Goal: Information Seeking & Learning: Learn about a topic

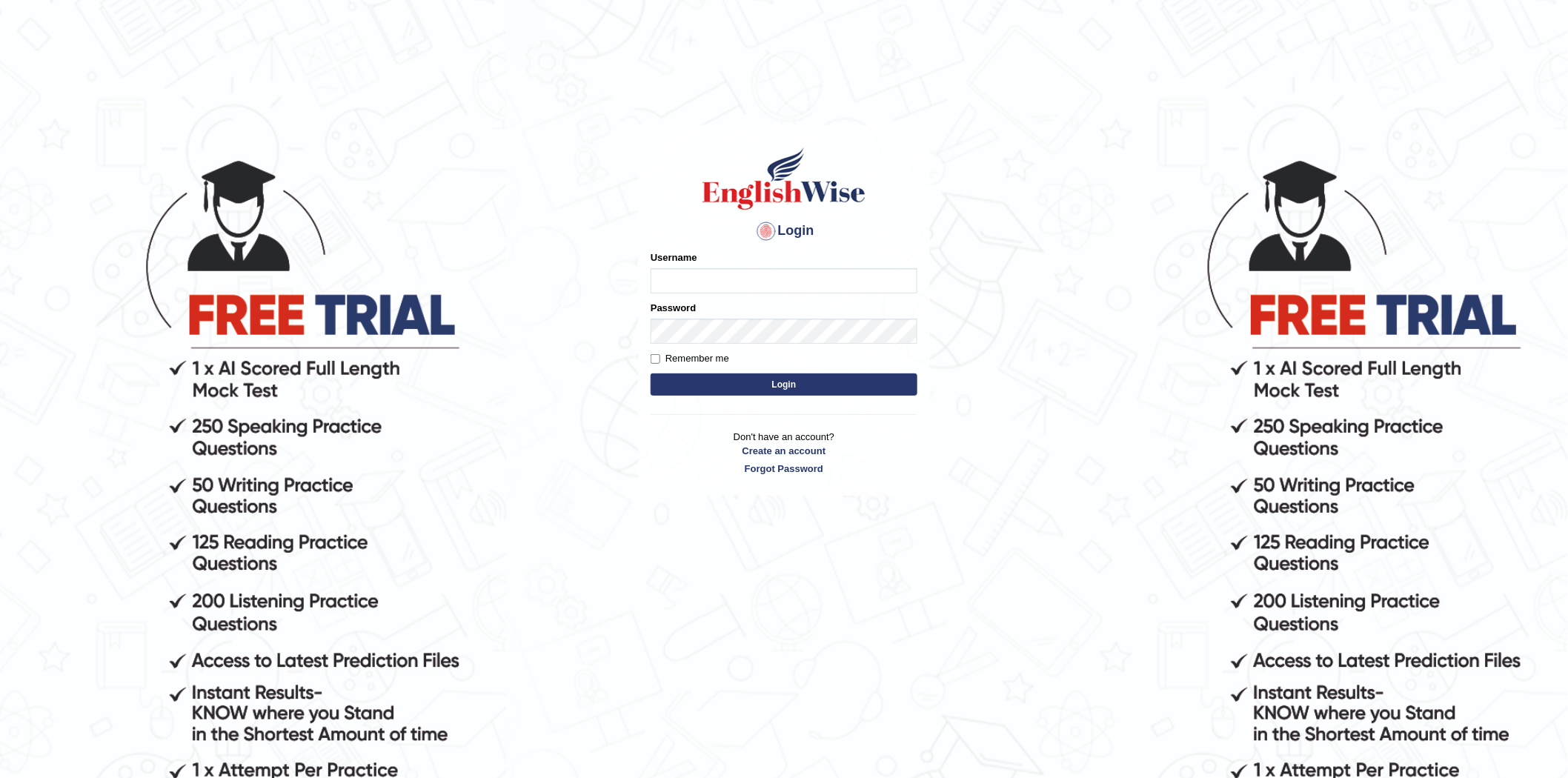
click at [767, 285] on input "Username" at bounding box center [784, 281] width 267 height 25
type input "Msshahbaz"
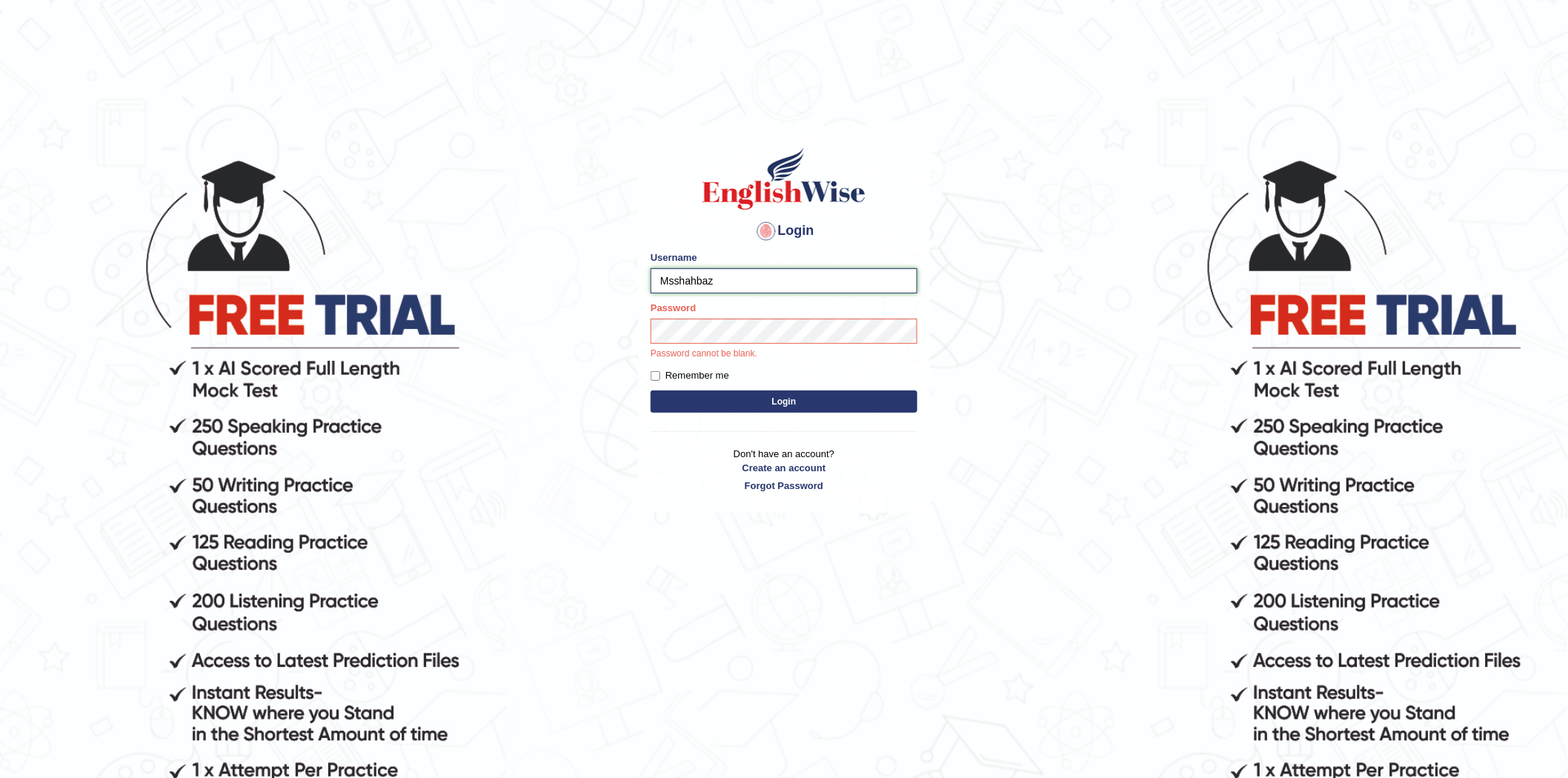
click at [612, 307] on body "Login Please fix the following errors: Username Msshahbaz Password Password can…" at bounding box center [784, 467] width 1568 height 778
type input "Rizwan6362"
click at [651, 391] on button "Login" at bounding box center [784, 401] width 267 height 22
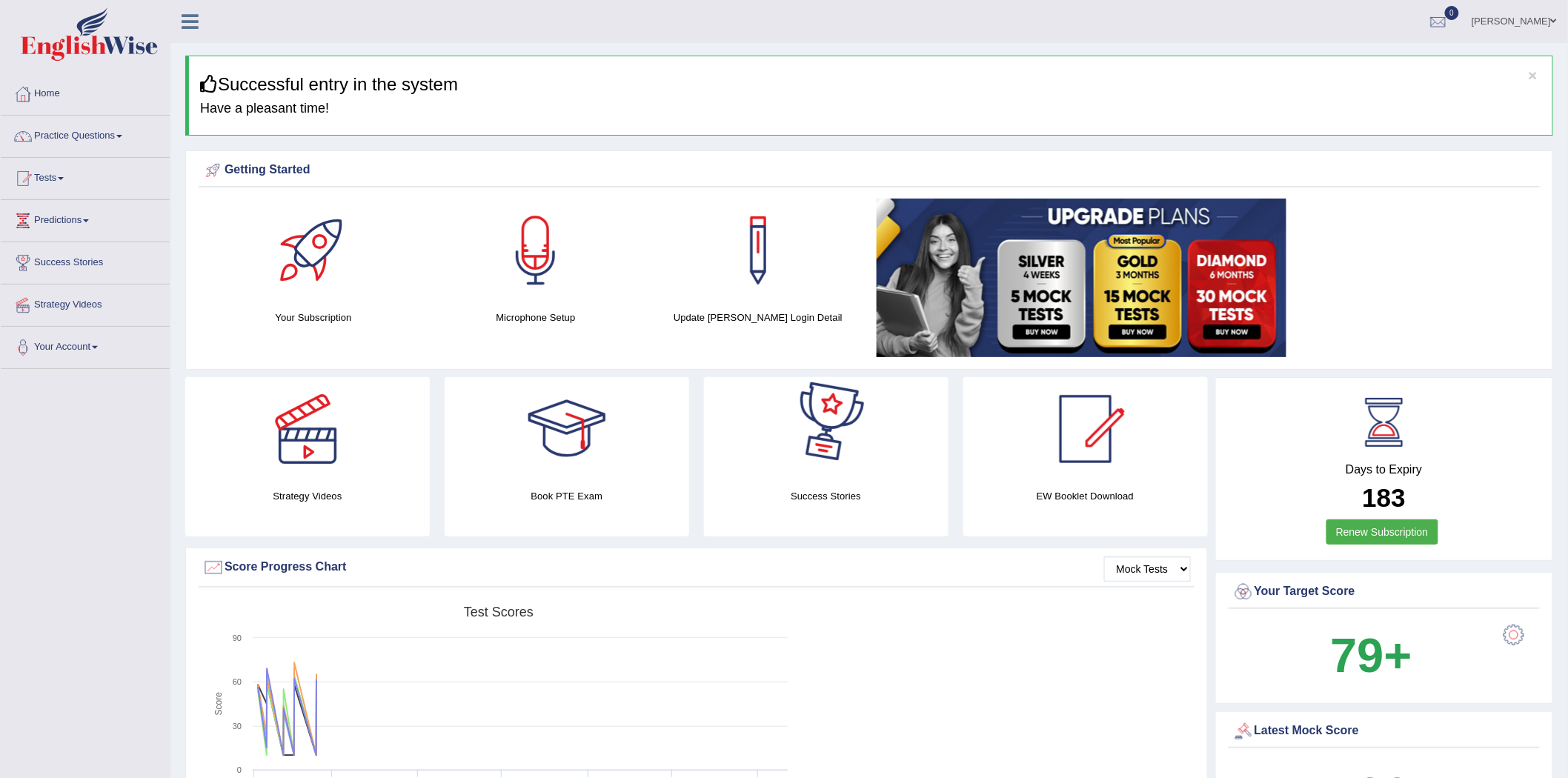
click at [1553, 21] on span at bounding box center [1553, 21] width 6 height 10
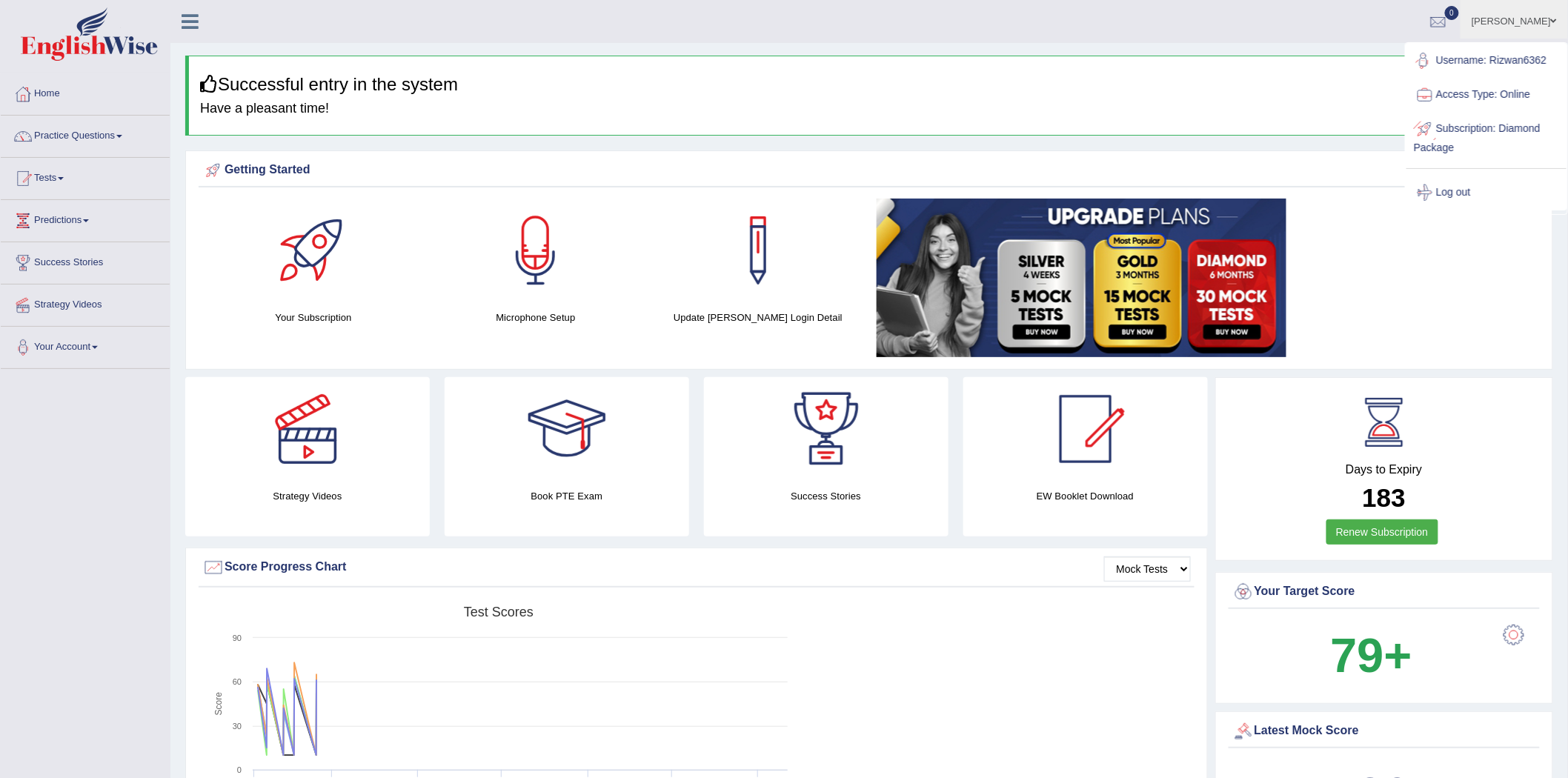
click at [1452, 190] on link "Log out" at bounding box center [1486, 192] width 160 height 34
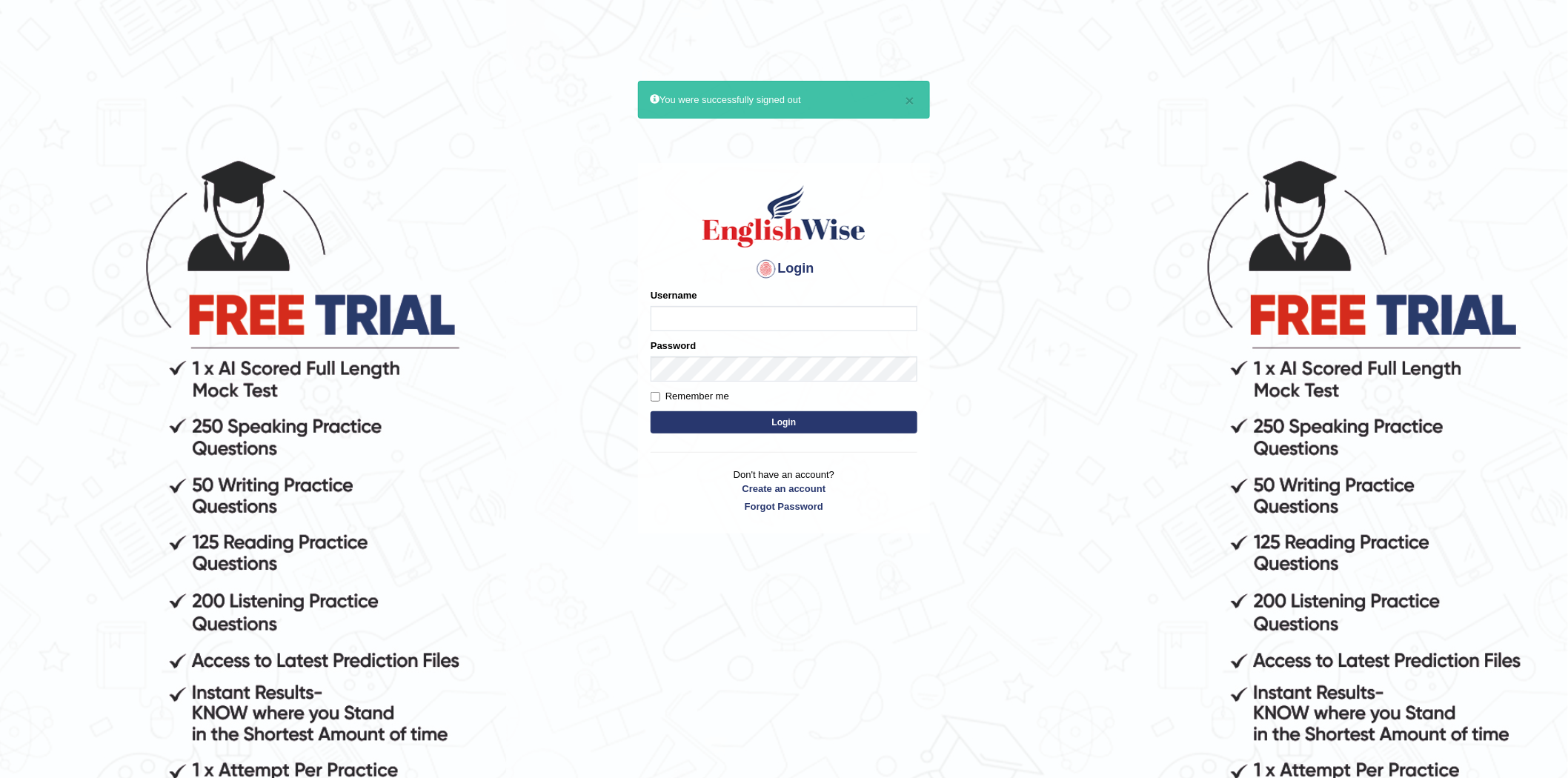
click at [704, 323] on input "Username" at bounding box center [784, 318] width 267 height 25
drag, startPoint x: 696, startPoint y: 315, endPoint x: 628, endPoint y: 319, distance: 68.1
click at [628, 319] on body "× You were successfully signed out Login Please fix the following errors: Usern…" at bounding box center [784, 467] width 1568 height 778
type input "m"
type input "Mdshahbaz"
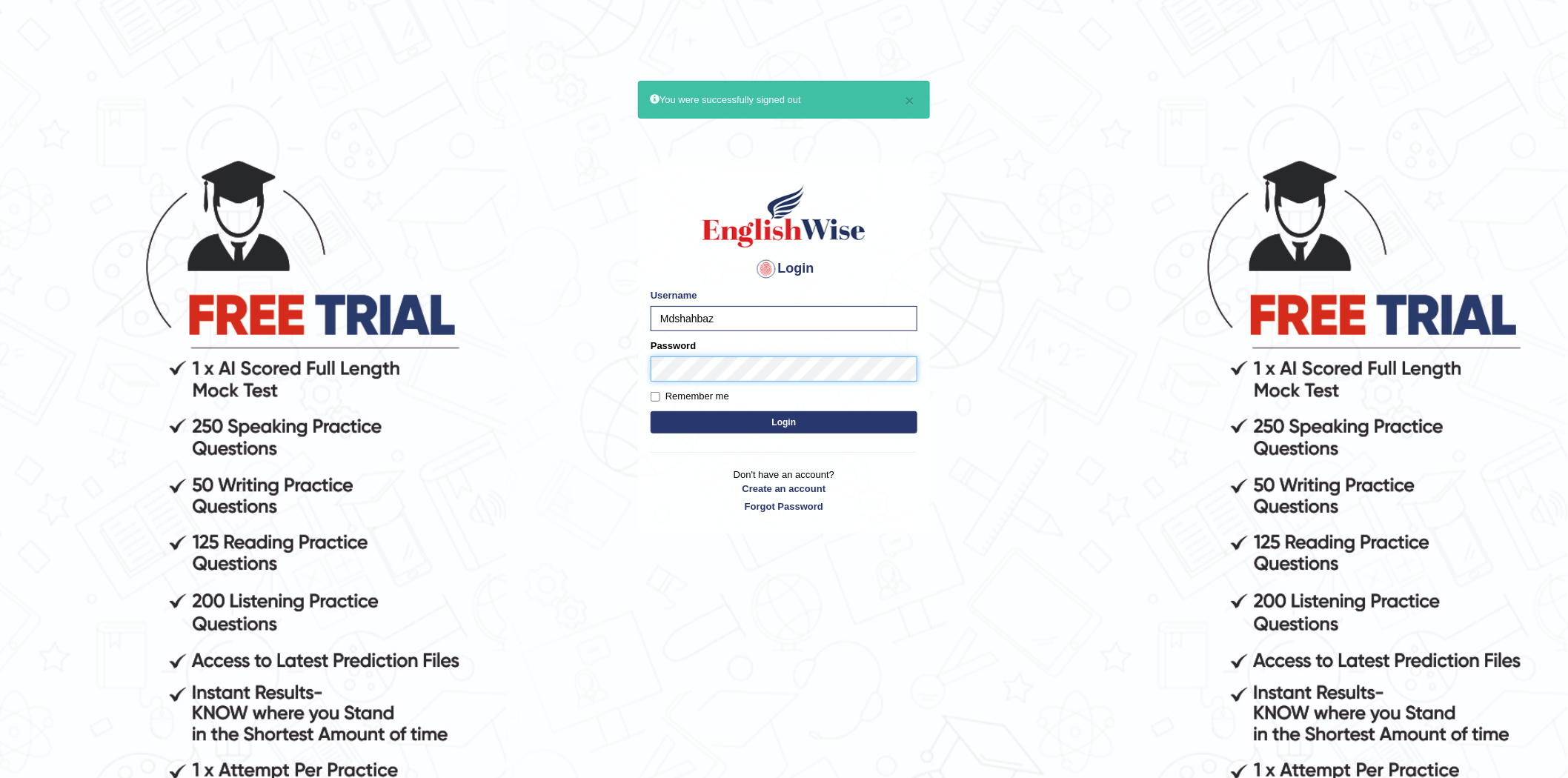
click at [651, 412] on button "Login" at bounding box center [784, 422] width 267 height 22
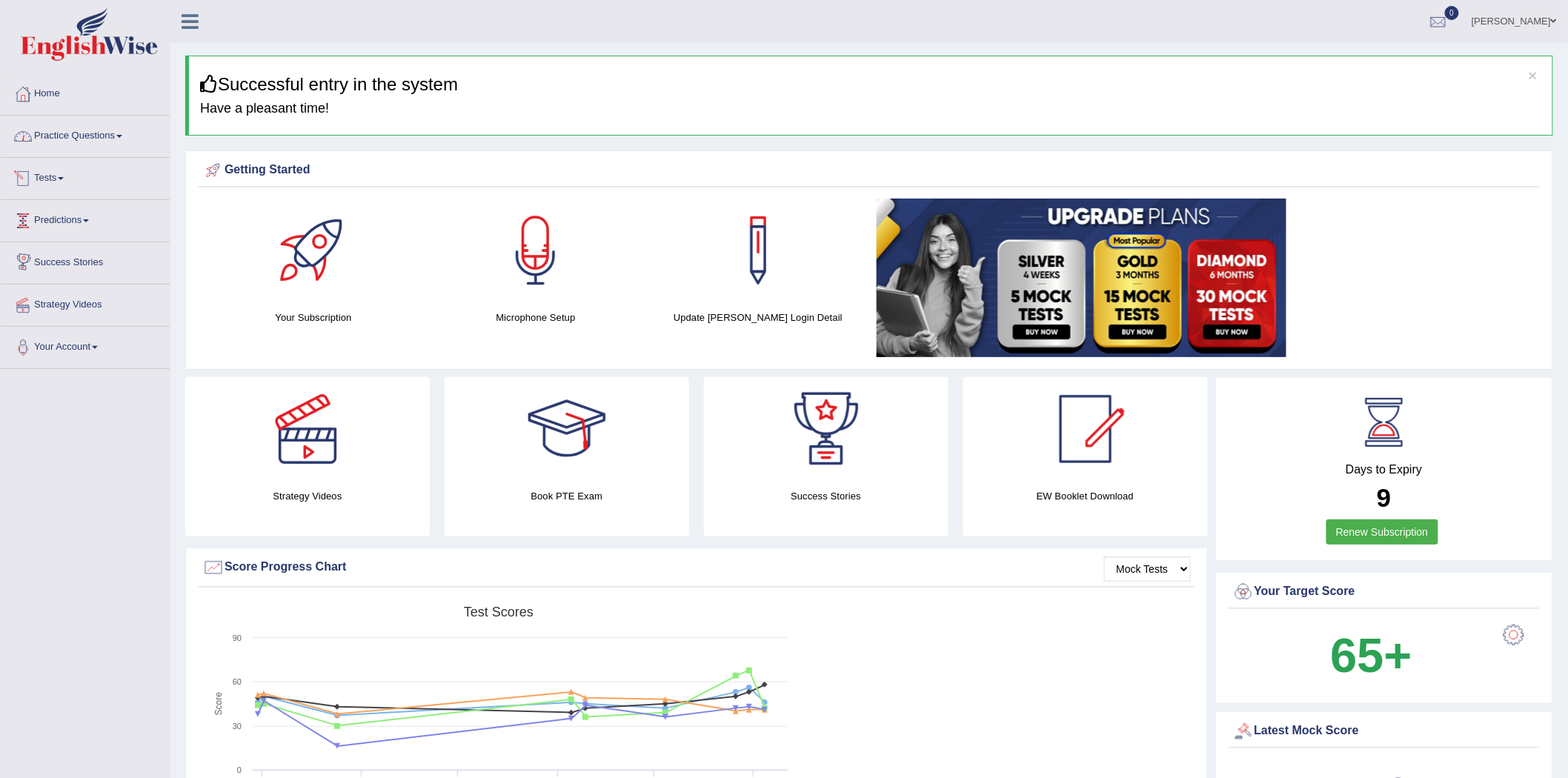
click at [69, 145] on link "Practice Questions" at bounding box center [85, 134] width 169 height 37
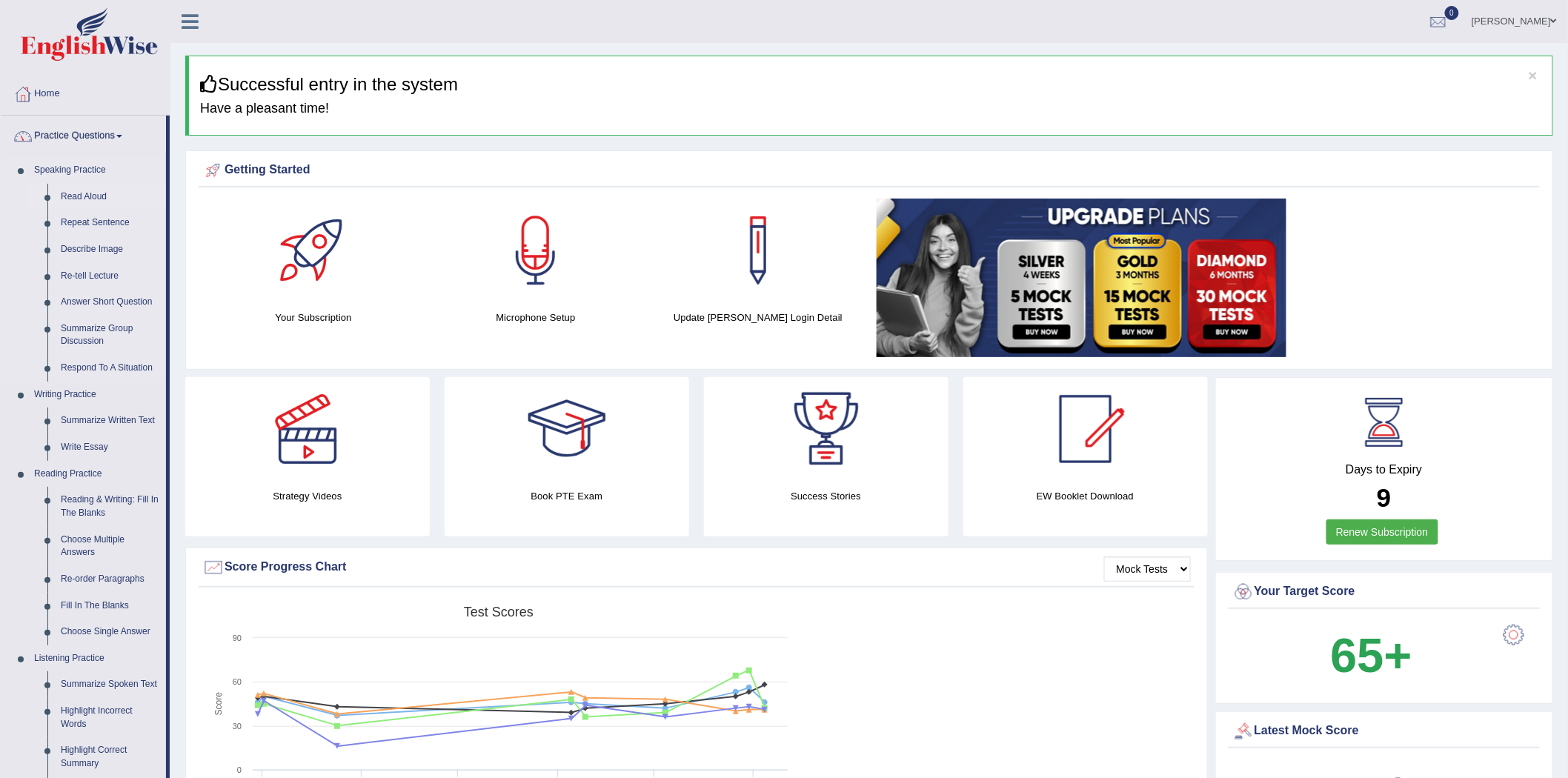
click at [82, 189] on link "Read Aloud" at bounding box center [110, 197] width 112 height 27
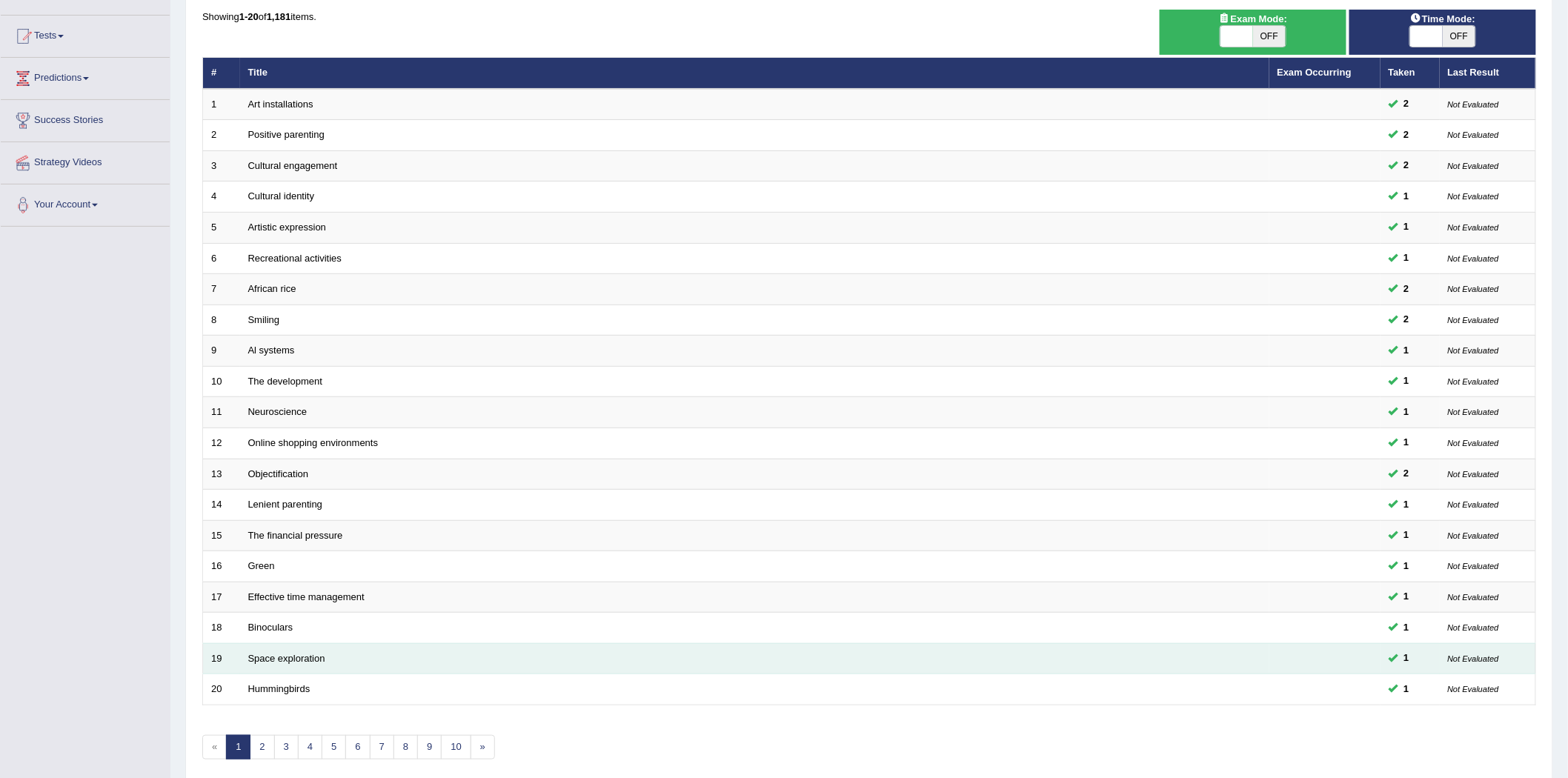
scroll to position [203, 0]
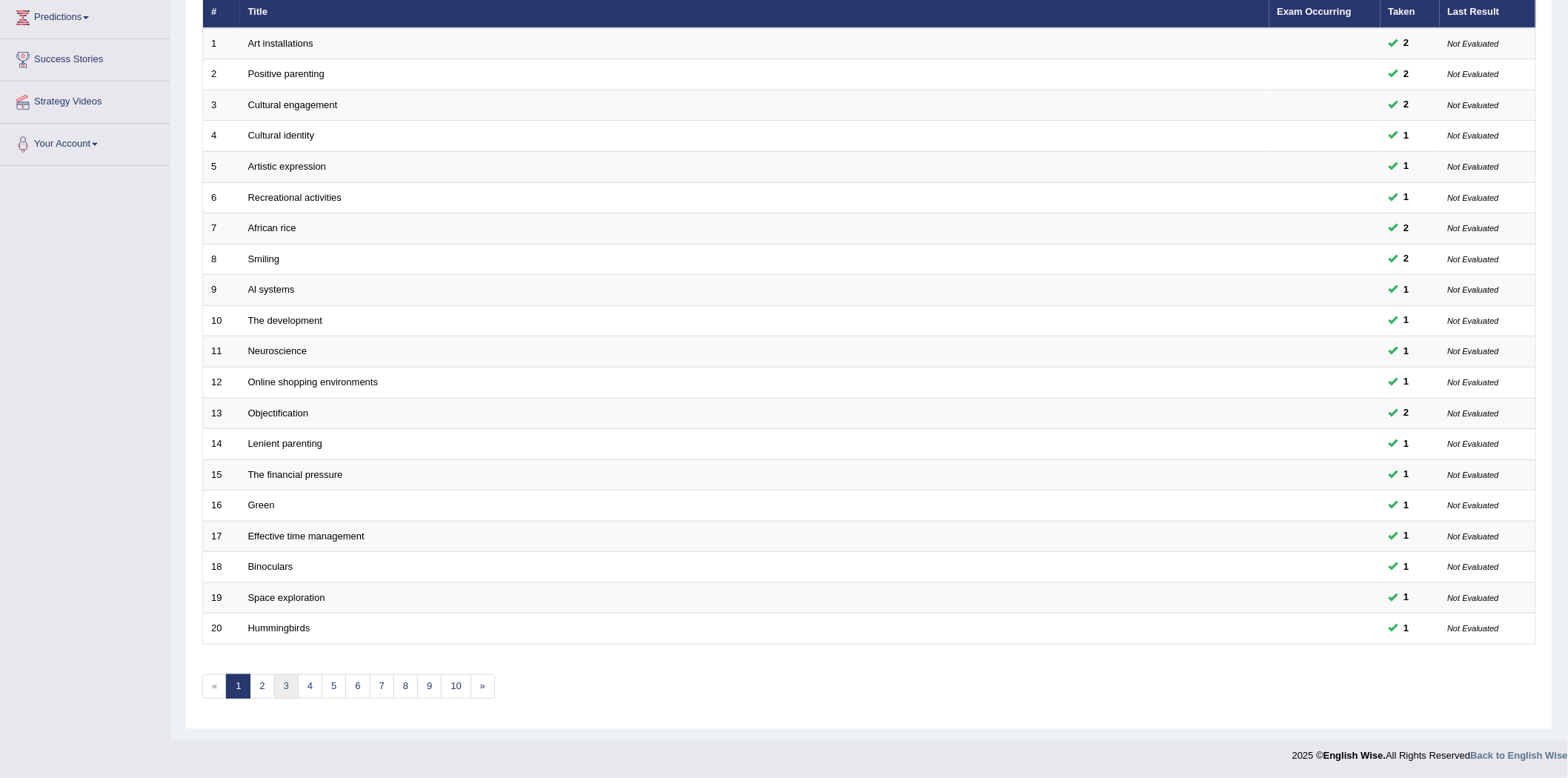
click at [293, 687] on link "3" at bounding box center [286, 687] width 24 height 24
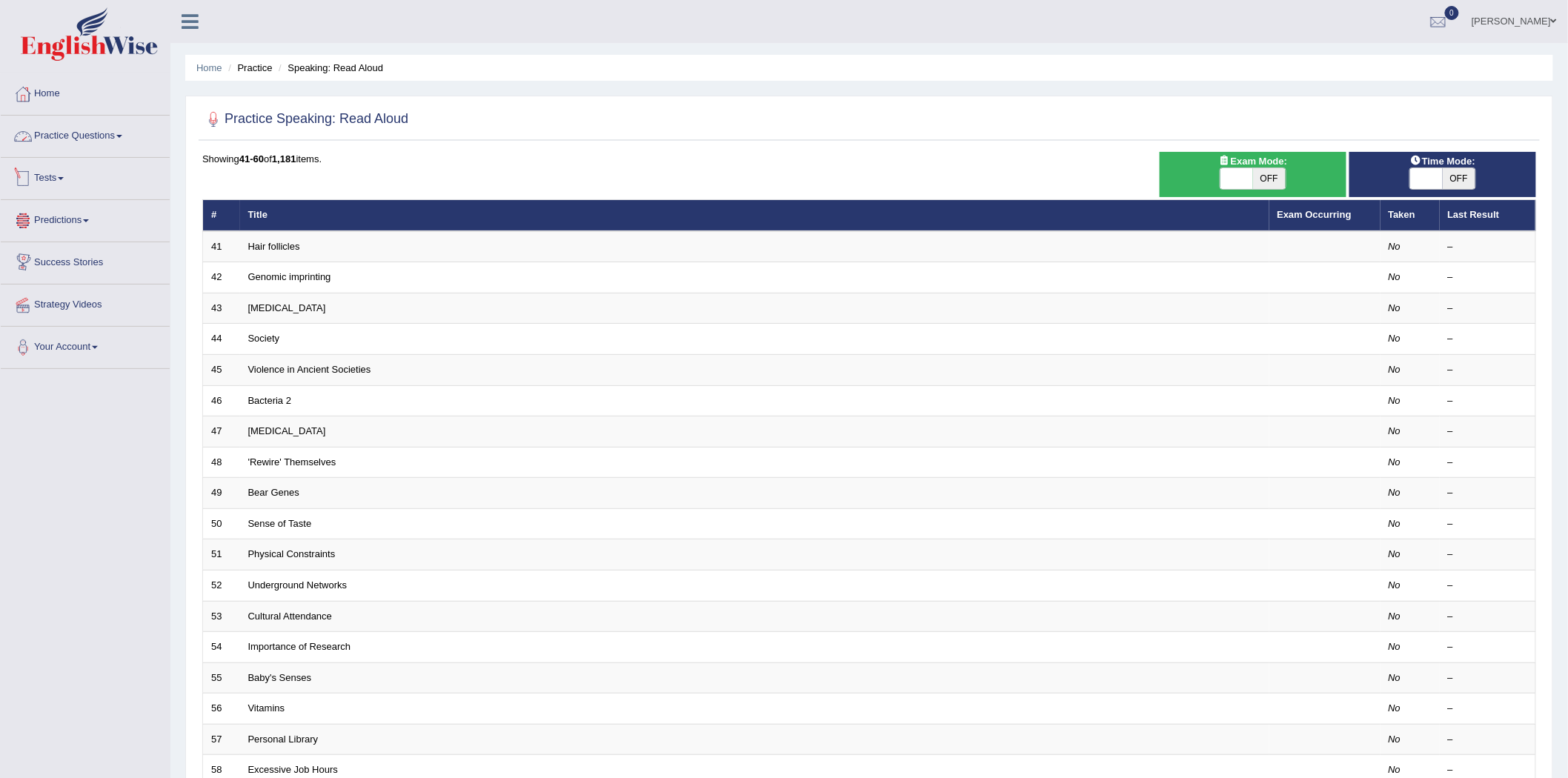
click at [57, 185] on link "Tests" at bounding box center [85, 176] width 169 height 37
click at [53, 260] on link "History" at bounding box center [96, 265] width 138 height 27
click at [64, 240] on link "Take Mock Test" at bounding box center [96, 239] width 138 height 27
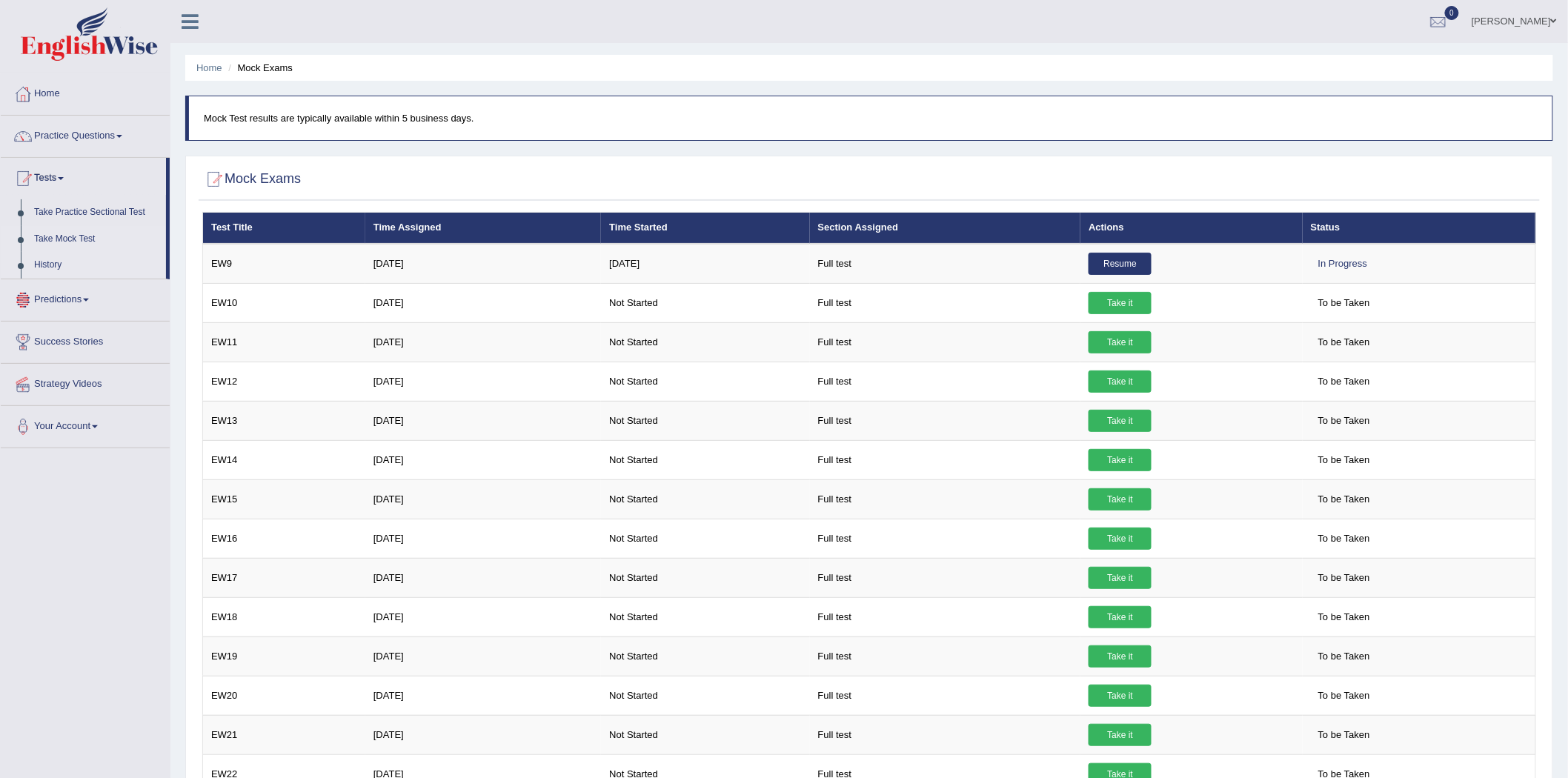
click at [66, 260] on link "History" at bounding box center [96, 265] width 138 height 27
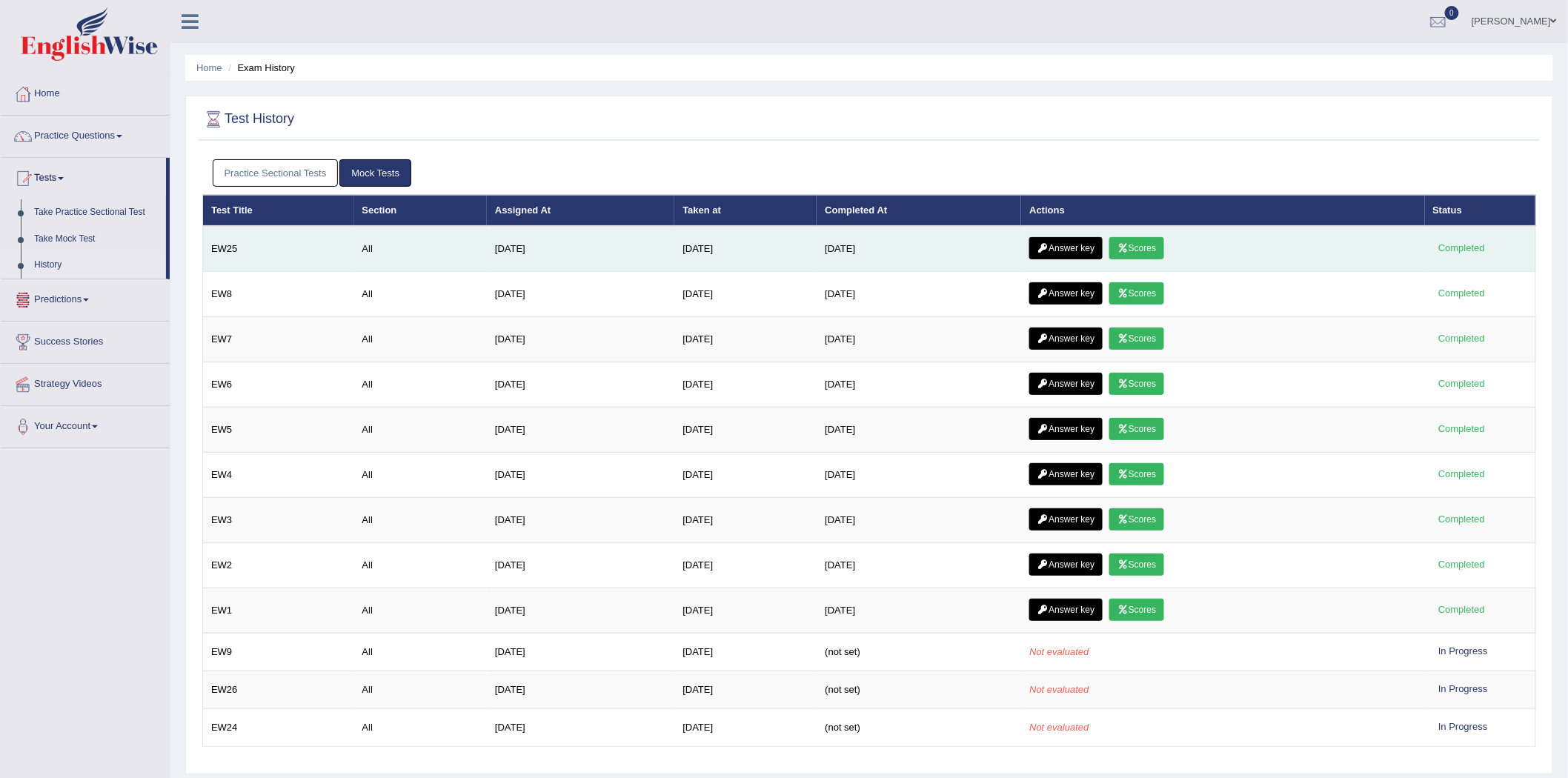
click at [1142, 252] on link "Scores" at bounding box center [1137, 247] width 55 height 22
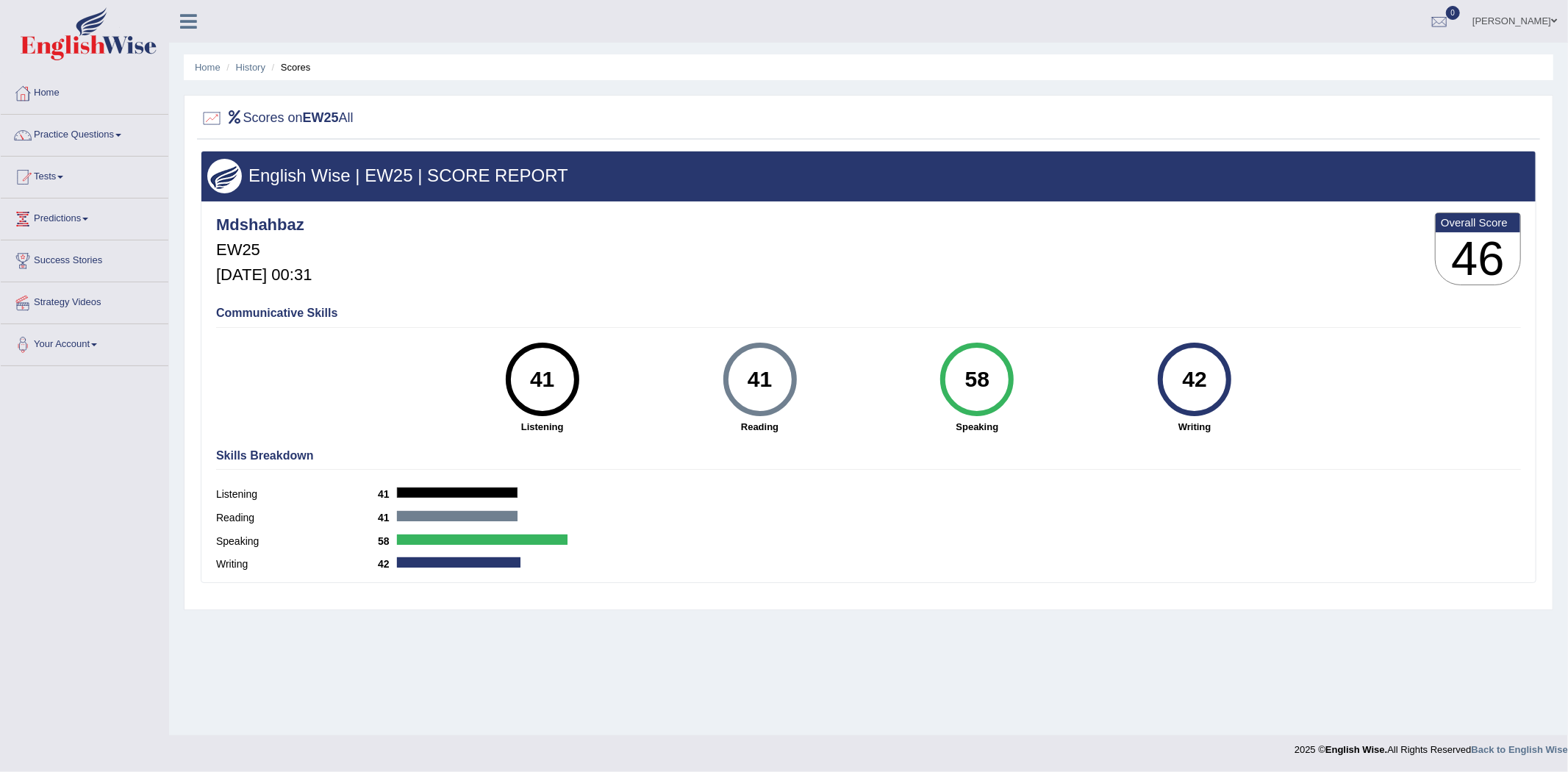
drag, startPoint x: 989, startPoint y: 379, endPoint x: 520, endPoint y: 380, distance: 469.0
click at [520, 343] on div "41 Listening 41 Reading 58 Speaking 42 Writing" at bounding box center [868, 343] width 1304 height 0
click at [1236, 366] on div "42 Writing" at bounding box center [1193, 388] width 217 height 91
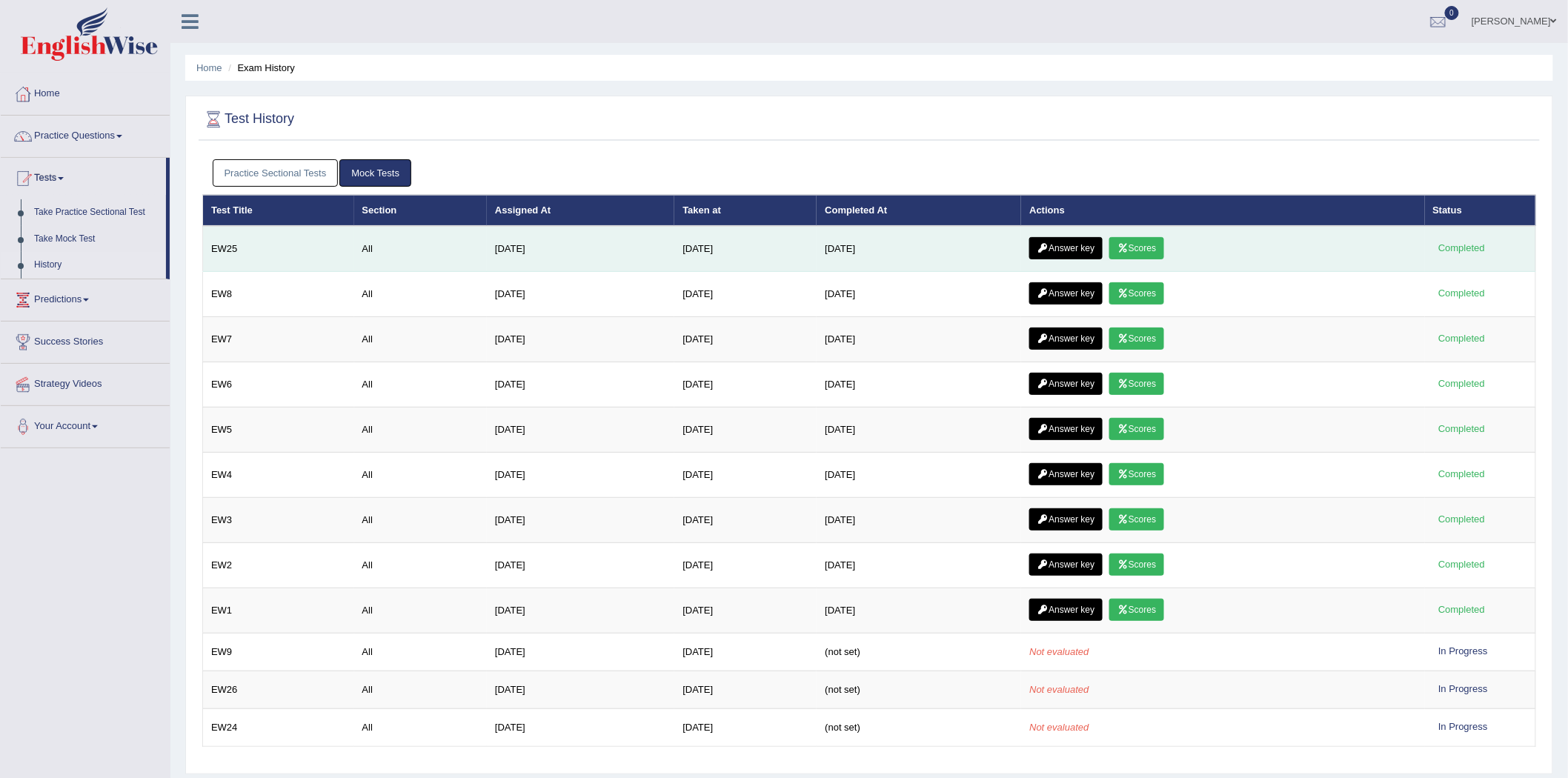
click at [1129, 243] on icon at bounding box center [1123, 247] width 11 height 9
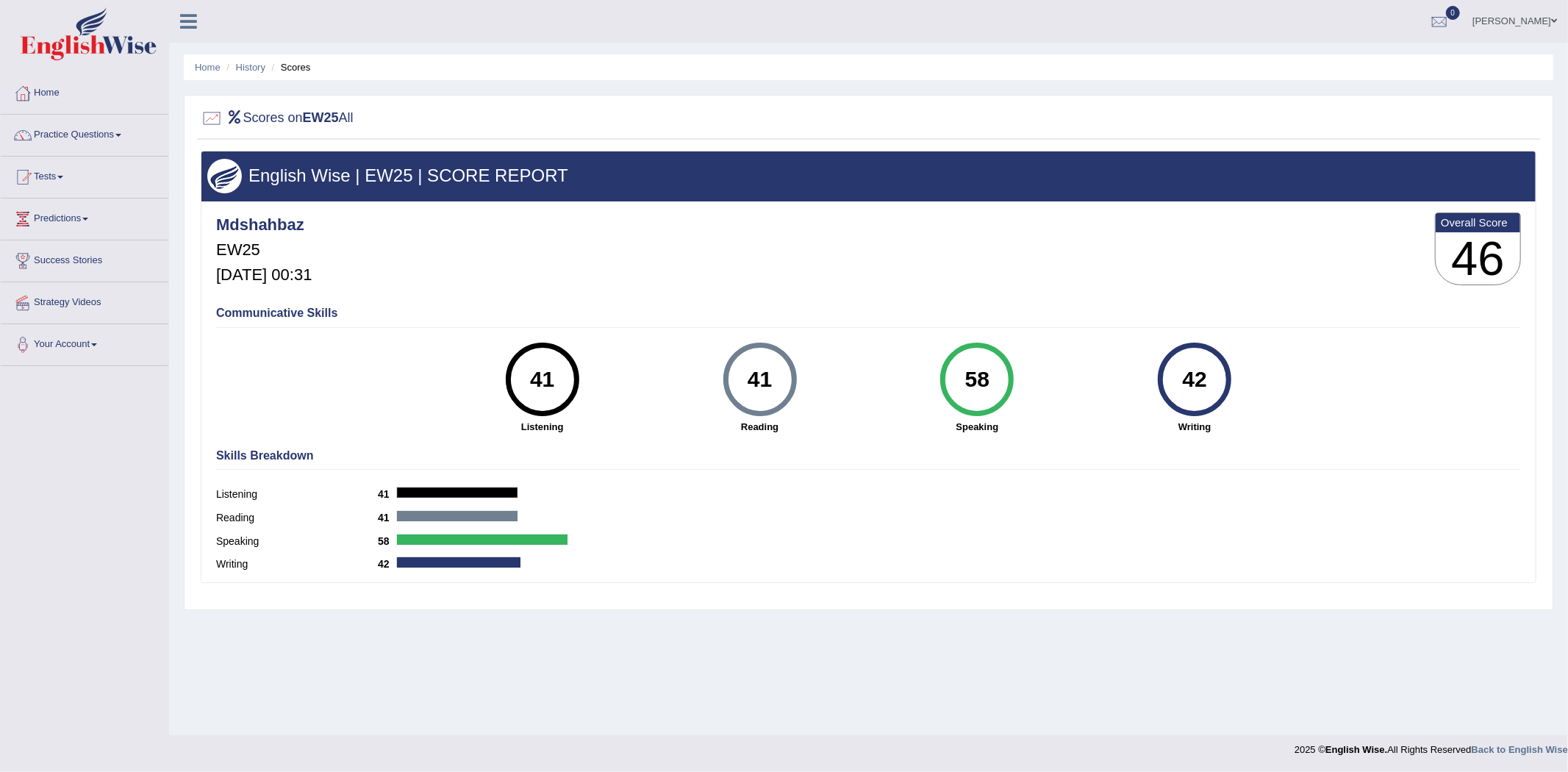
drag, startPoint x: 1103, startPoint y: 384, endPoint x: 512, endPoint y: 393, distance: 591.1
click at [512, 343] on div "41 Listening 41 Reading 58 Speaking 42 Writing" at bounding box center [868, 343] width 1304 height 0
click at [605, 416] on div "41 Listening" at bounding box center [542, 388] width 217 height 91
drag, startPoint x: 1240, startPoint y: 396, endPoint x: 534, endPoint y: 362, distance: 706.8
click at [534, 343] on div "41 Listening 41 Reading 58 Speaking 42 Writing" at bounding box center [868, 343] width 1304 height 0
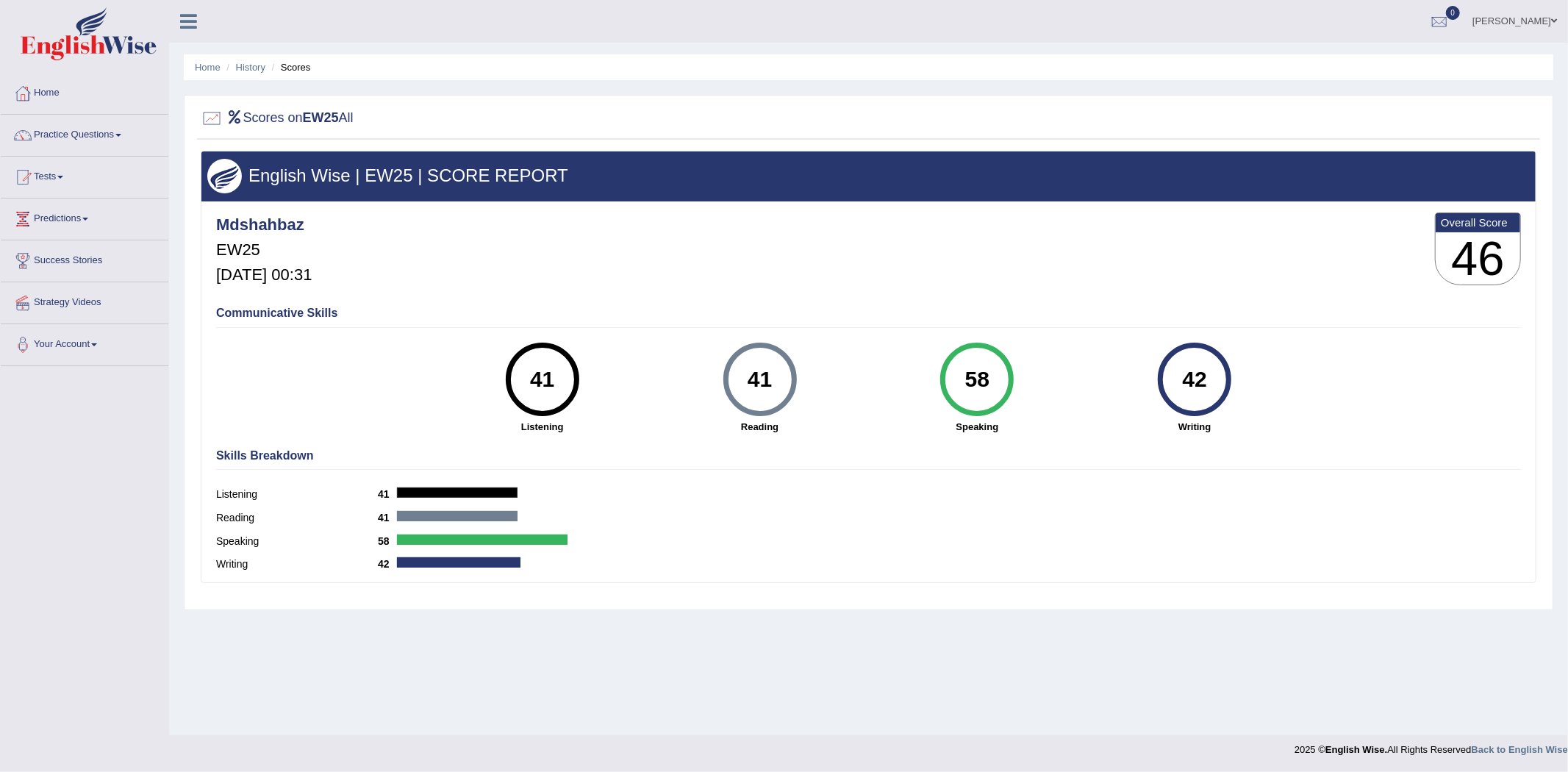
click at [569, 380] on div "41" at bounding box center [541, 379] width 54 height 62
drag, startPoint x: 1092, startPoint y: 398, endPoint x: 476, endPoint y: 347, distance: 618.1
click at [476, 343] on div "41 Listening 41 Reading 58 Speaking 42 Writing" at bounding box center [868, 343] width 1304 height 0
click at [242, 64] on link "History" at bounding box center [250, 67] width 30 height 11
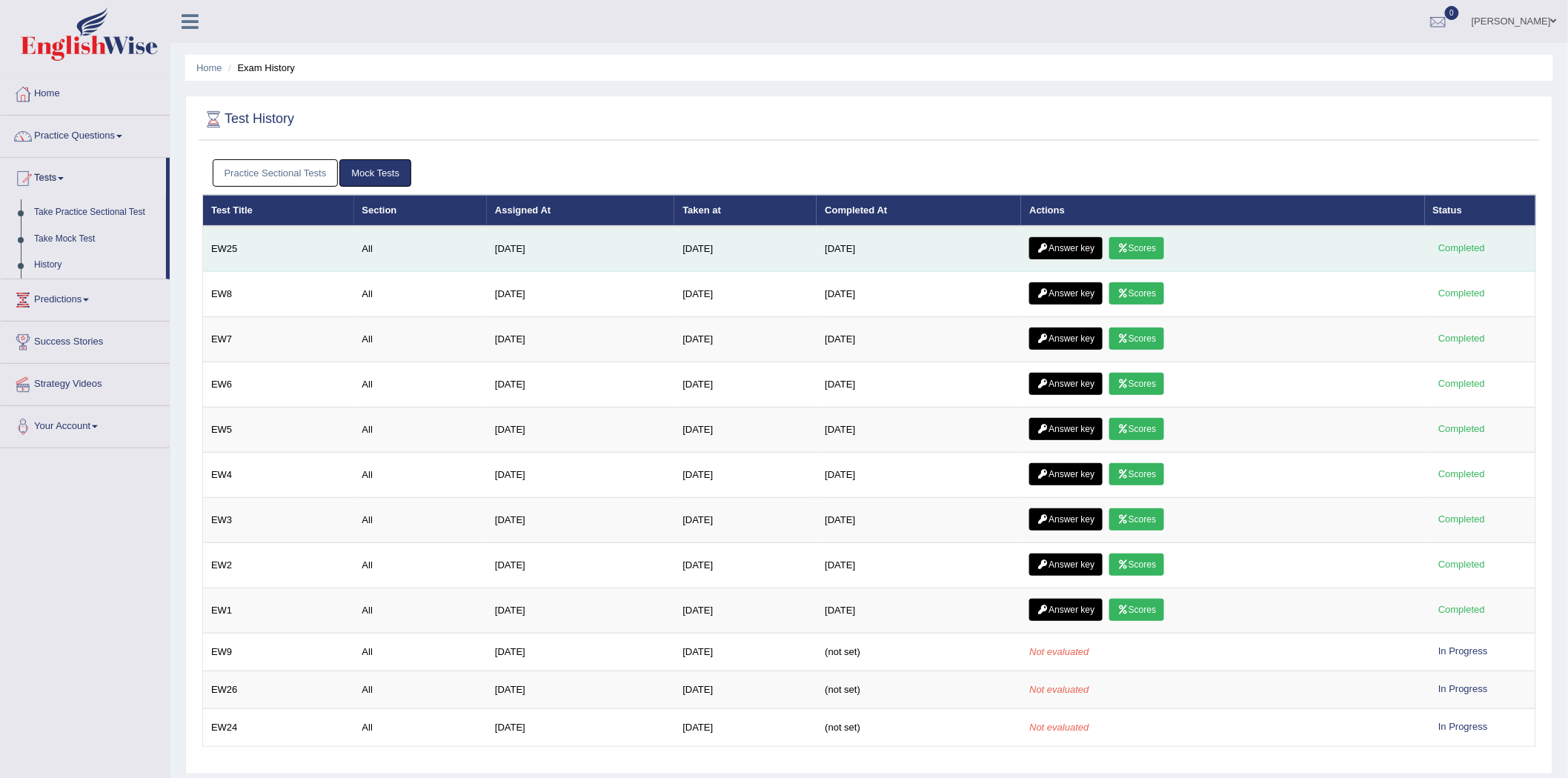
click at [1077, 237] on link "Answer key" at bounding box center [1066, 247] width 74 height 22
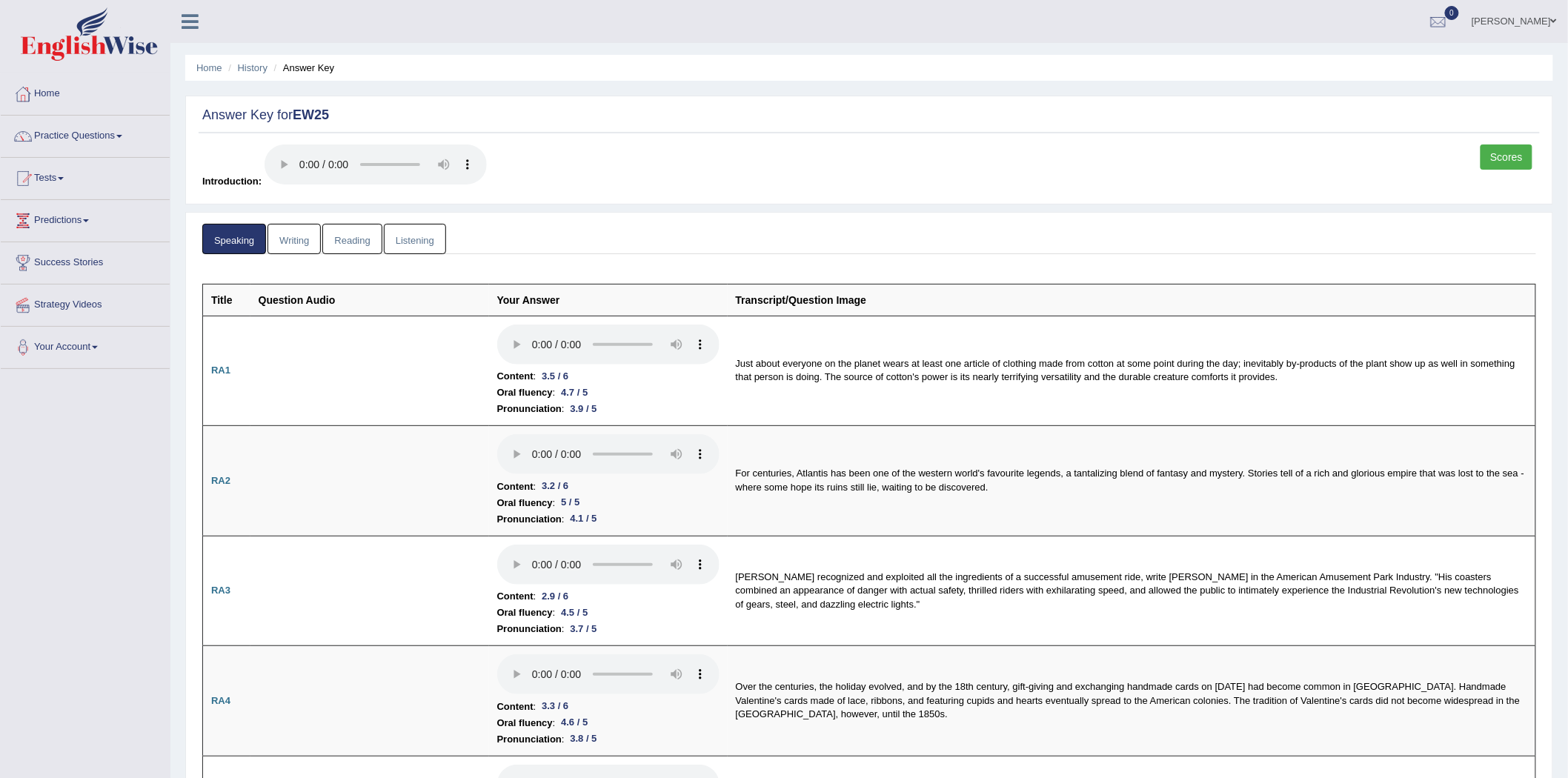
click at [304, 242] on link "Writing" at bounding box center [294, 239] width 53 height 31
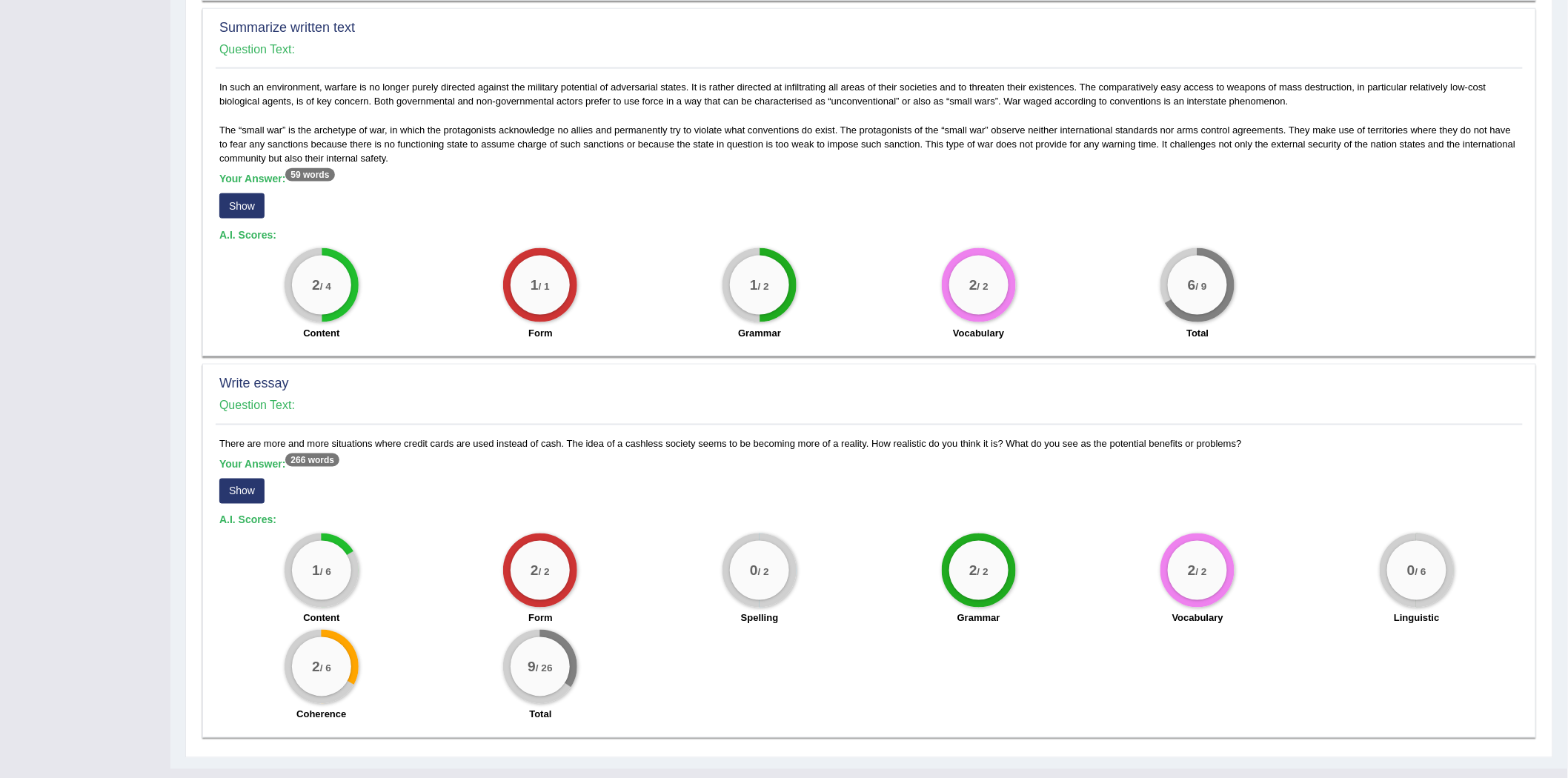
scroll to position [727, 0]
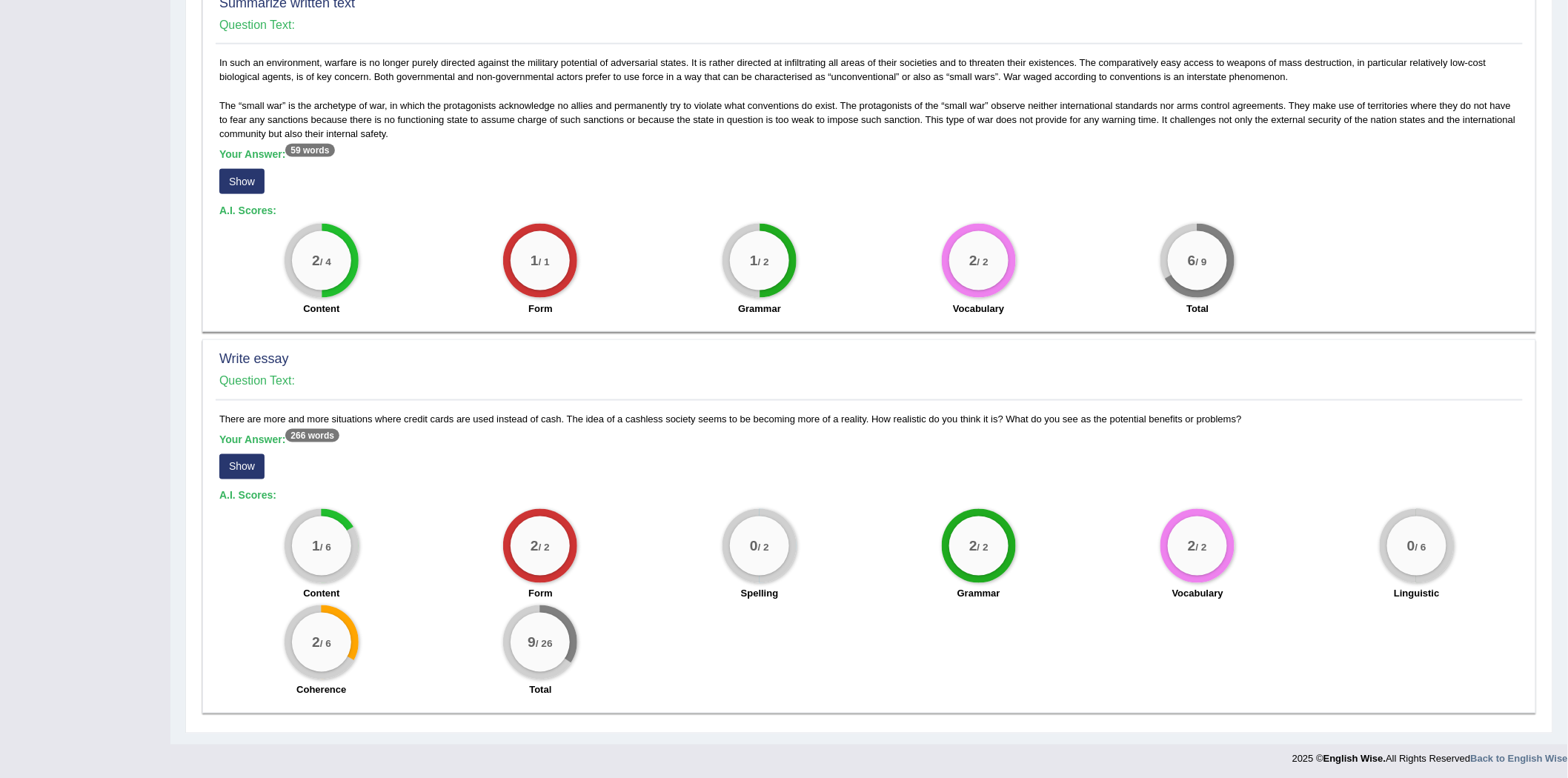
click at [595, 649] on div "9 / 26 Total" at bounding box center [540, 653] width 219 height 95
click at [243, 463] on button "Show" at bounding box center [242, 467] width 45 height 25
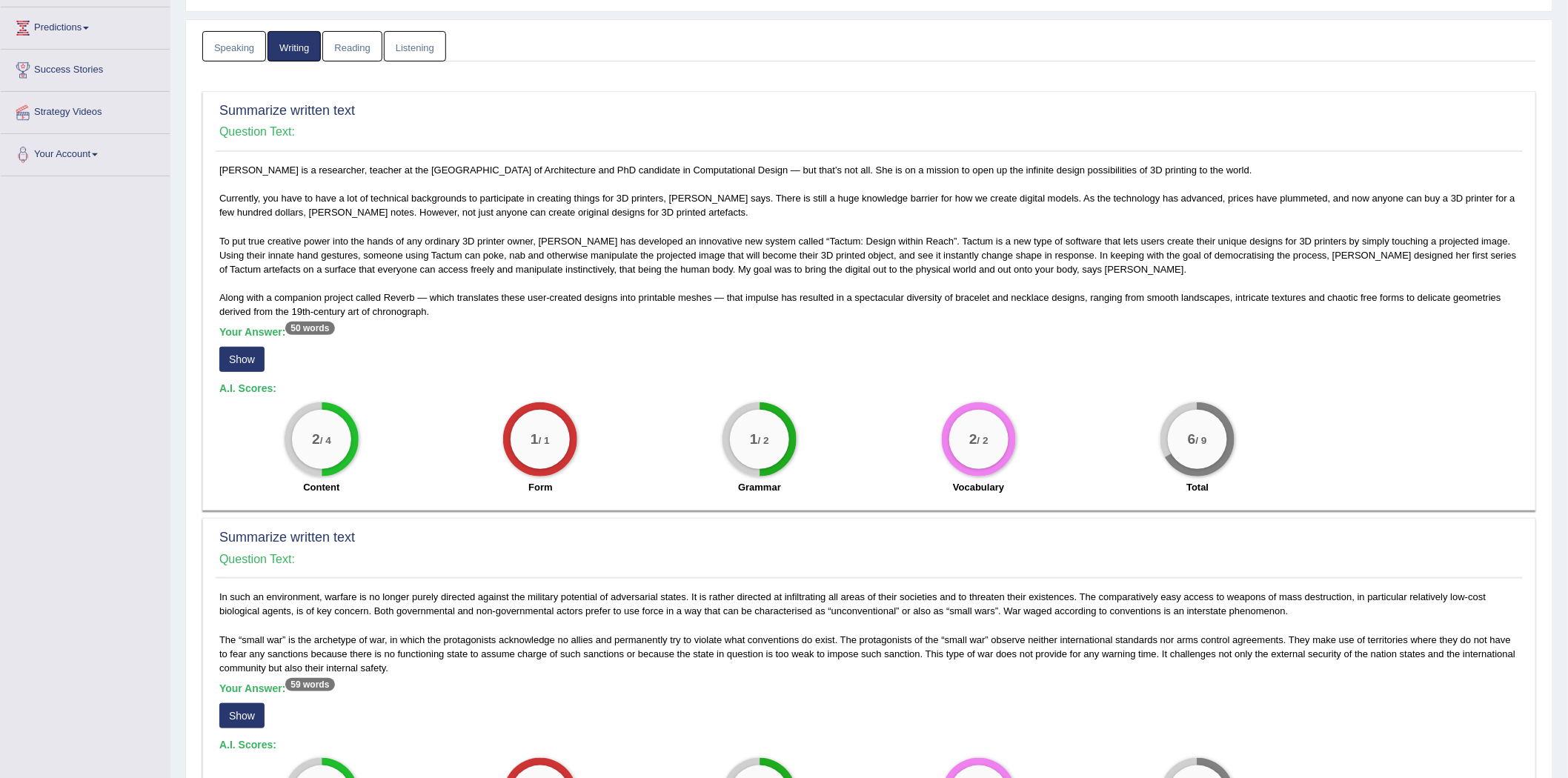
scroll to position [0, 0]
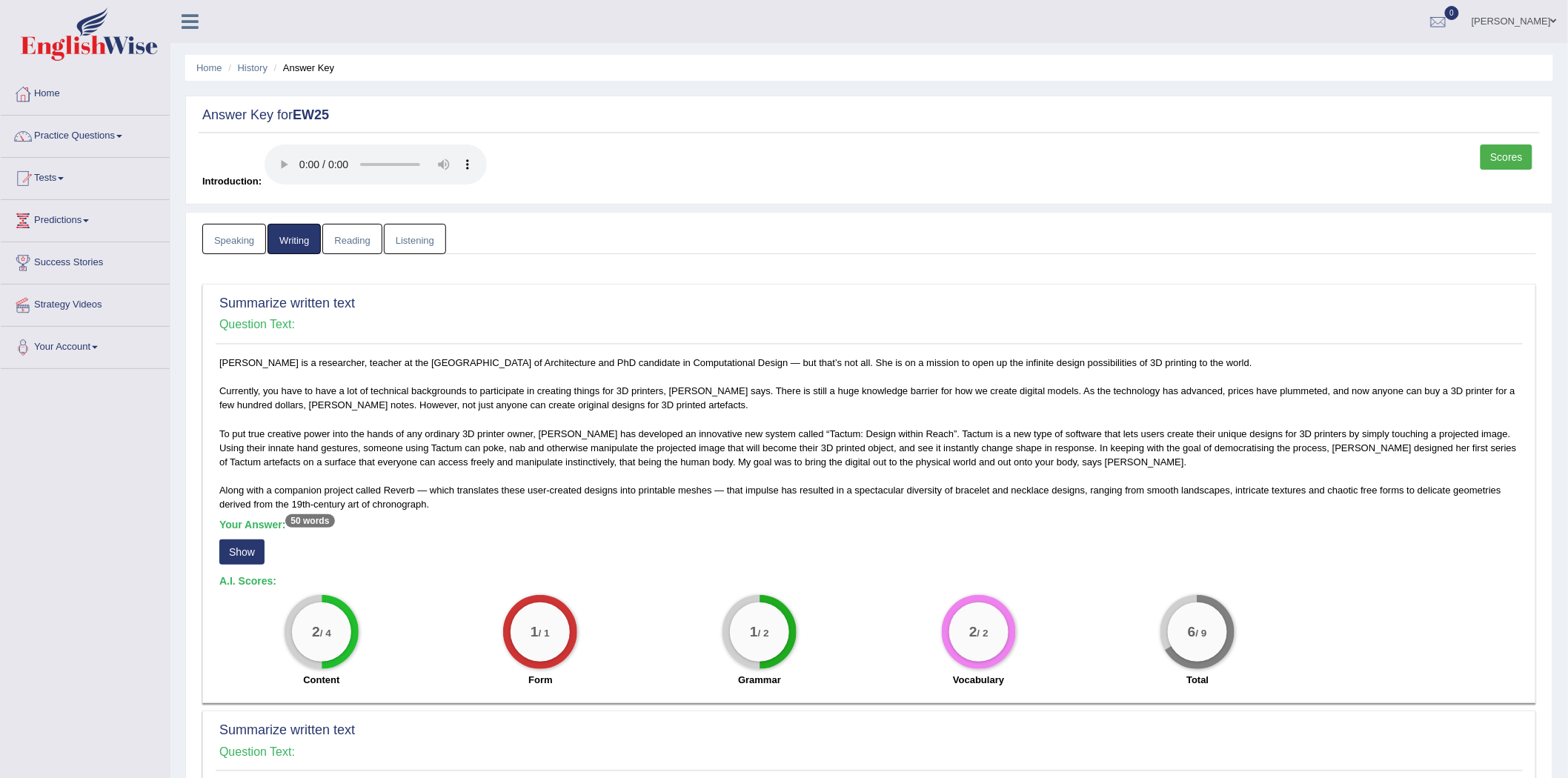
click at [1507, 163] on link "Scores" at bounding box center [1507, 157] width 52 height 25
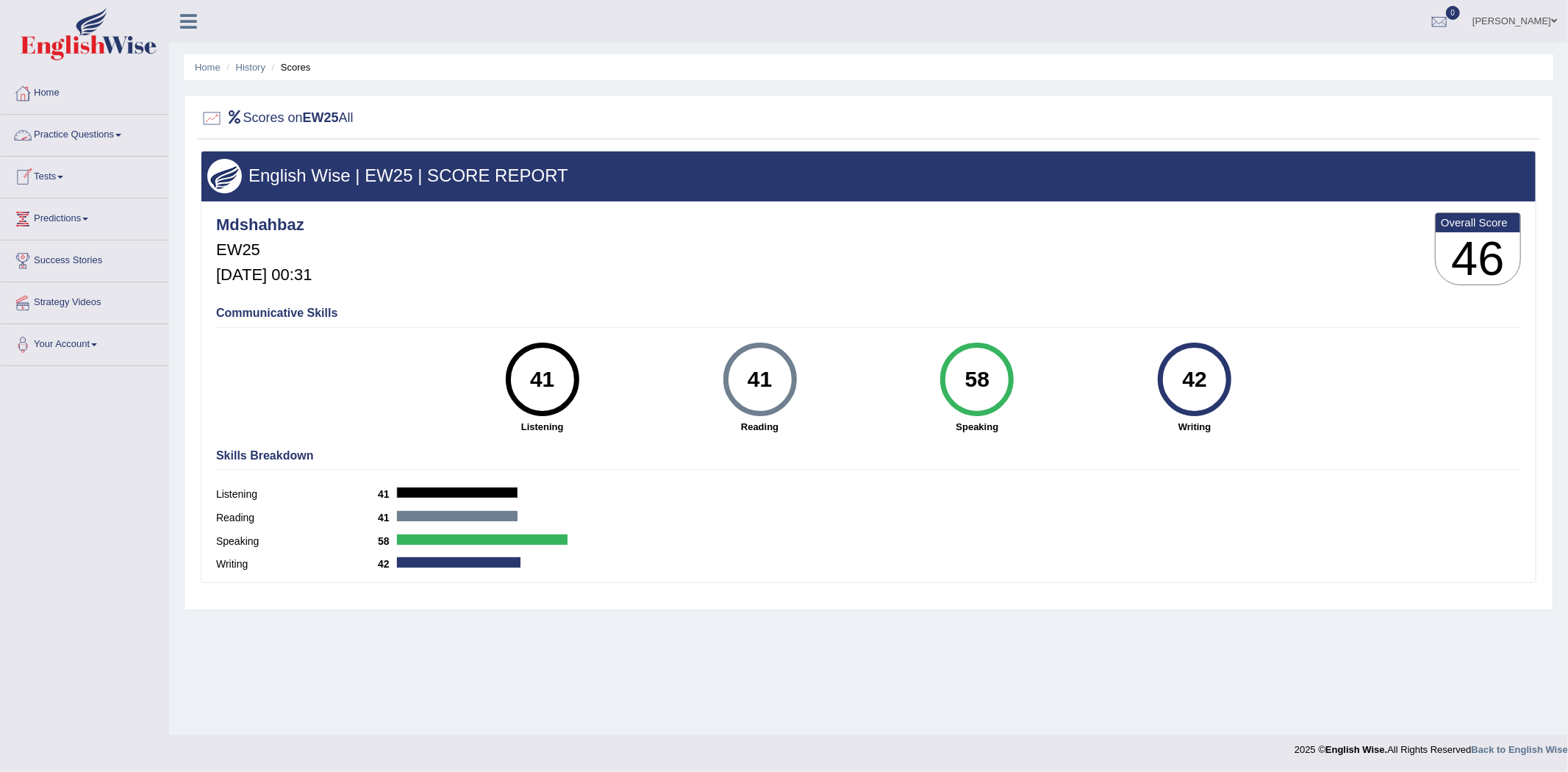
click at [75, 141] on link "Practice Questions" at bounding box center [84, 133] width 168 height 37
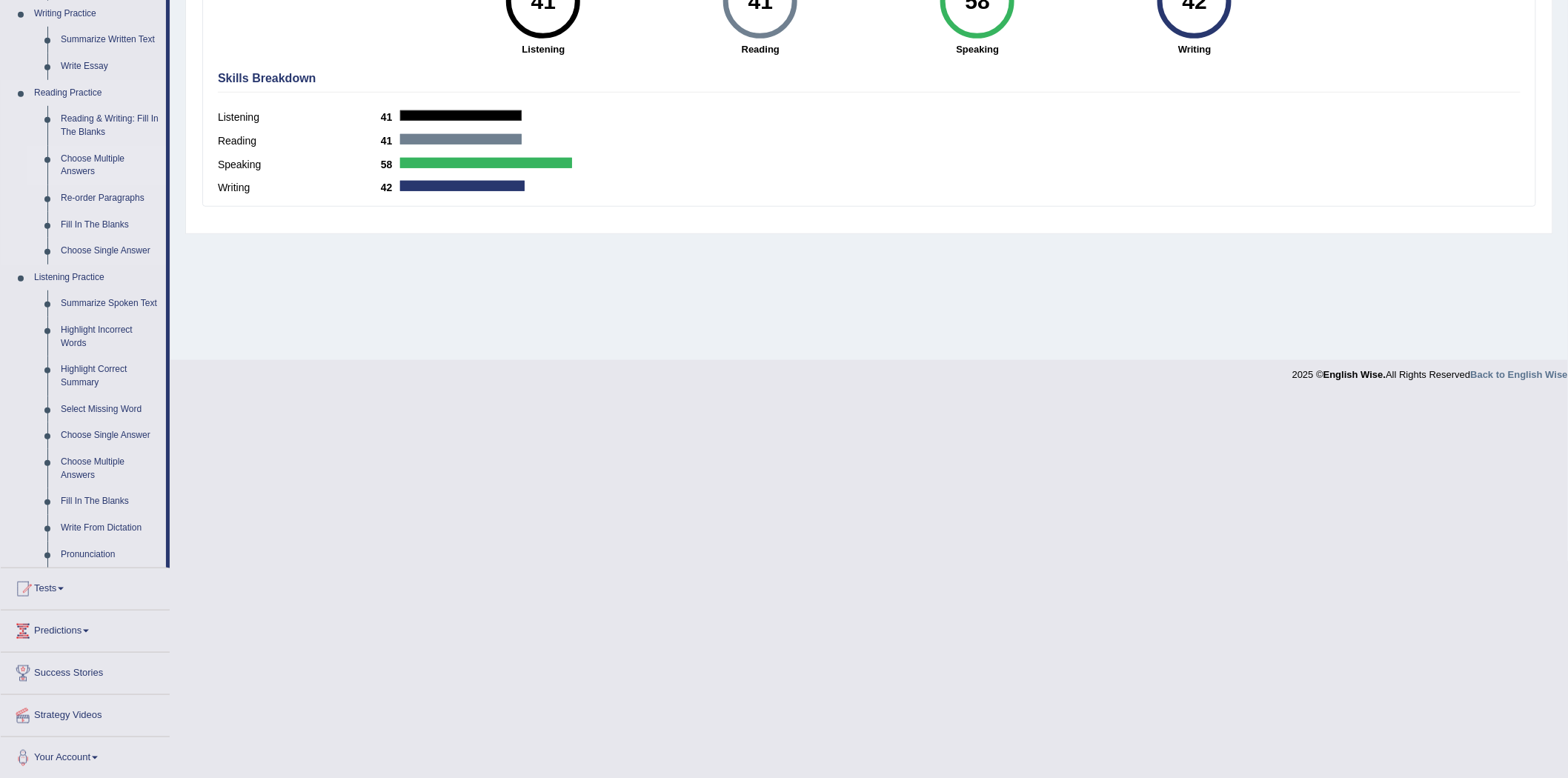
scroll to position [383, 0]
click at [98, 299] on link "Summarize Spoken Text" at bounding box center [110, 301] width 112 height 27
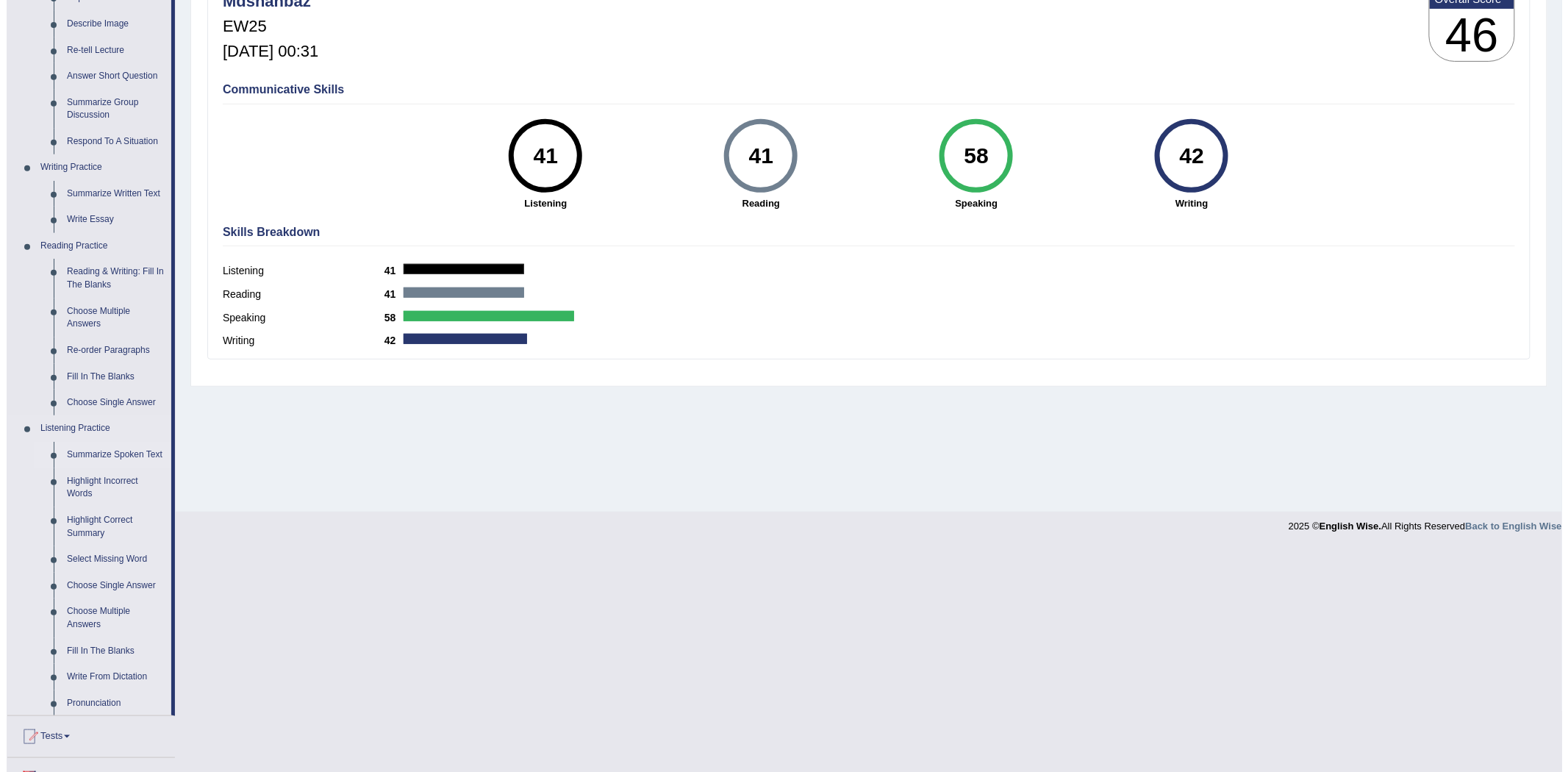
scroll to position [0, 0]
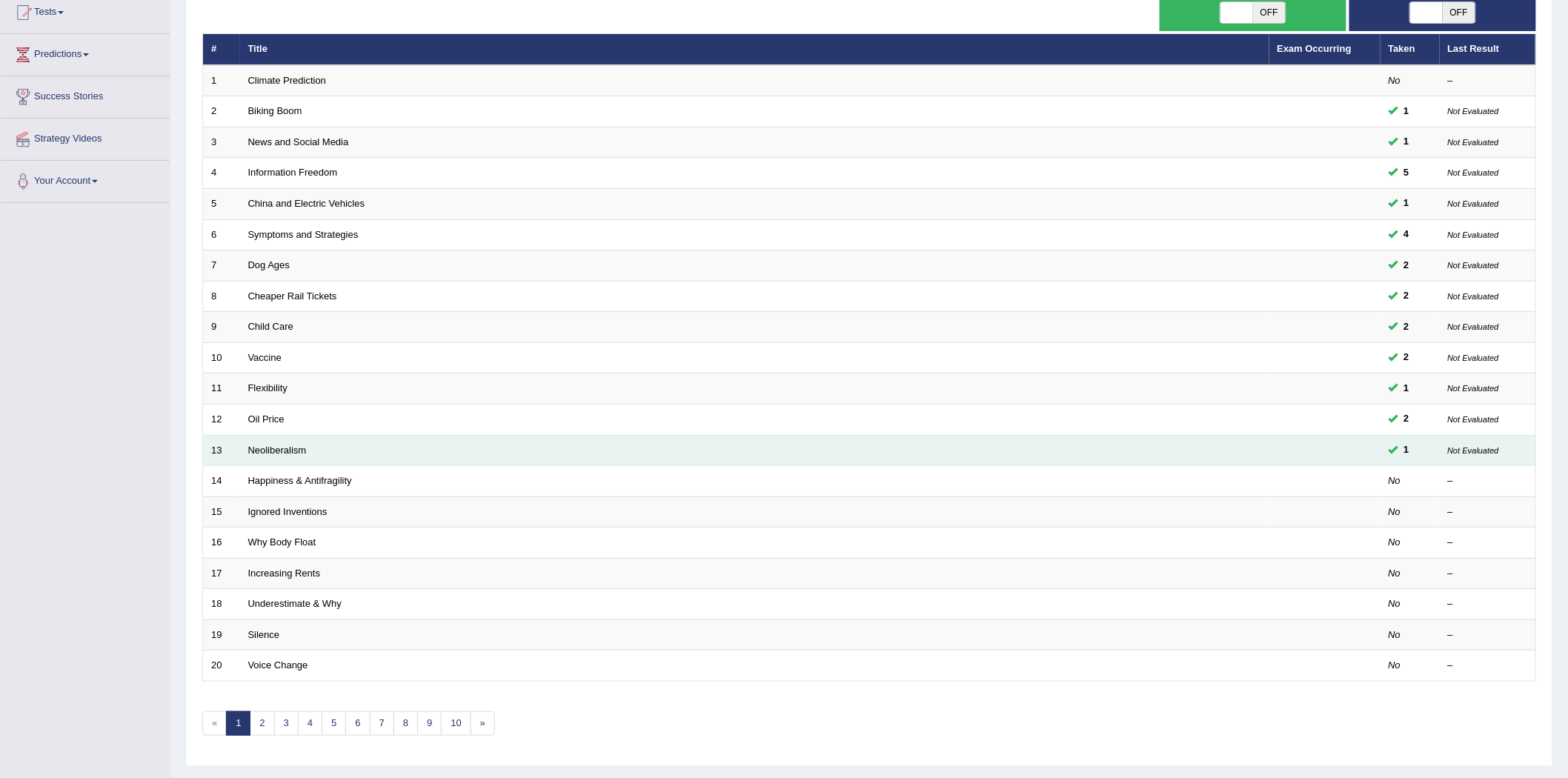
scroll to position [203, 0]
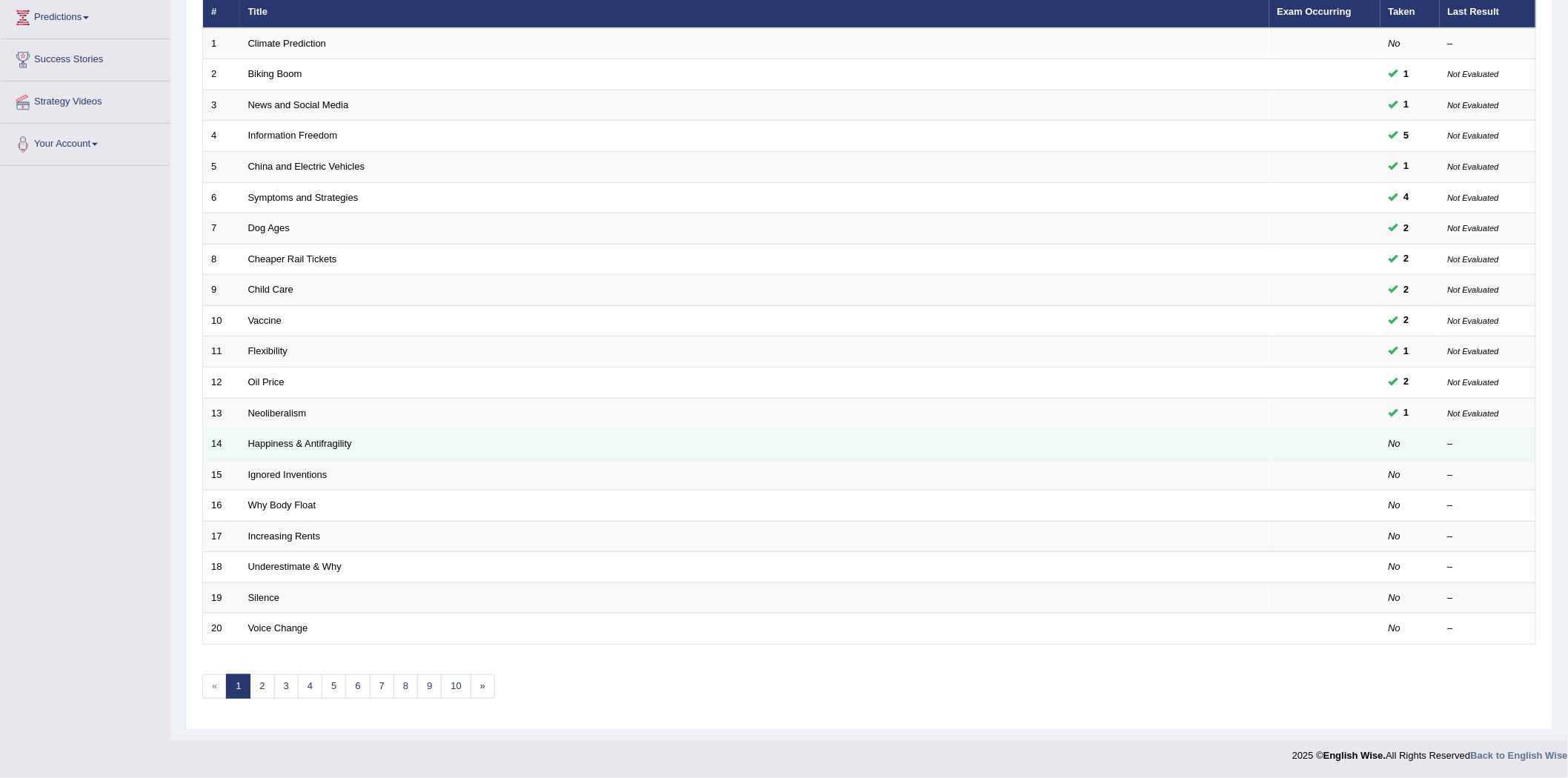
click at [283, 449] on td "Happiness & Antifragility" at bounding box center [754, 445] width 1029 height 31
click at [295, 438] on link "Happiness & Antifragility" at bounding box center [300, 444] width 104 height 11
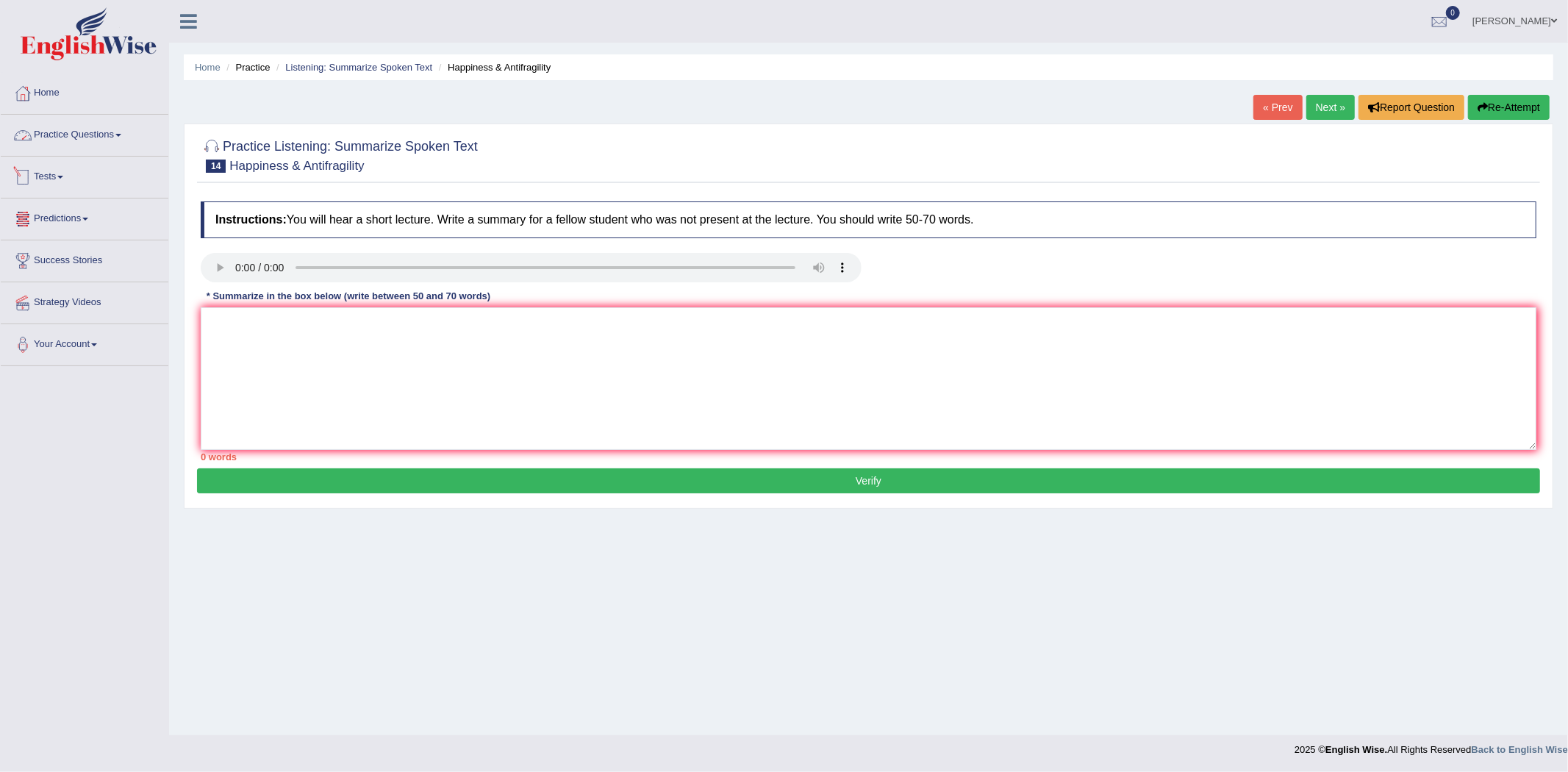
click at [91, 145] on link "Practice Questions" at bounding box center [84, 133] width 168 height 37
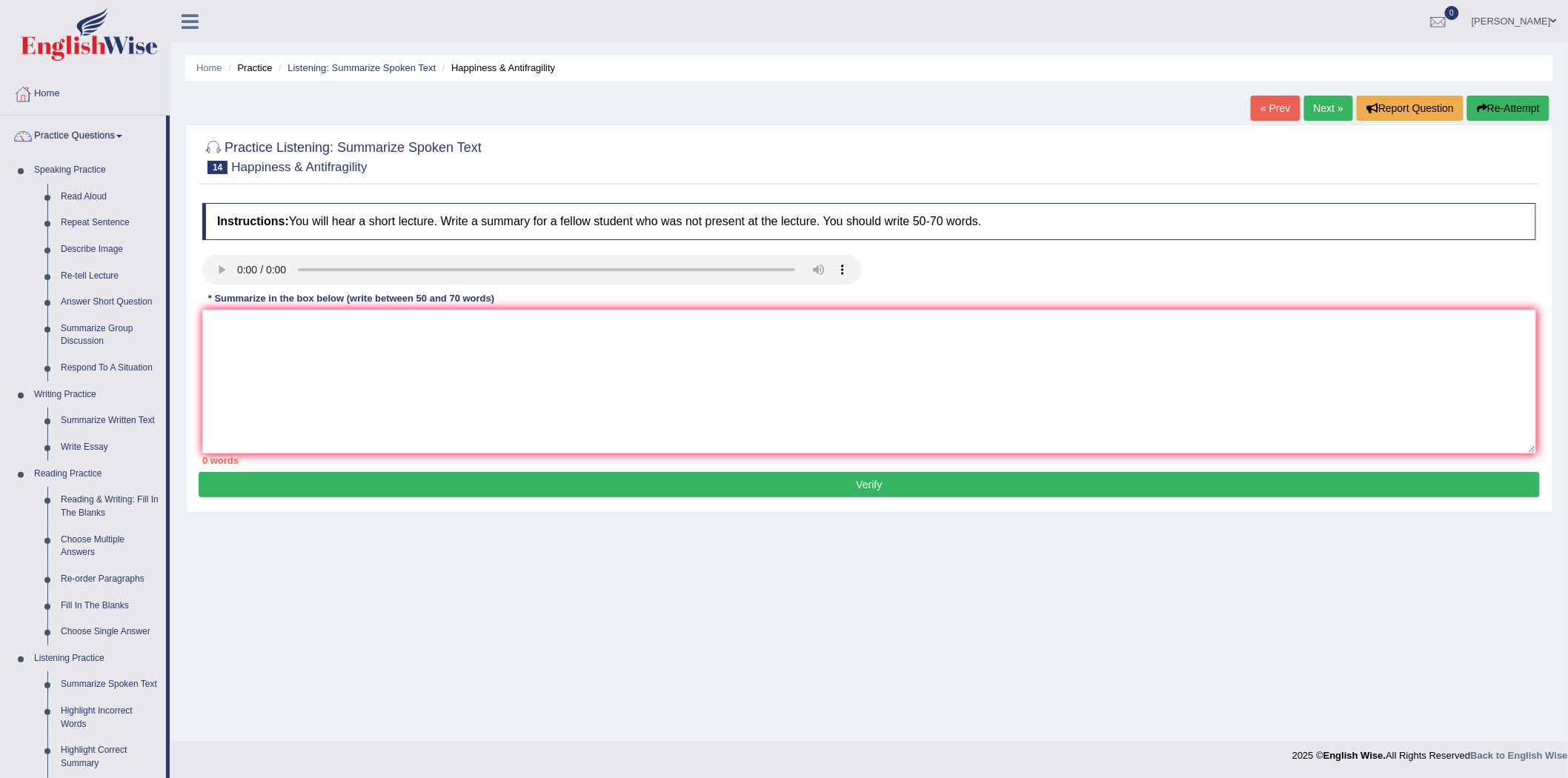
click at [93, 139] on link "Practice Questions" at bounding box center [83, 134] width 165 height 37
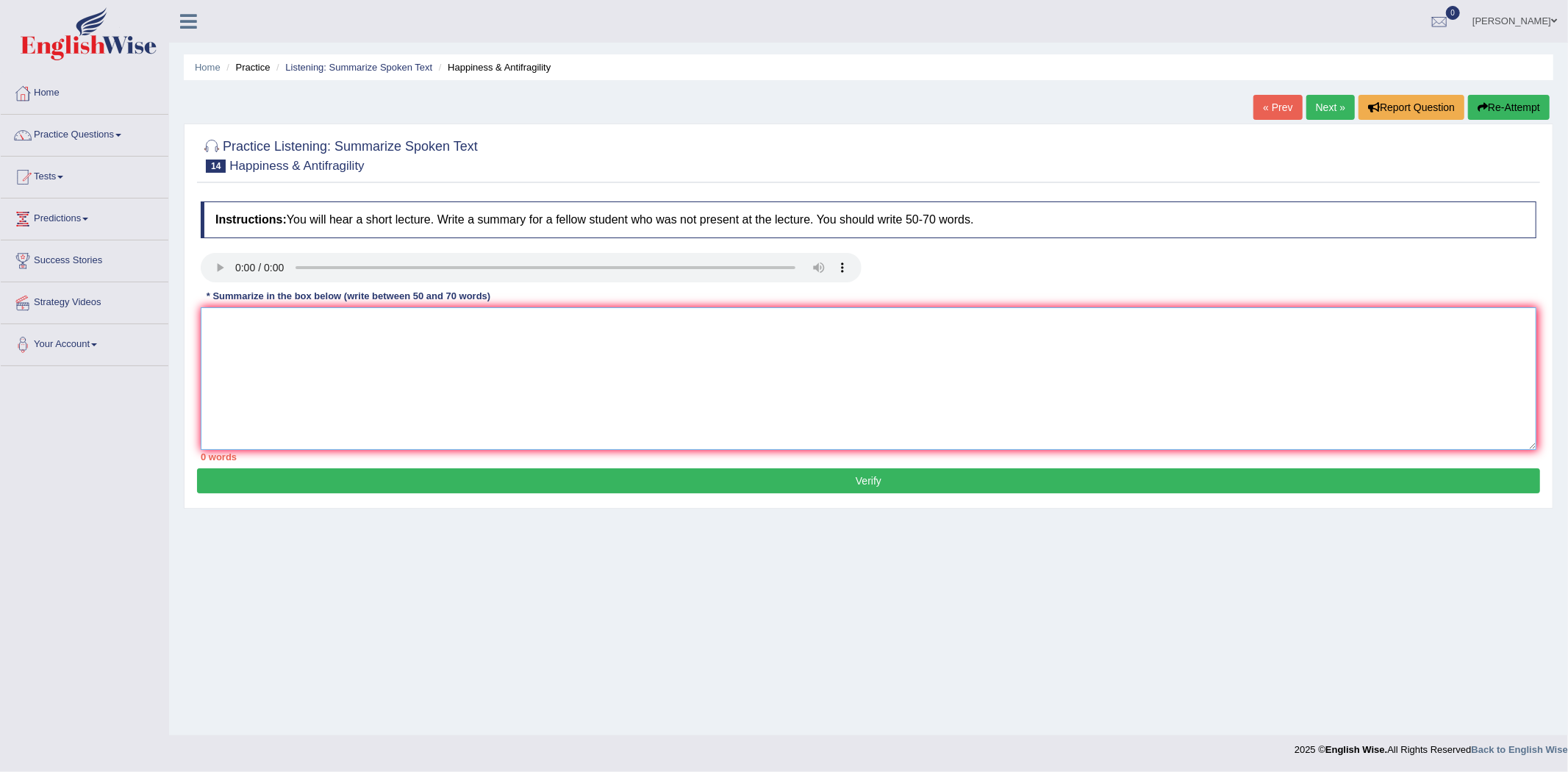
click at [340, 329] on textarea at bounding box center [868, 379] width 1335 height 143
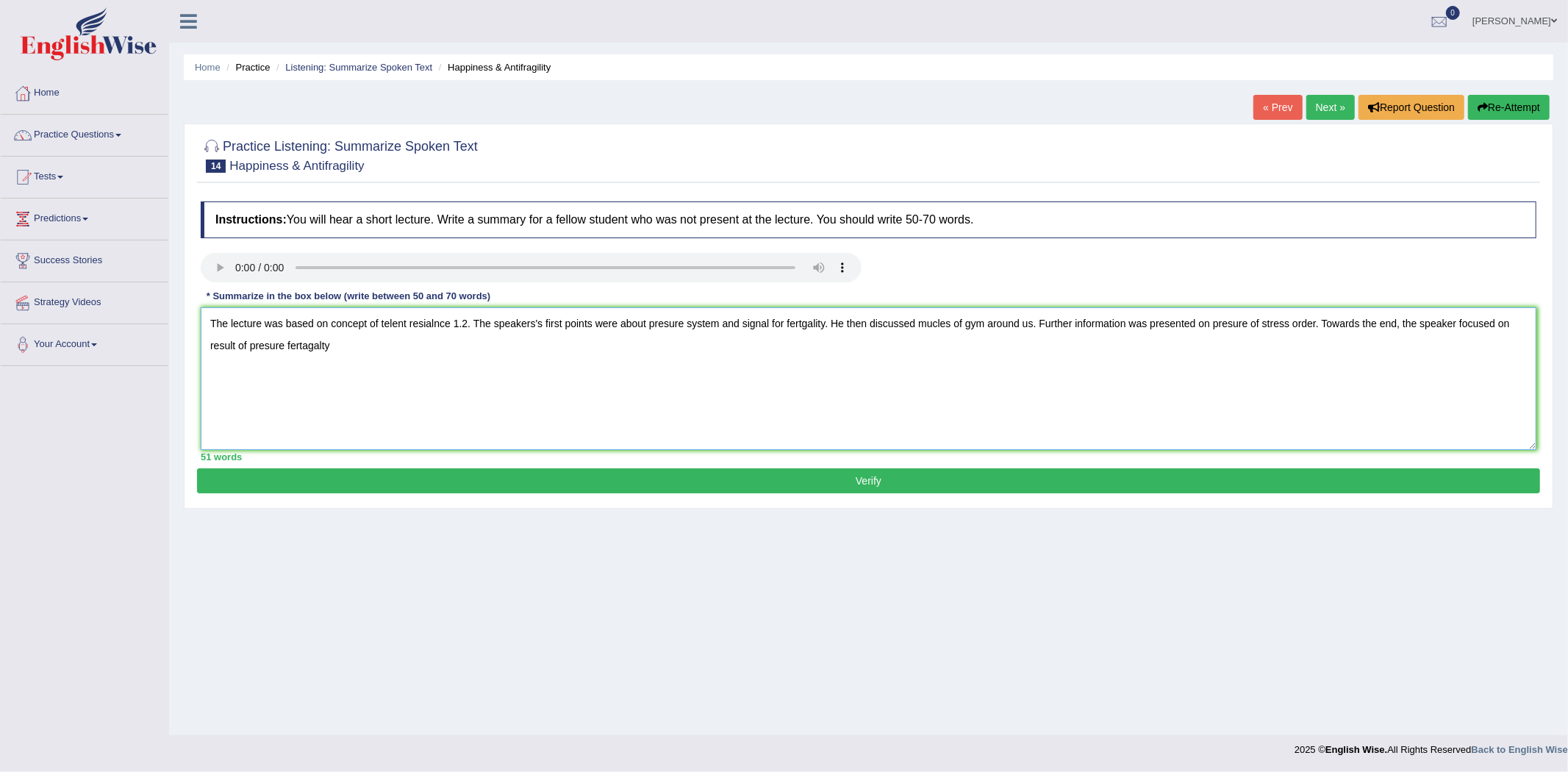
drag, startPoint x: 318, startPoint y: 347, endPoint x: 332, endPoint y: 362, distance: 20.5
click at [323, 350] on textarea "The lecture was based on concept of telent resialnce 1.2. The speakers's first …" at bounding box center [868, 379] width 1335 height 143
click at [350, 356] on textarea "The lecture was based on concept of telent resialnce 1.2. The speakers's first …" at bounding box center [868, 379] width 1335 height 143
type textarea "The lecture was based on concept of telent resialnce 1.2. The speakers's first …"
click at [925, 487] on button "Verify" at bounding box center [869, 481] width 1343 height 25
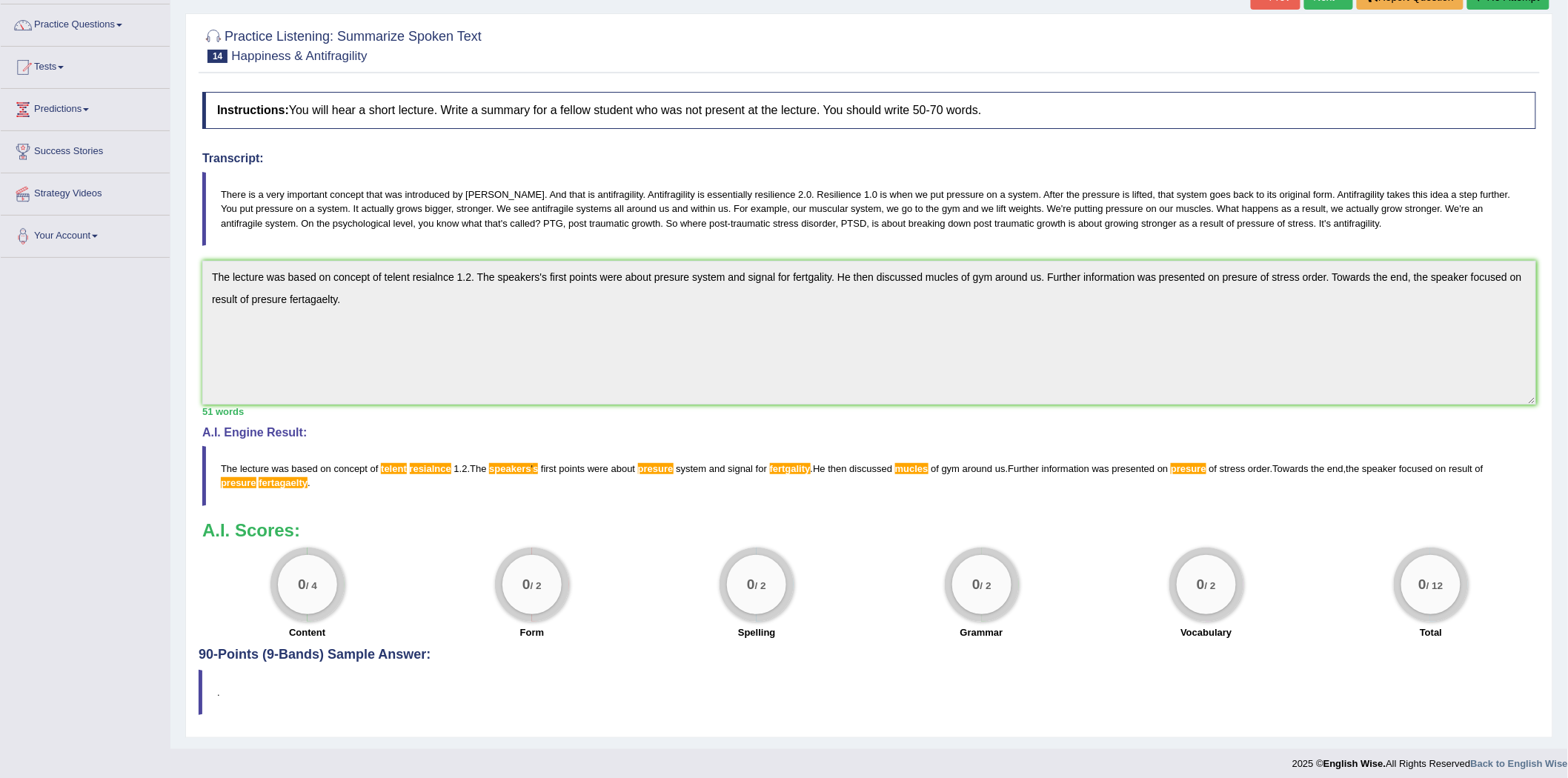
scroll to position [120, 0]
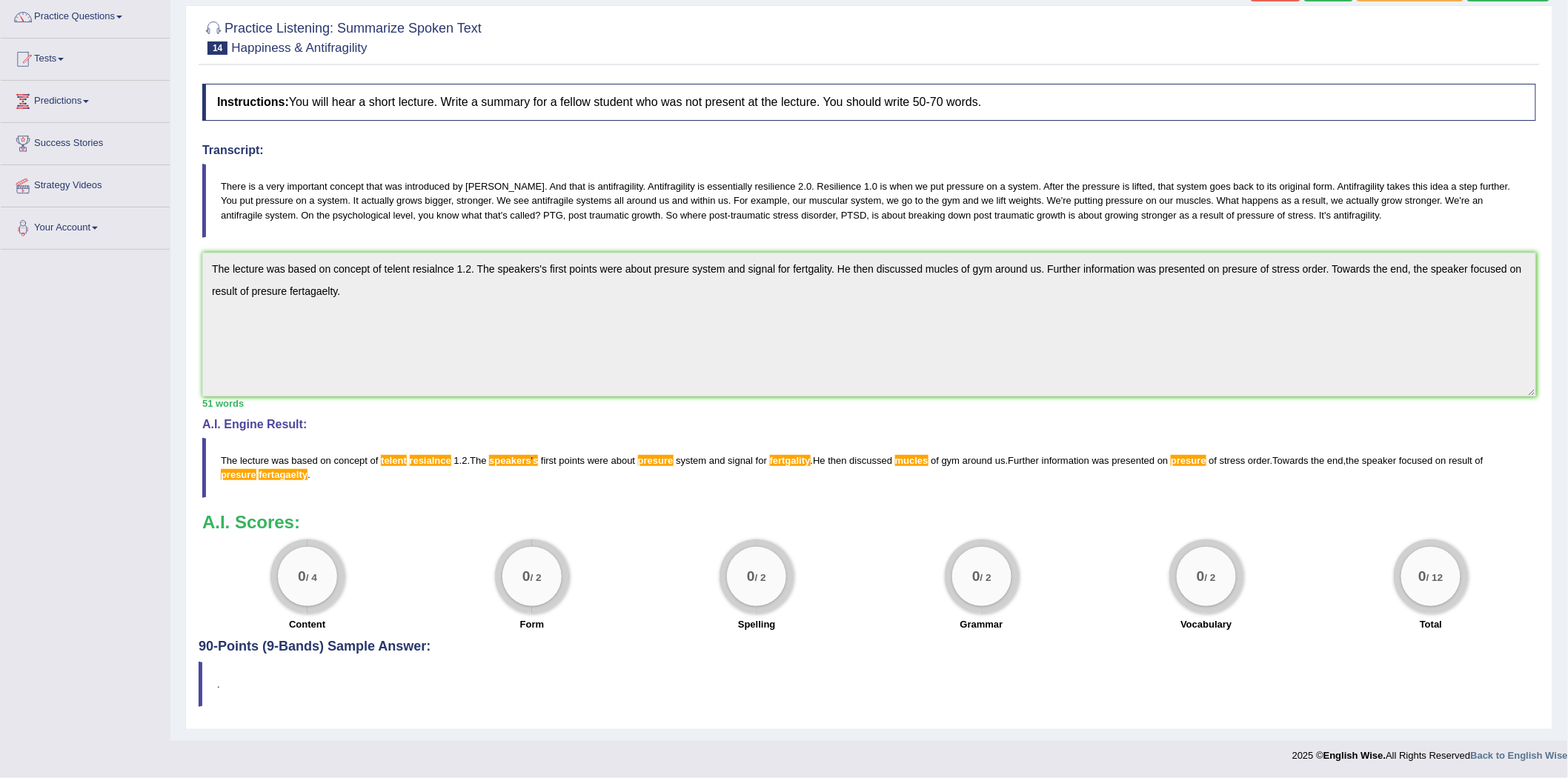
click at [472, 468] on blockquote "The lecture was based on concept of telent resialnce 1 . 2 . The speakers ' s f…" at bounding box center [869, 467] width 1333 height 59
click at [544, 467] on blockquote "The lecture was based on concept of telent resialnce 1 . 2 . The speakers ' s f…" at bounding box center [869, 467] width 1333 height 59
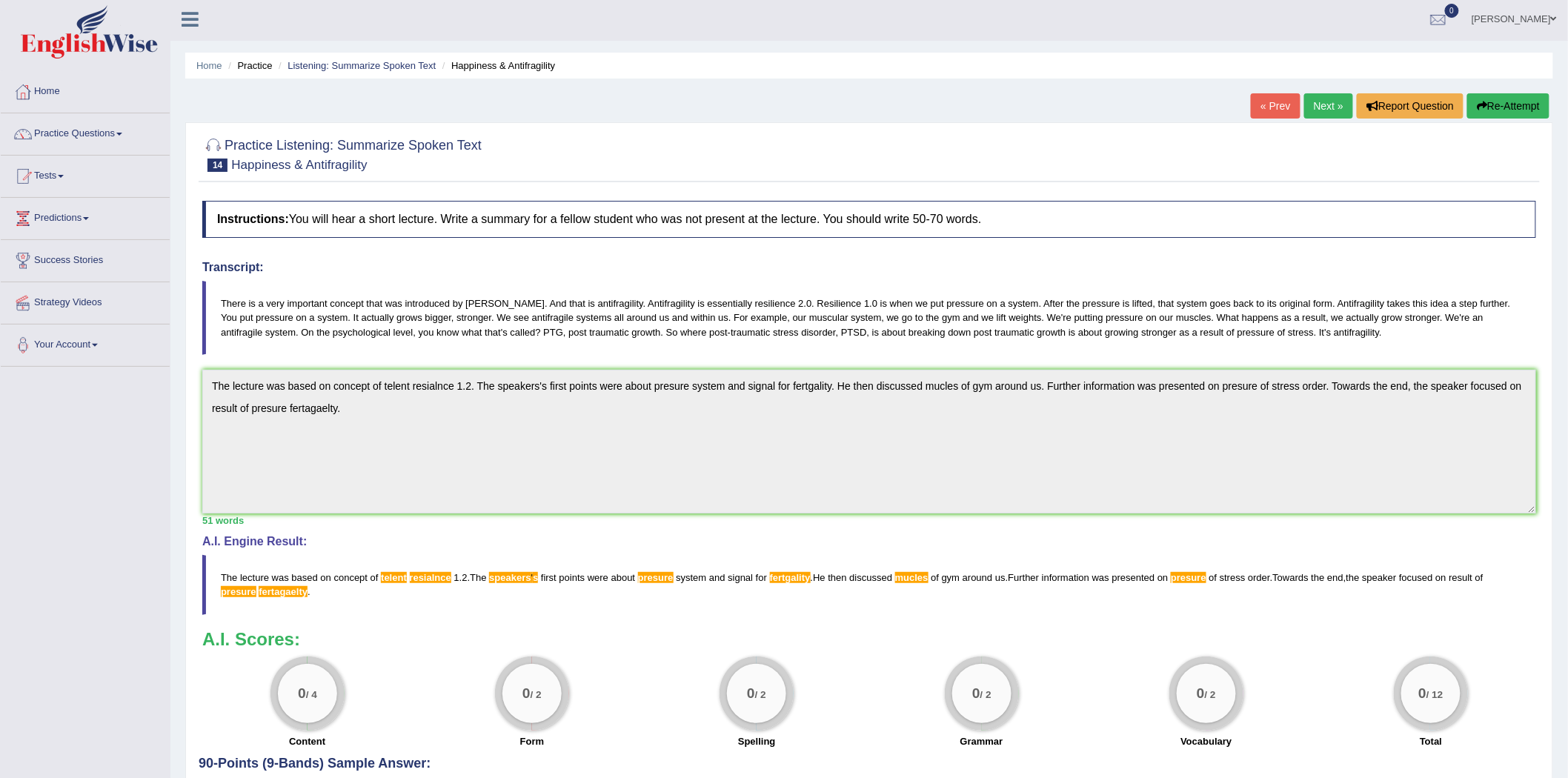
scroll to position [0, 0]
click at [110, 135] on link "Practice Questions" at bounding box center [85, 134] width 169 height 37
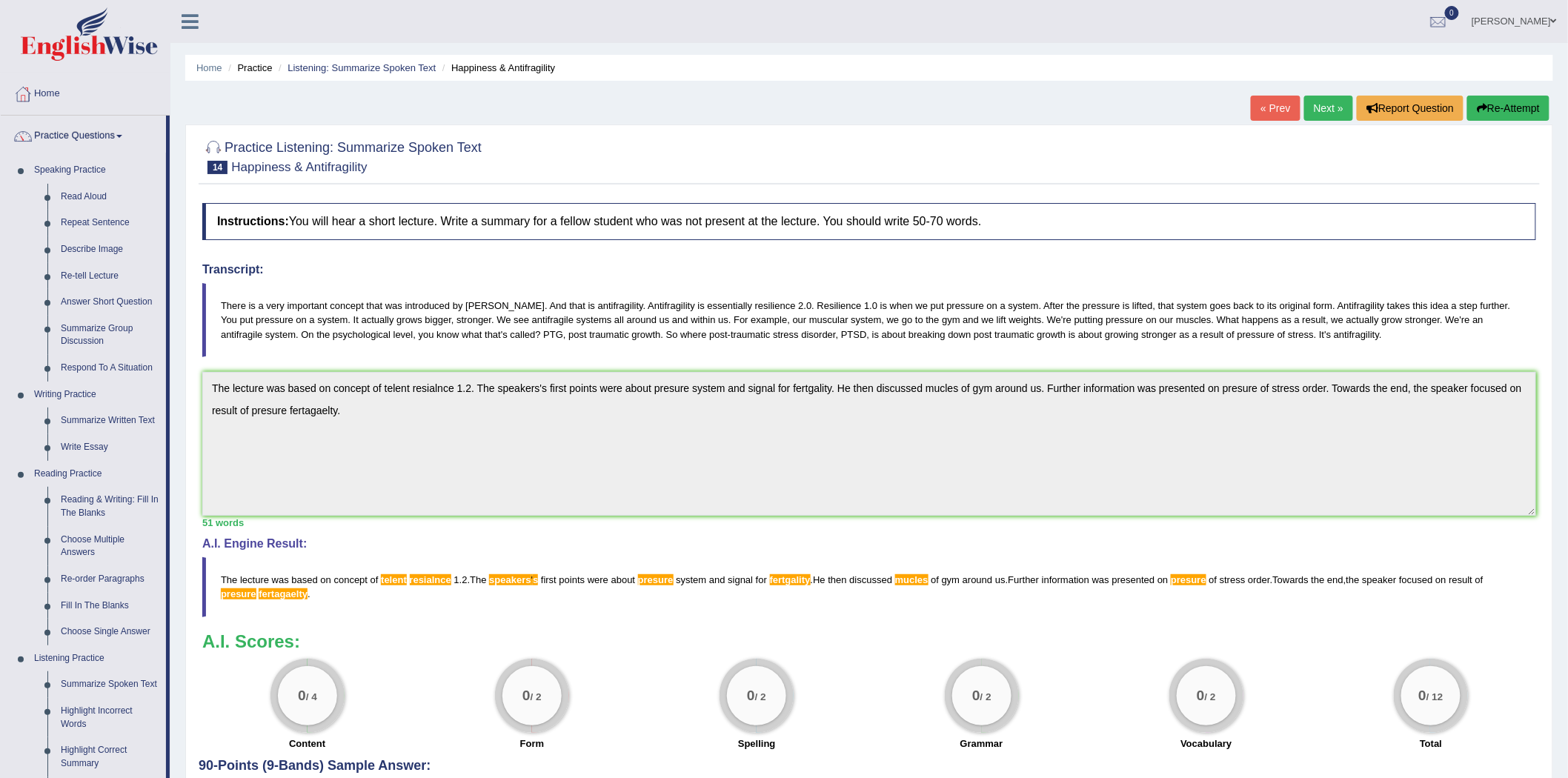
click at [1326, 99] on link "Next »" at bounding box center [1329, 108] width 49 height 25
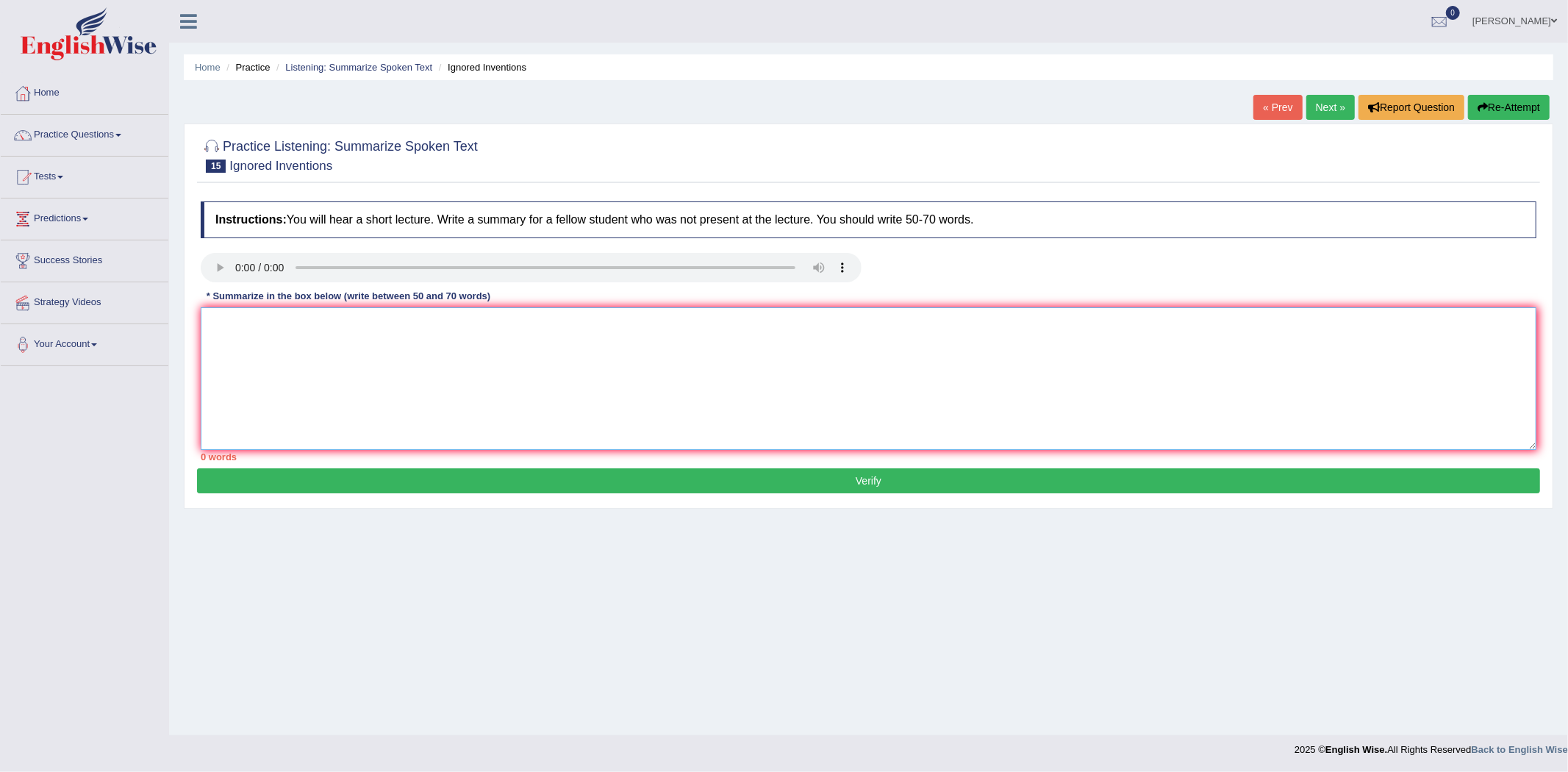
click at [748, 399] on textarea at bounding box center [868, 379] width 1335 height 143
click at [357, 327] on textarea at bounding box center [868, 379] width 1335 height 143
click at [243, 310] on textarea at bounding box center [868, 379] width 1335 height 143
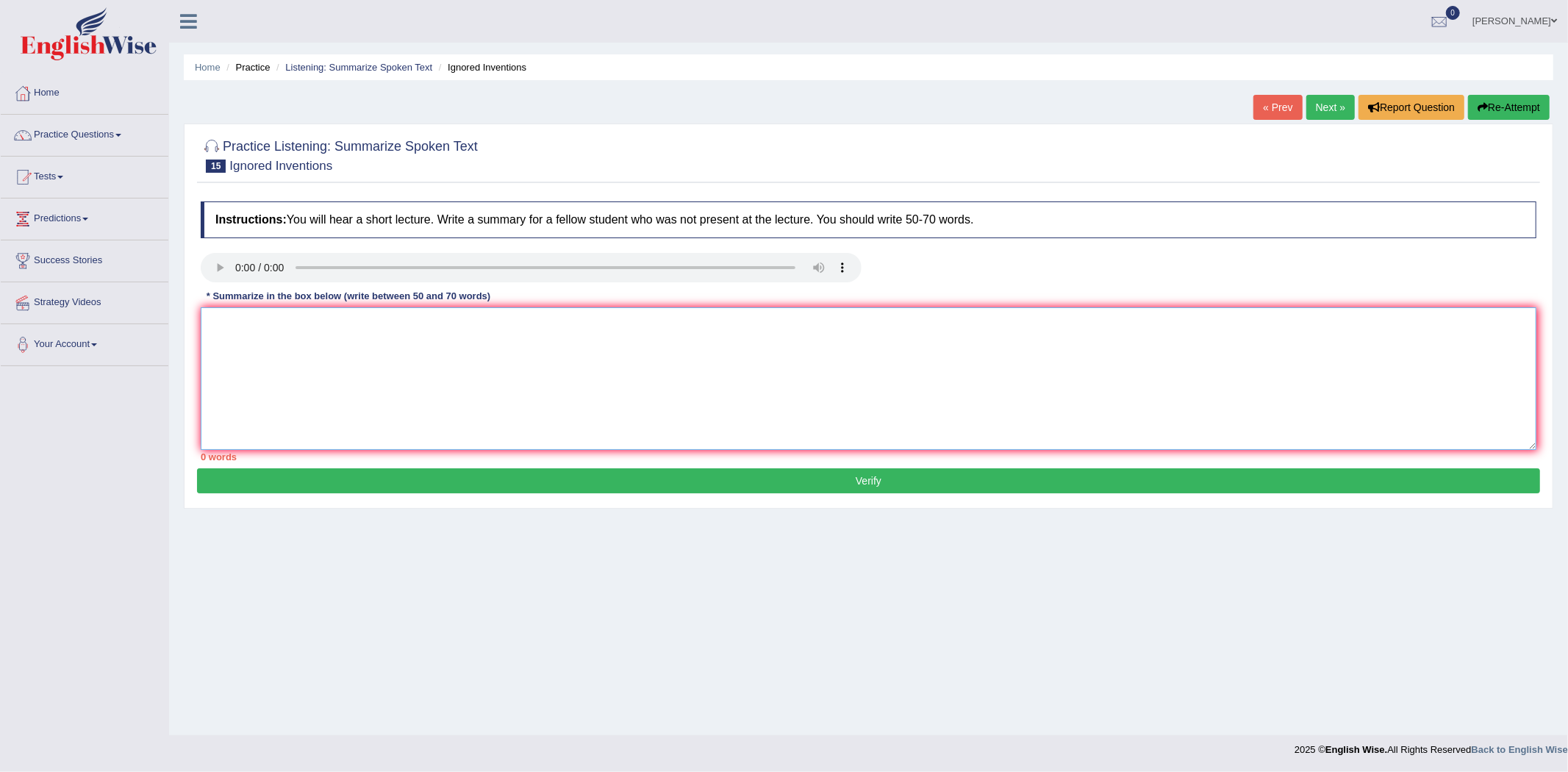
click at [243, 310] on textarea at bounding box center [868, 379] width 1335 height 143
drag, startPoint x: 75, startPoint y: 136, endPoint x: 76, endPoint y: 123, distance: 13.0
click at [75, 136] on link "Practice Questions" at bounding box center [84, 133] width 168 height 37
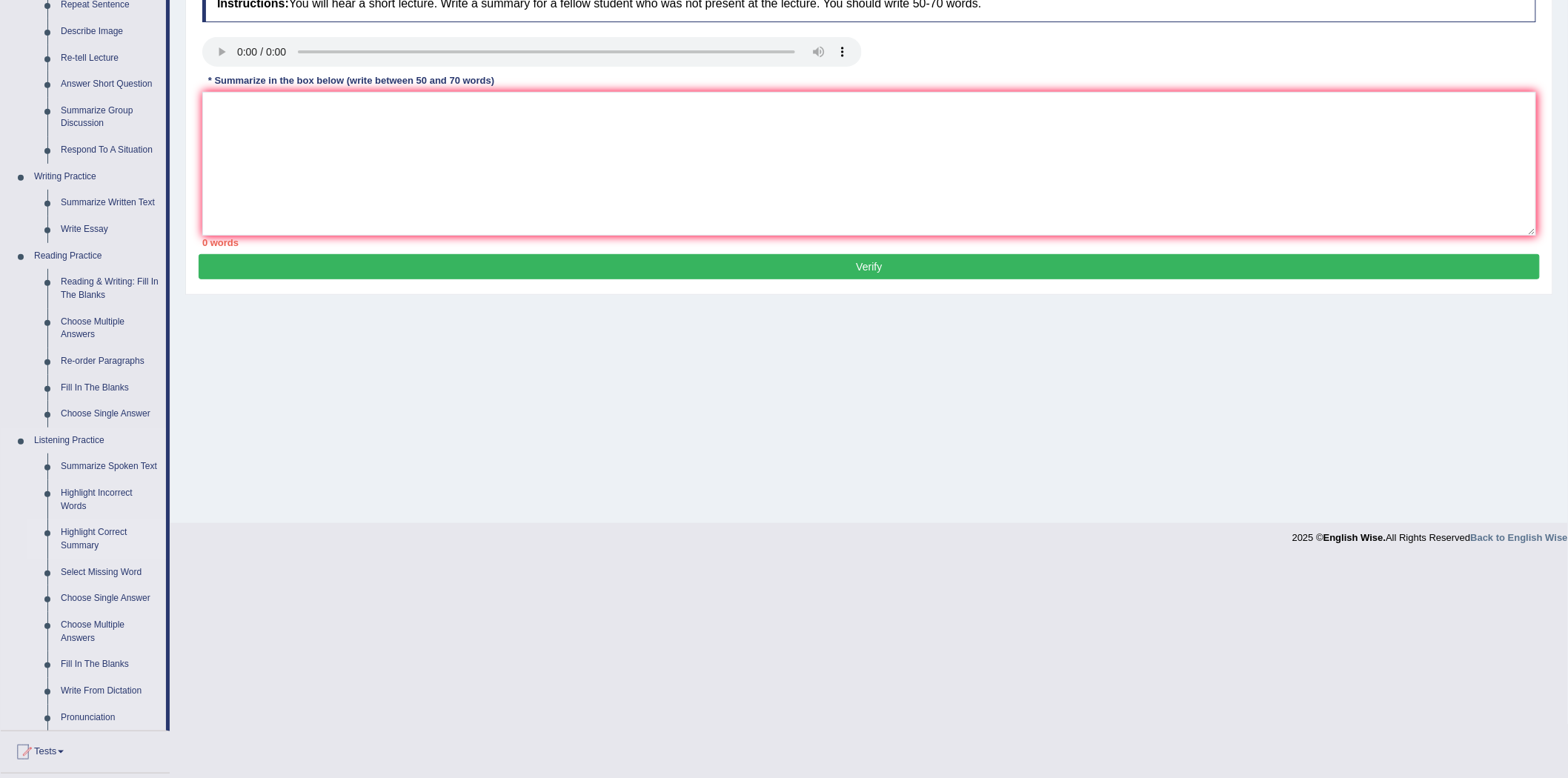
scroll to position [247, 0]
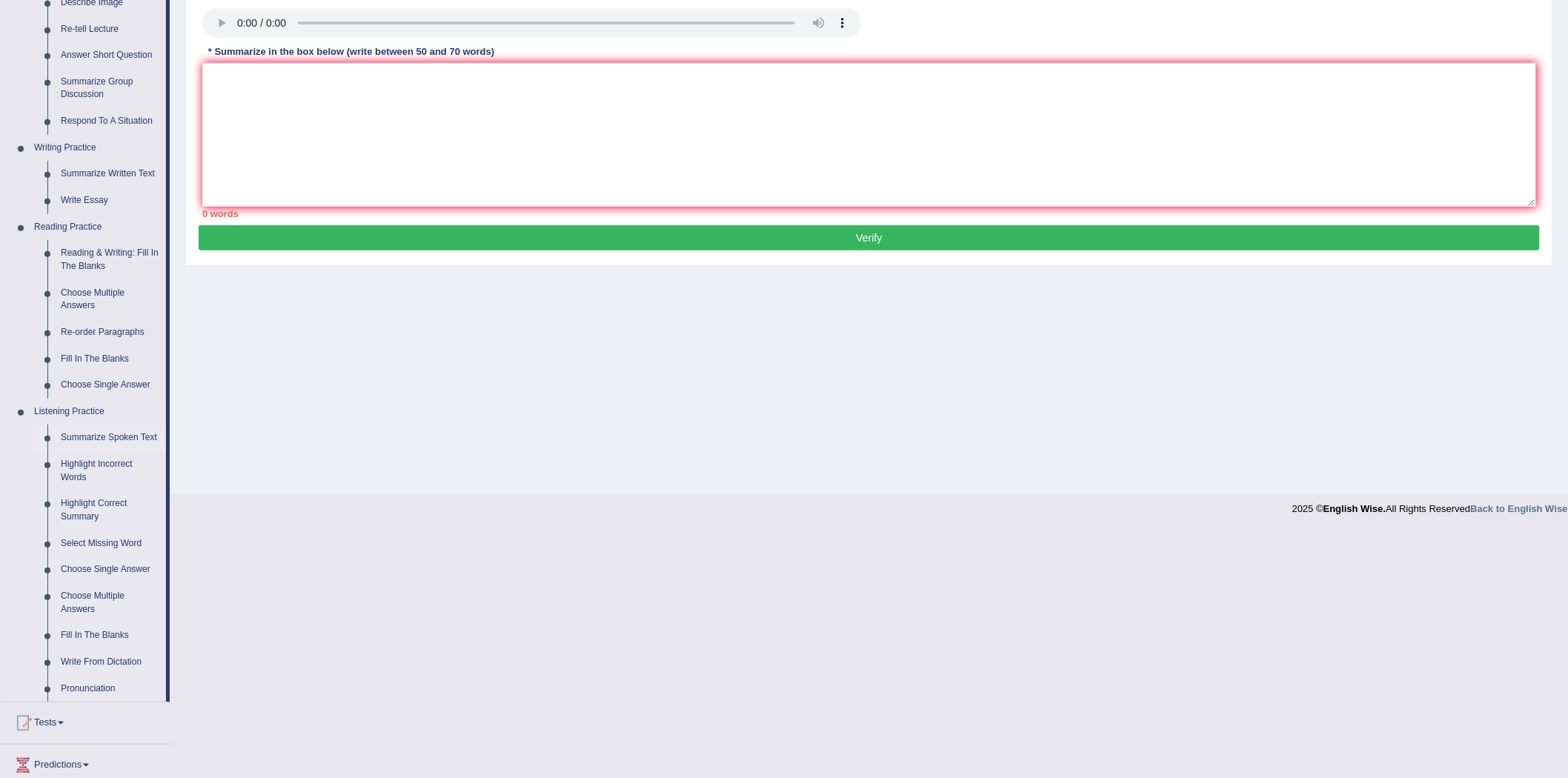
click at [127, 431] on link "Summarize Spoken Text" at bounding box center [110, 438] width 112 height 27
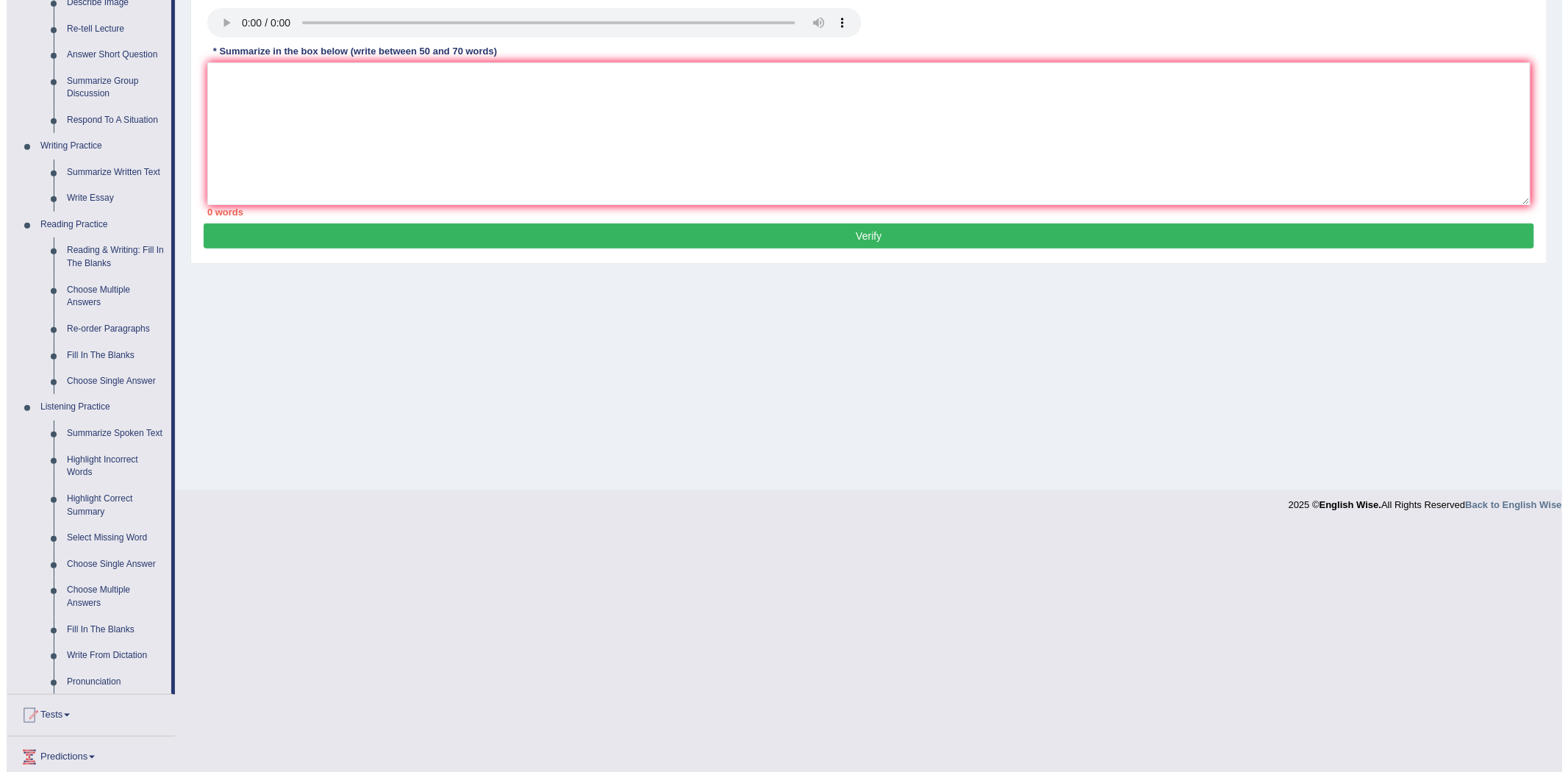
scroll to position [0, 0]
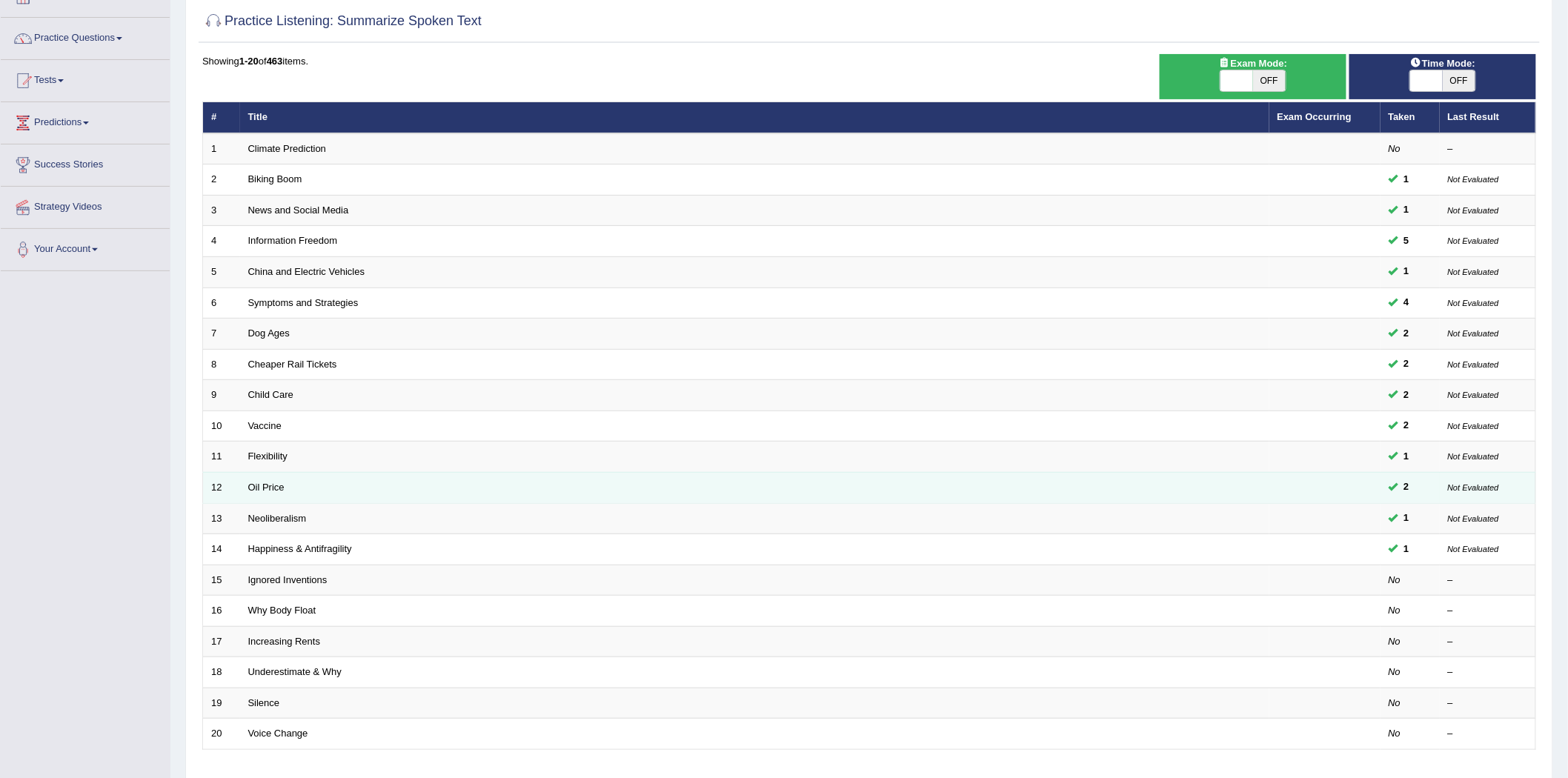
scroll to position [203, 0]
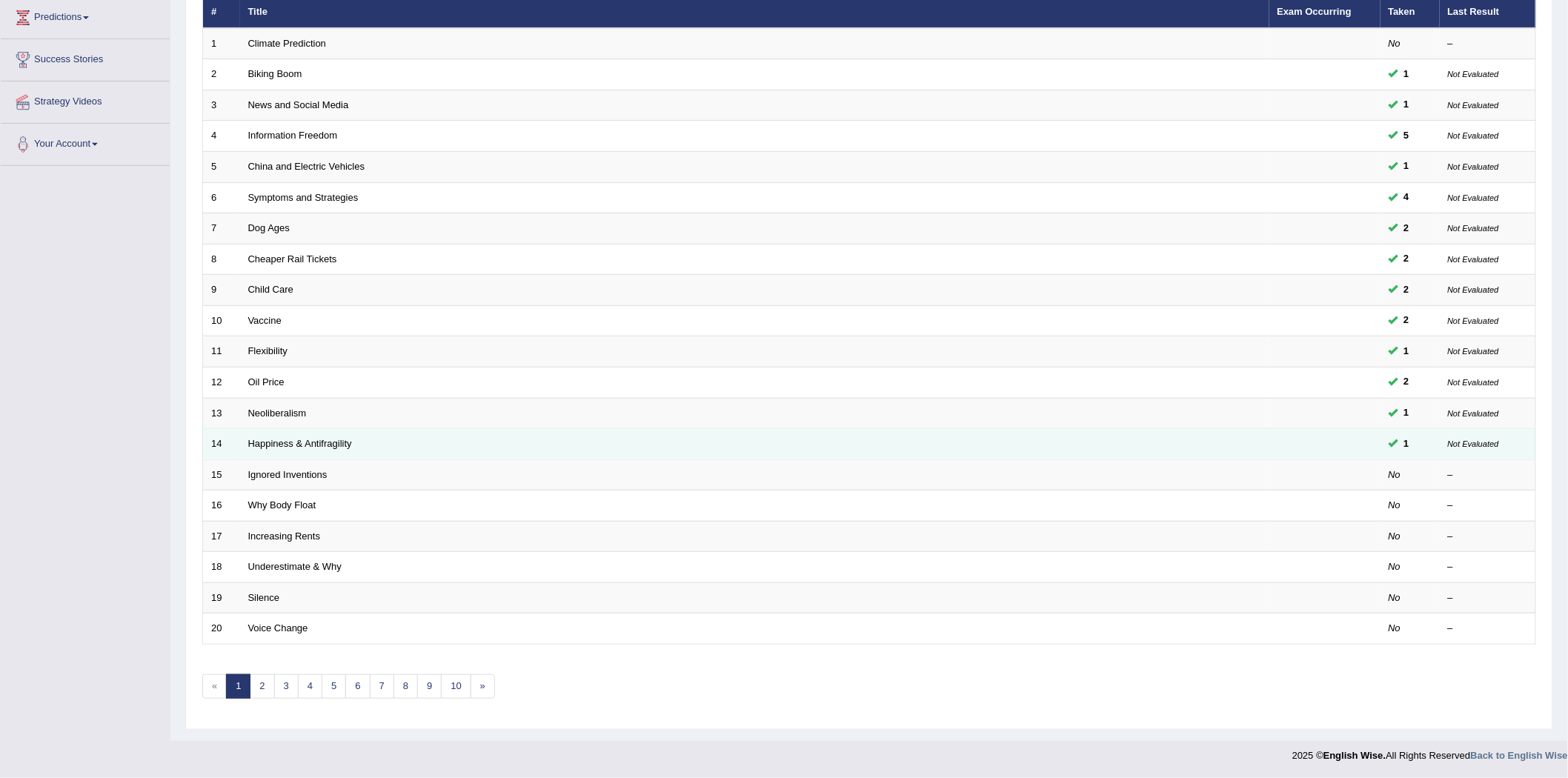
click at [315, 449] on td "Happiness & Antifragility" at bounding box center [754, 445] width 1029 height 31
click at [317, 442] on link "Happiness & Antifragility" at bounding box center [300, 444] width 104 height 11
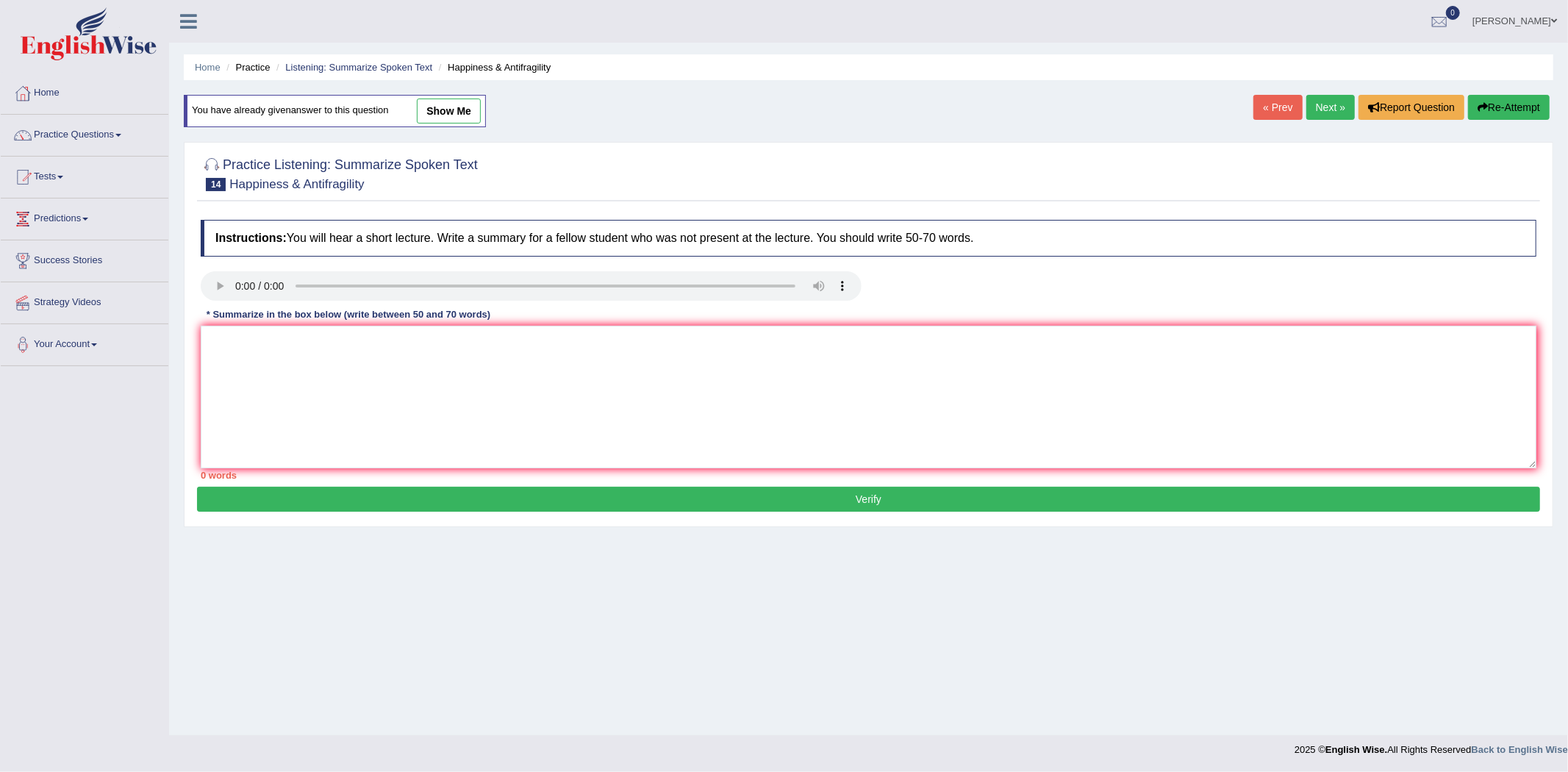
click at [457, 112] on link "show me" at bounding box center [449, 111] width 64 height 25
type textarea "The lecture was based on concept of telent resialnce 1.2. The speakers's first …"
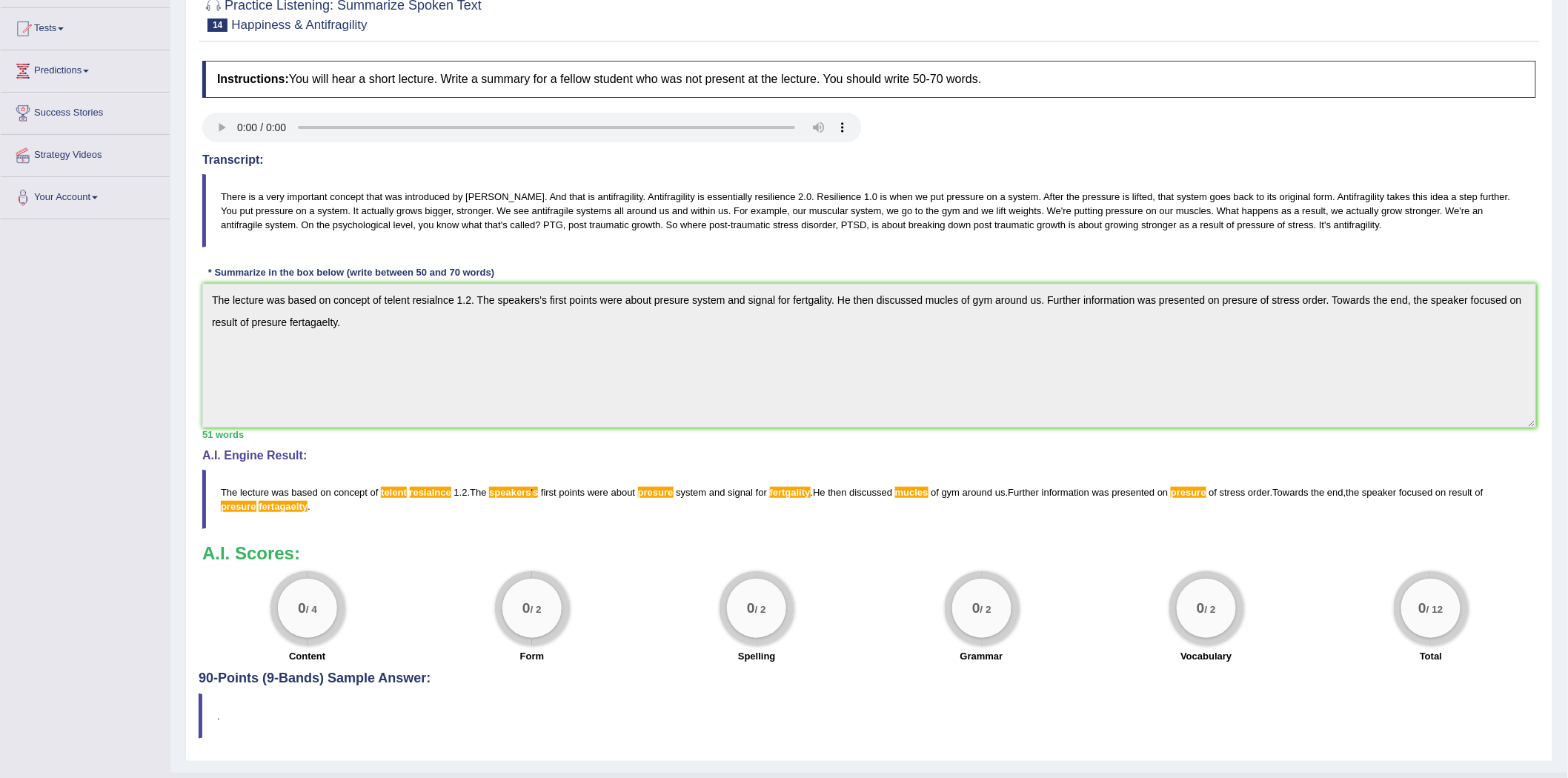
scroll to position [164, 0]
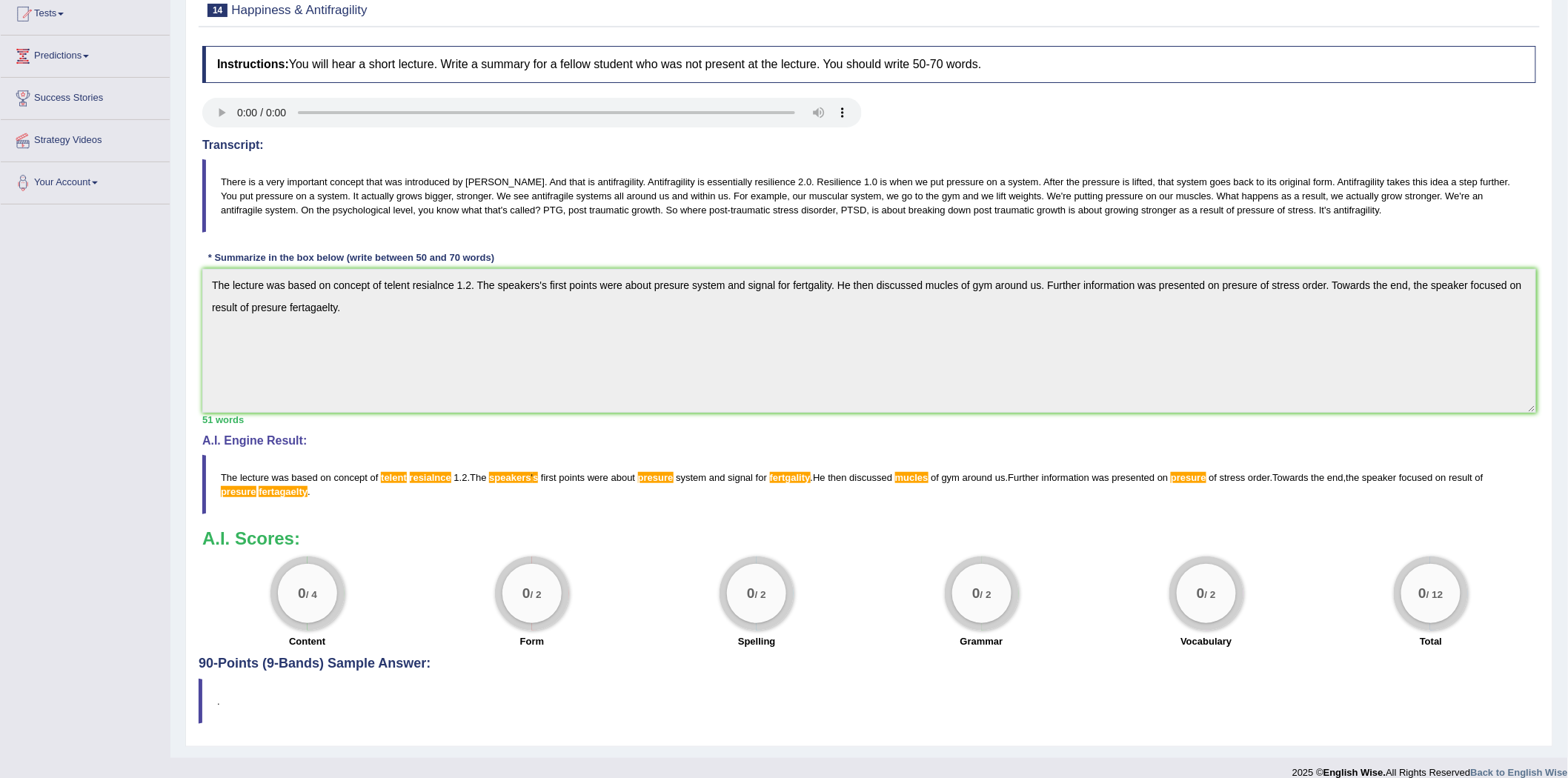
click at [1085, 531] on h3 "A.I. Scores:" at bounding box center [869, 539] width 1333 height 19
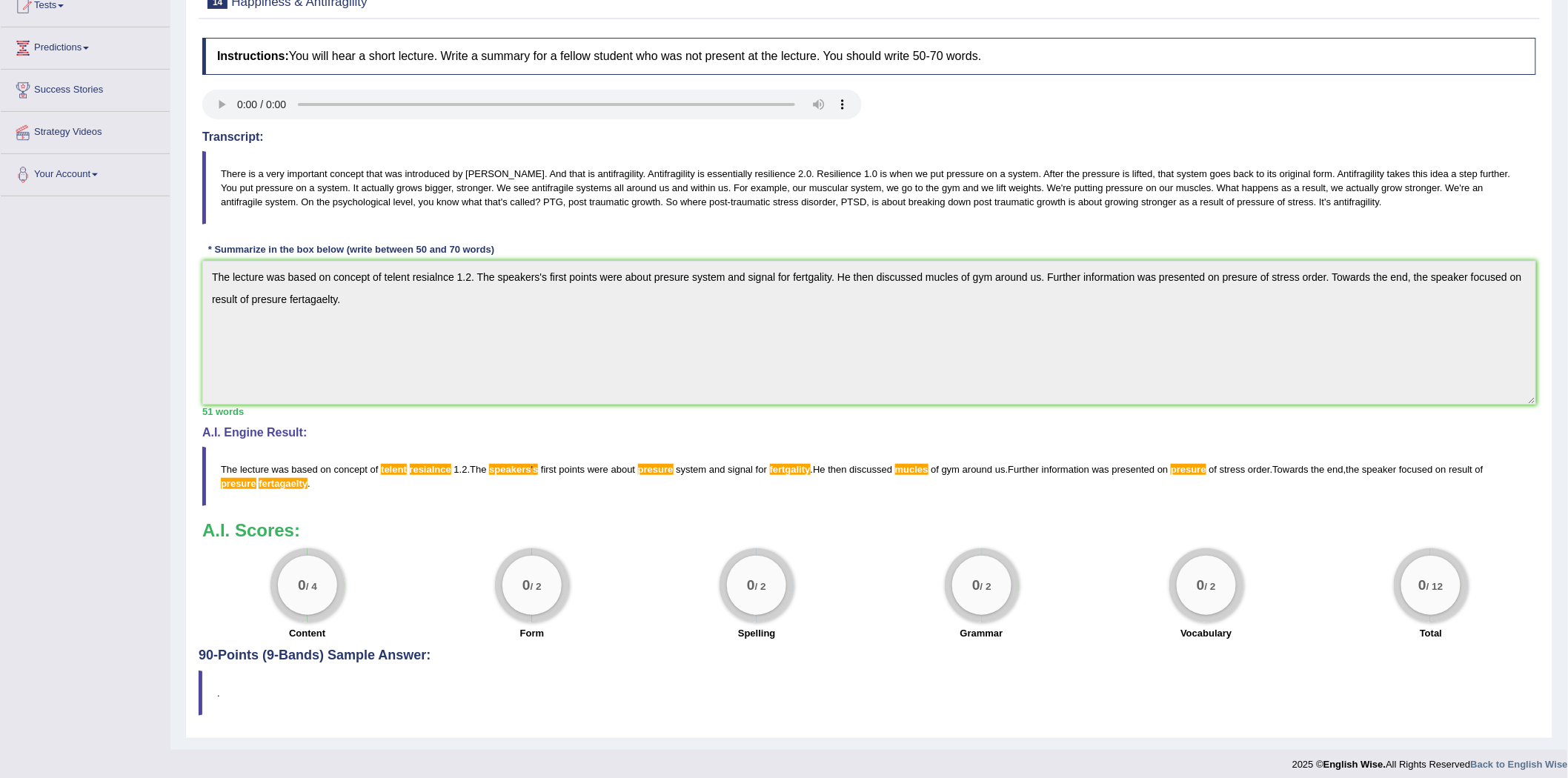
scroll to position [181, 0]
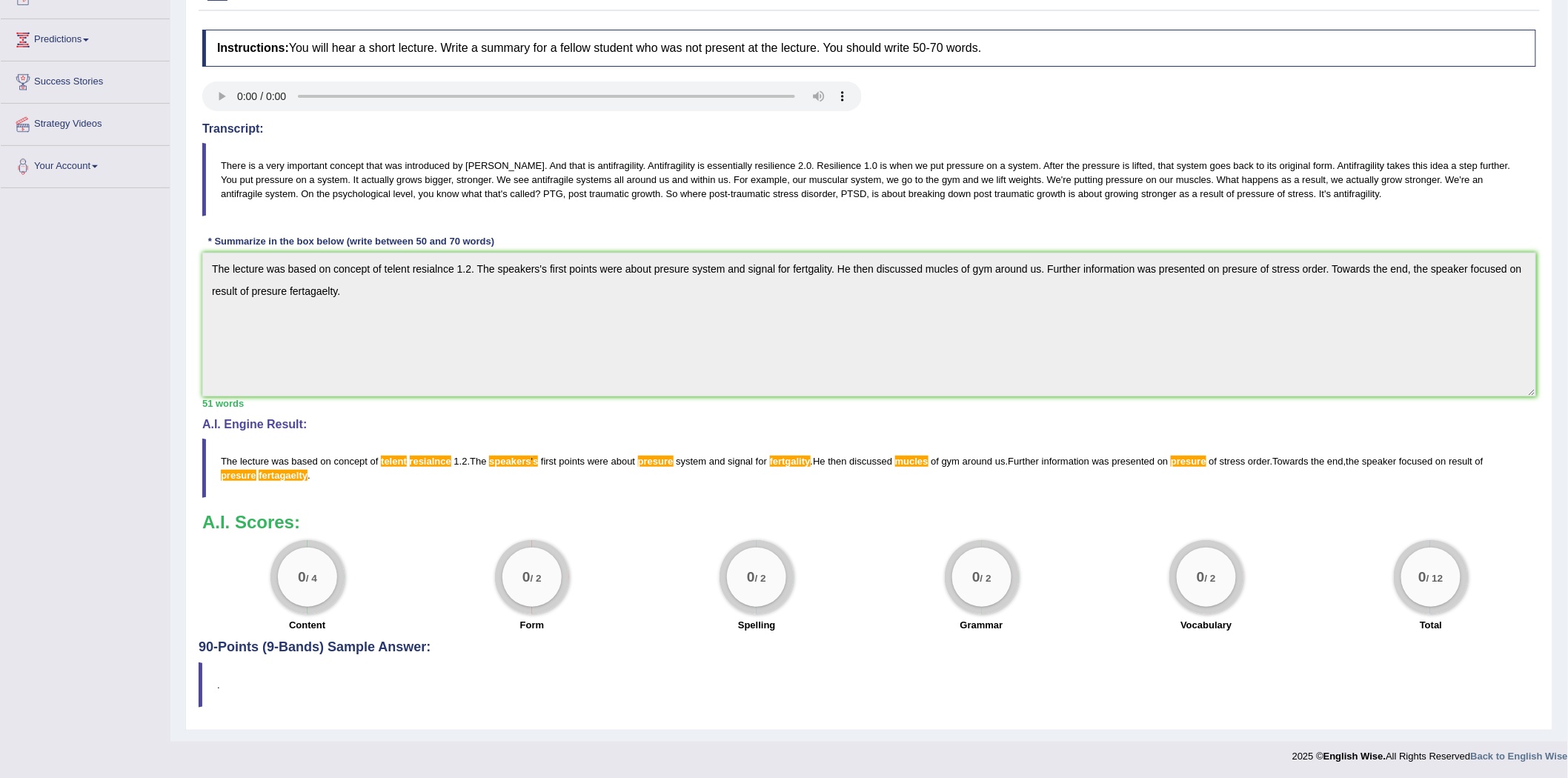
click at [604, 462] on span "were" at bounding box center [598, 462] width 21 height 11
click at [614, 457] on span "about" at bounding box center [623, 462] width 24 height 11
click at [619, 457] on span "about" at bounding box center [623, 462] width 24 height 11
click at [619, 457] on span "about" at bounding box center [623, 462] width 24 height 11
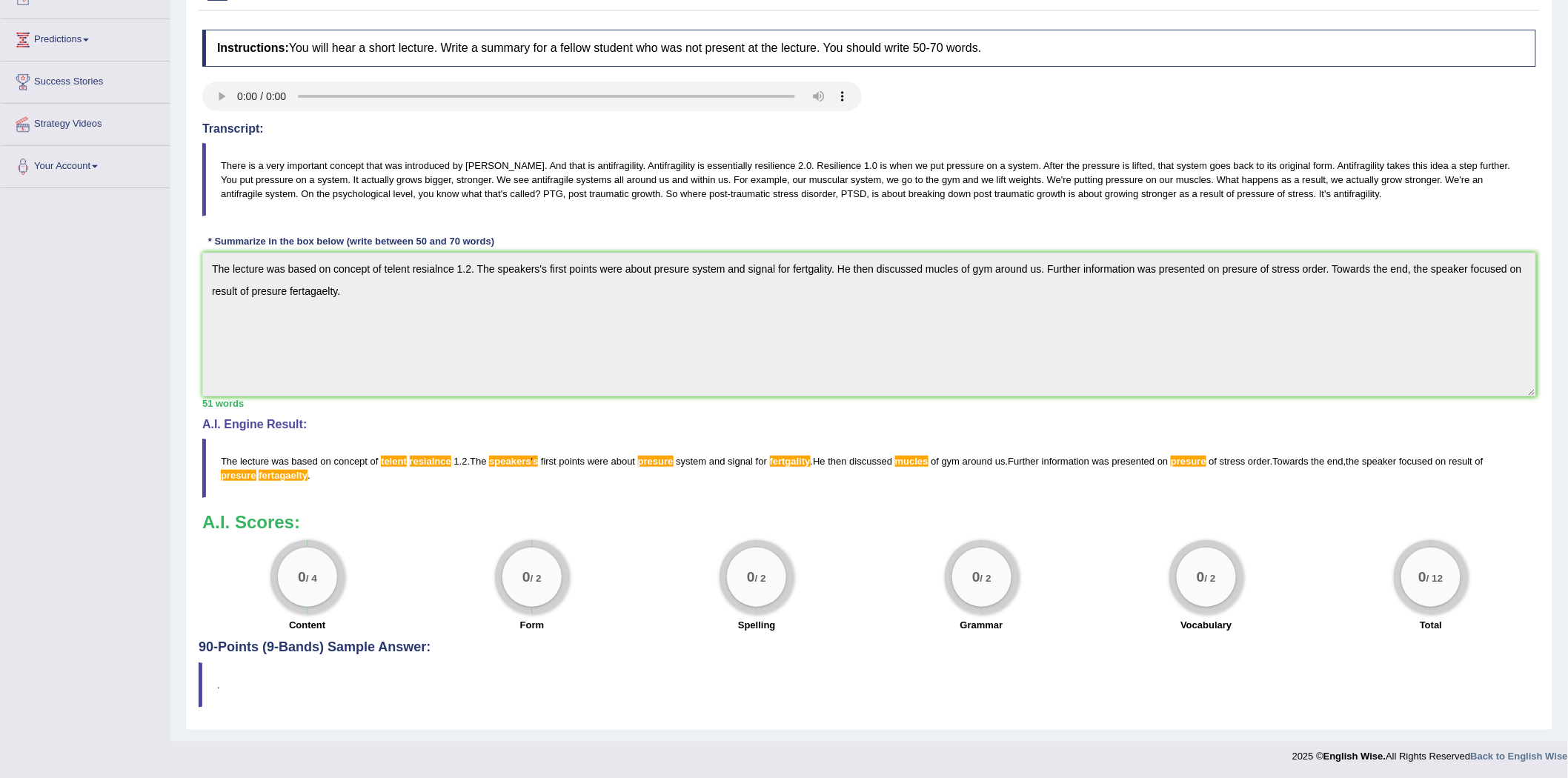
click at [647, 463] on span "presure" at bounding box center [656, 462] width 36 height 11
click at [648, 463] on span "presure" at bounding box center [656, 462] width 36 height 11
click at [647, 456] on span "presure" at bounding box center [656, 462] width 36 height 11
click at [495, 470] on blockquote "The lecture was based on concept of telent resialnce 1 . 2 . The speakers ' s f…" at bounding box center [869, 467] width 1333 height 59
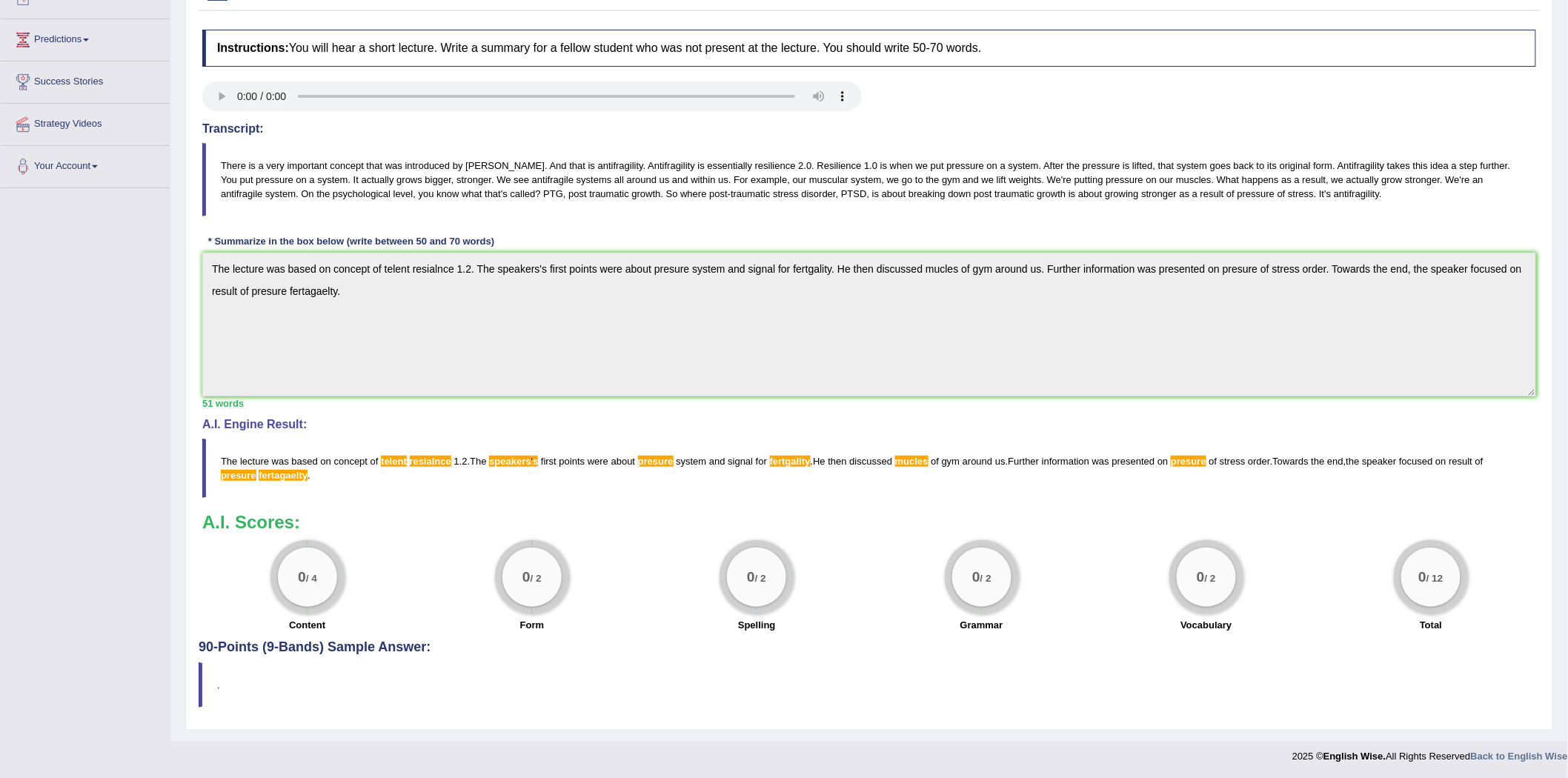
click at [495, 470] on blockquote "The lecture was based on concept of telent resialnce 1 . 2 . The speakers ' s f…" at bounding box center [869, 467] width 1333 height 59
drag, startPoint x: 321, startPoint y: 483, endPoint x: 220, endPoint y: 454, distance: 105.1
click at [220, 454] on blockquote "The lecture was based on concept of telent resialnce 1 . 2 . The speakers ' s f…" at bounding box center [869, 467] width 1333 height 59
drag, startPoint x: 1032, startPoint y: 502, endPoint x: 265, endPoint y: 467, distance: 767.8
click at [265, 467] on div "Instructions: You will hear a short lecture. Write a summary for a fellow stude…" at bounding box center [869, 331] width 1342 height 618
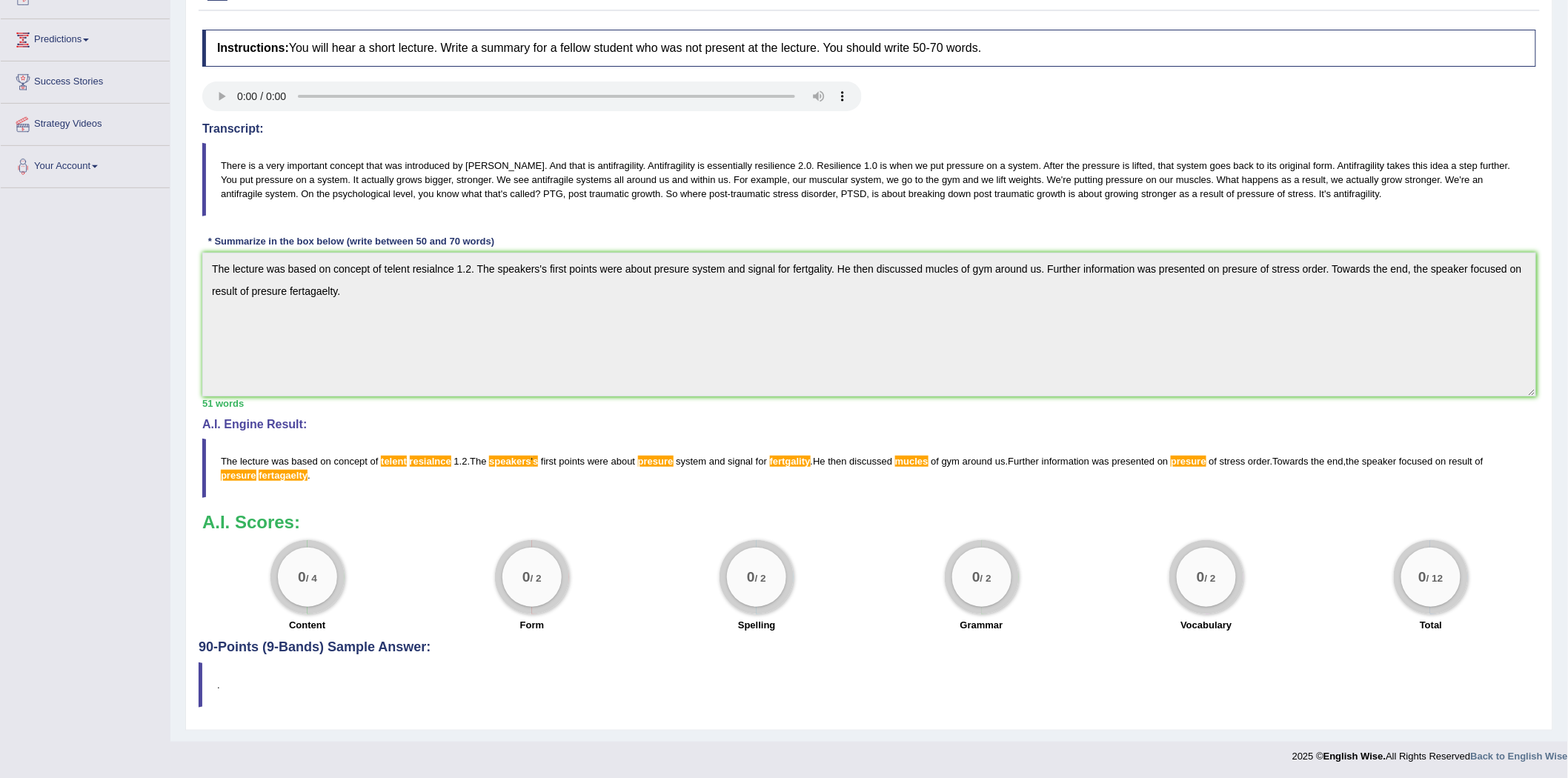
click at [319, 477] on blockquote "The lecture was based on concept of telent resialnce 1 . 2 . The speakers ' s f…" at bounding box center [869, 467] width 1333 height 59
click at [323, 480] on blockquote "The lecture was based on concept of telent resialnce 1 . 2 . The speakers ' s f…" at bounding box center [869, 467] width 1333 height 59
click at [535, 467] on blockquote "The lecture was based on concept of telent resialnce 1 . 2 . The speakers ' s f…" at bounding box center [869, 467] width 1333 height 59
click at [632, 465] on span "about" at bounding box center [623, 462] width 24 height 11
click at [541, 465] on blockquote "The lecture was based on concept of telent resialnce 1 . 2 . The speakers ' s f…" at bounding box center [869, 467] width 1333 height 59
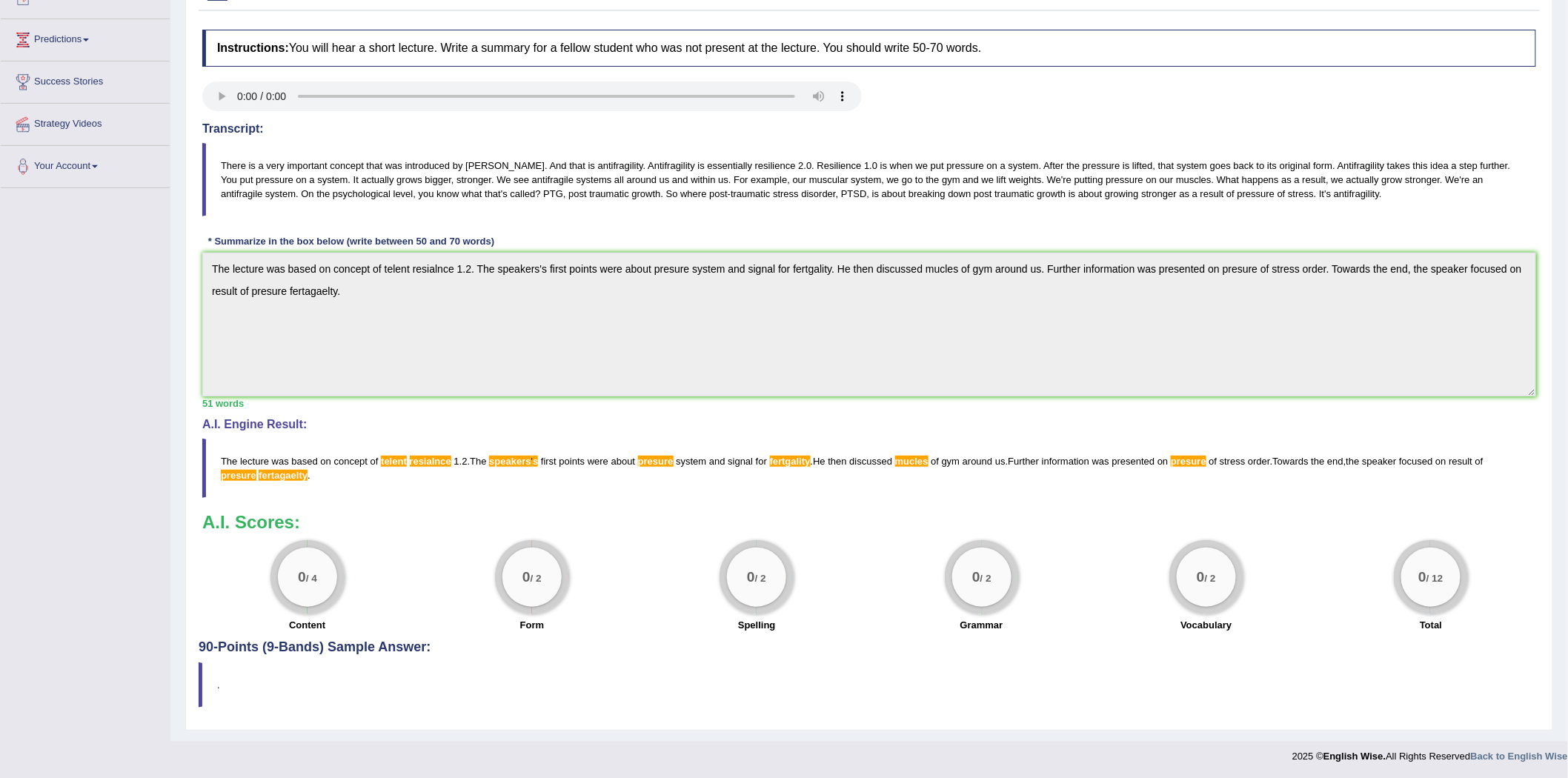
click at [641, 468] on blockquote "The lecture was based on concept of telent resialnce 1 . 2 . The speakers ' s f…" at bounding box center [869, 467] width 1333 height 59
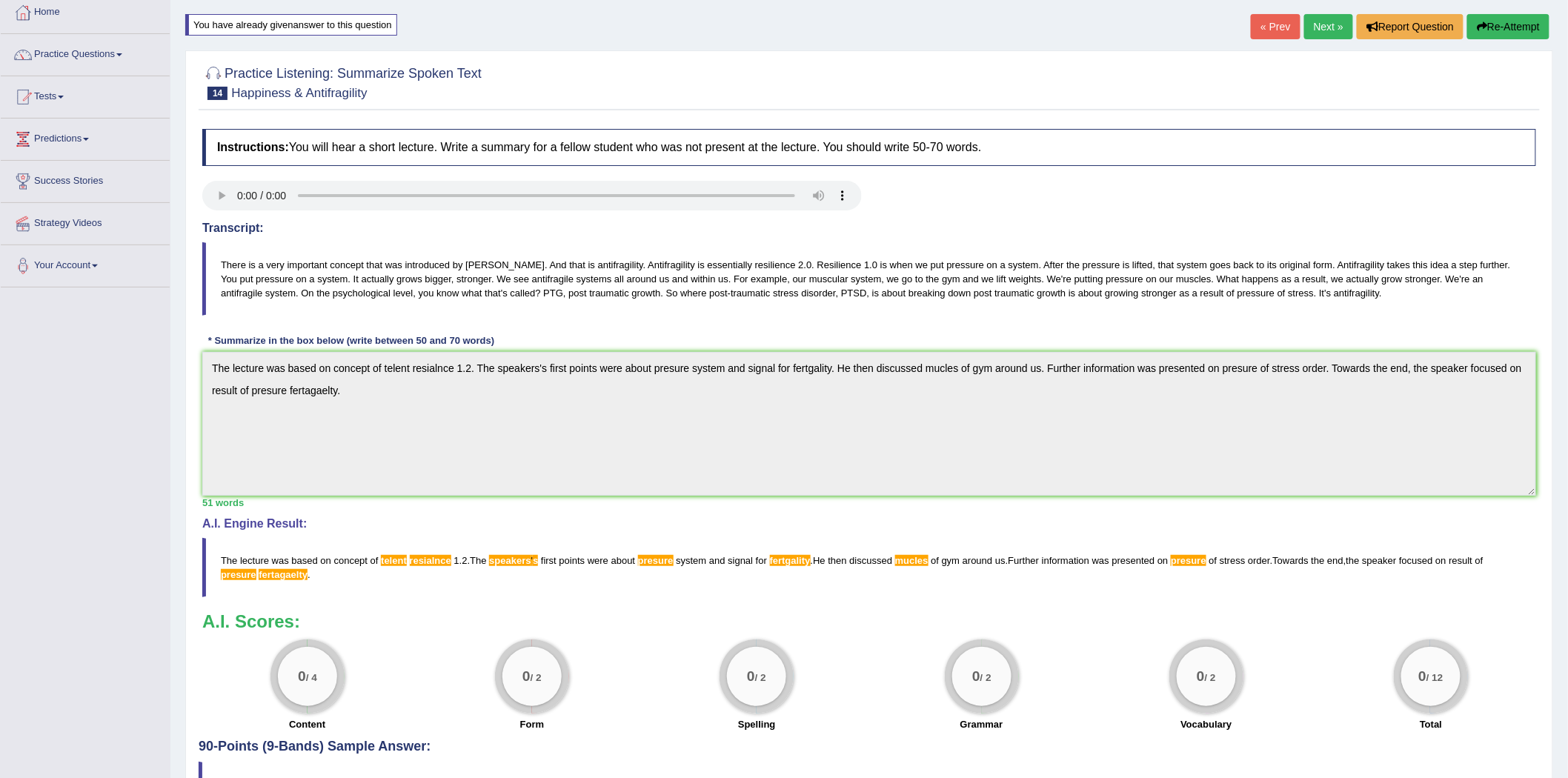
scroll to position [0, 0]
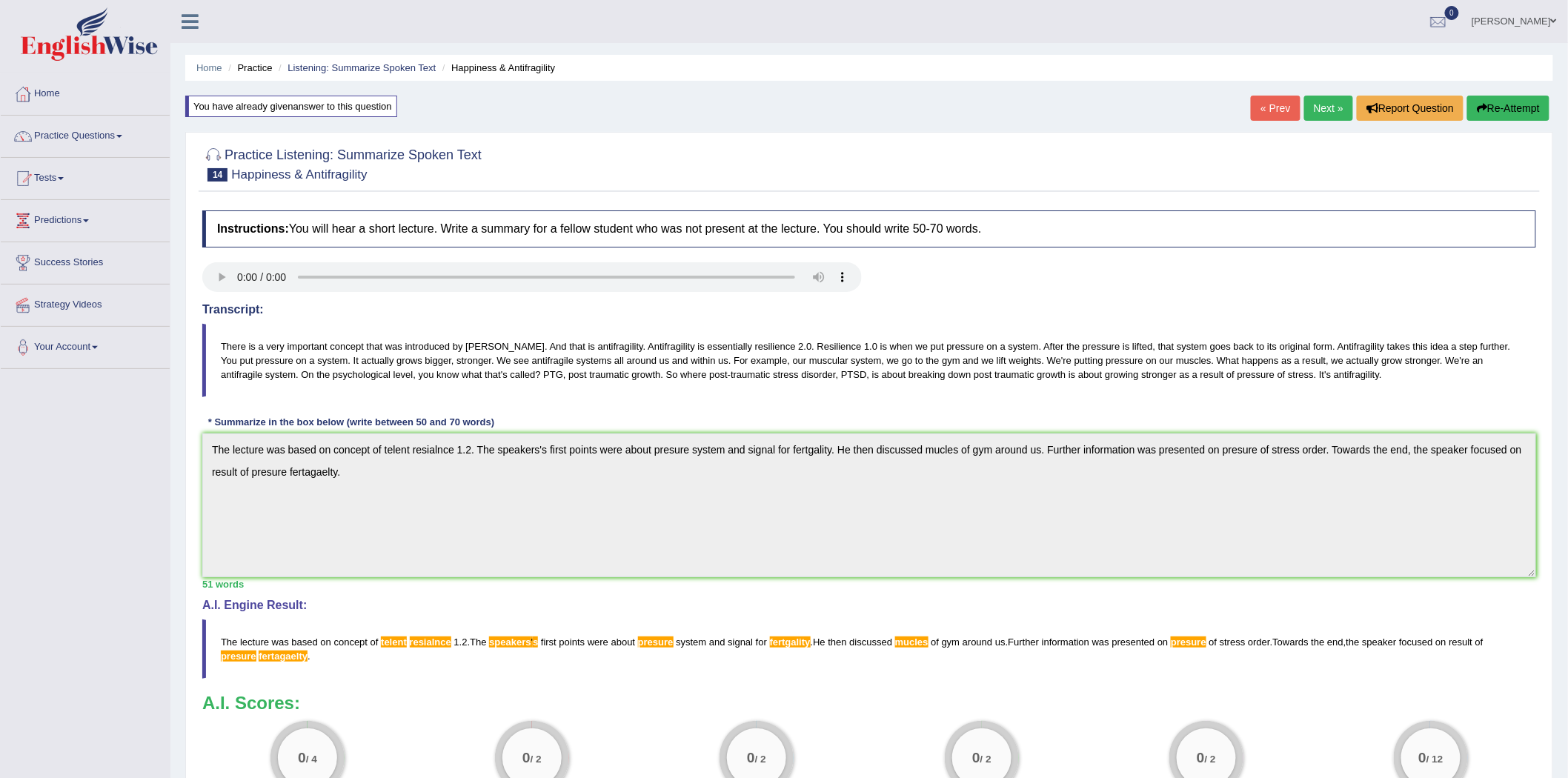
click at [1325, 111] on link "Next »" at bounding box center [1329, 108] width 49 height 25
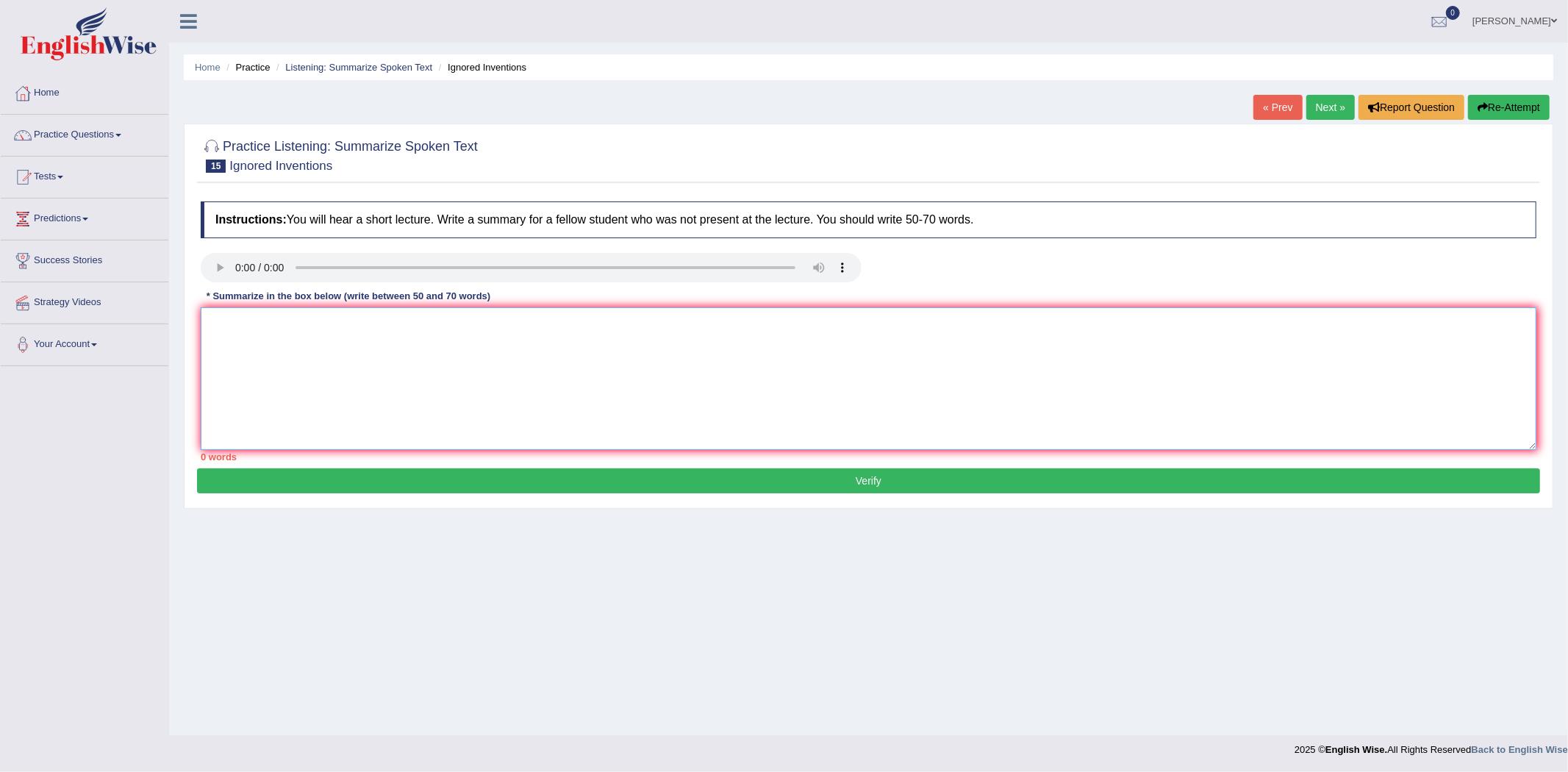
click at [435, 346] on textarea at bounding box center [868, 379] width 1335 height 143
click at [440, 343] on textarea at bounding box center [868, 379] width 1335 height 143
click at [723, 319] on textarea "The lecture was based on invention of prienting press. The speaker's first poni…" at bounding box center [868, 379] width 1335 height 143
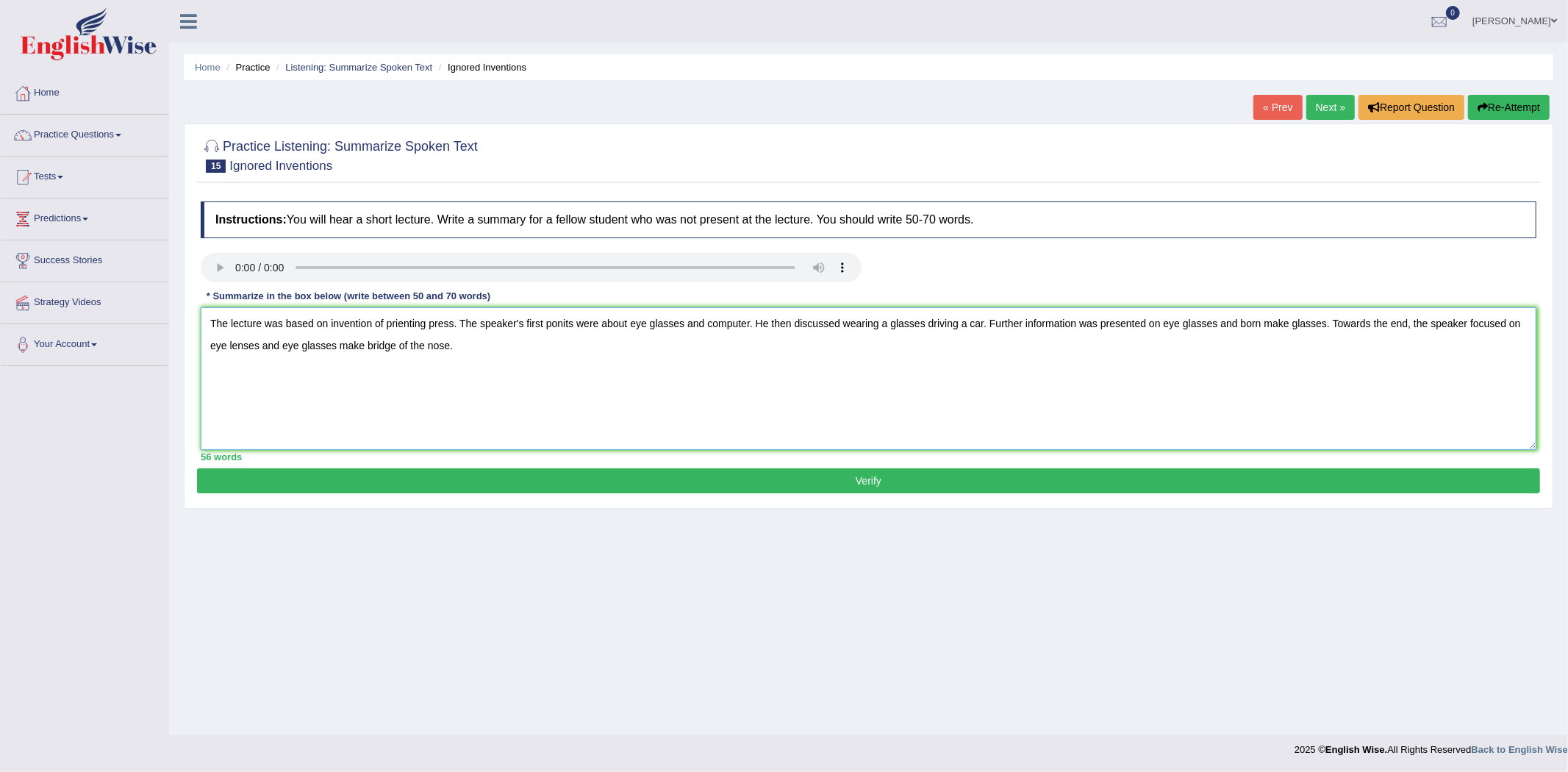
type textarea "The lecture was based on invention of prienting press. The speaker's first poni…"
click at [951, 490] on button "Verify" at bounding box center [869, 481] width 1343 height 25
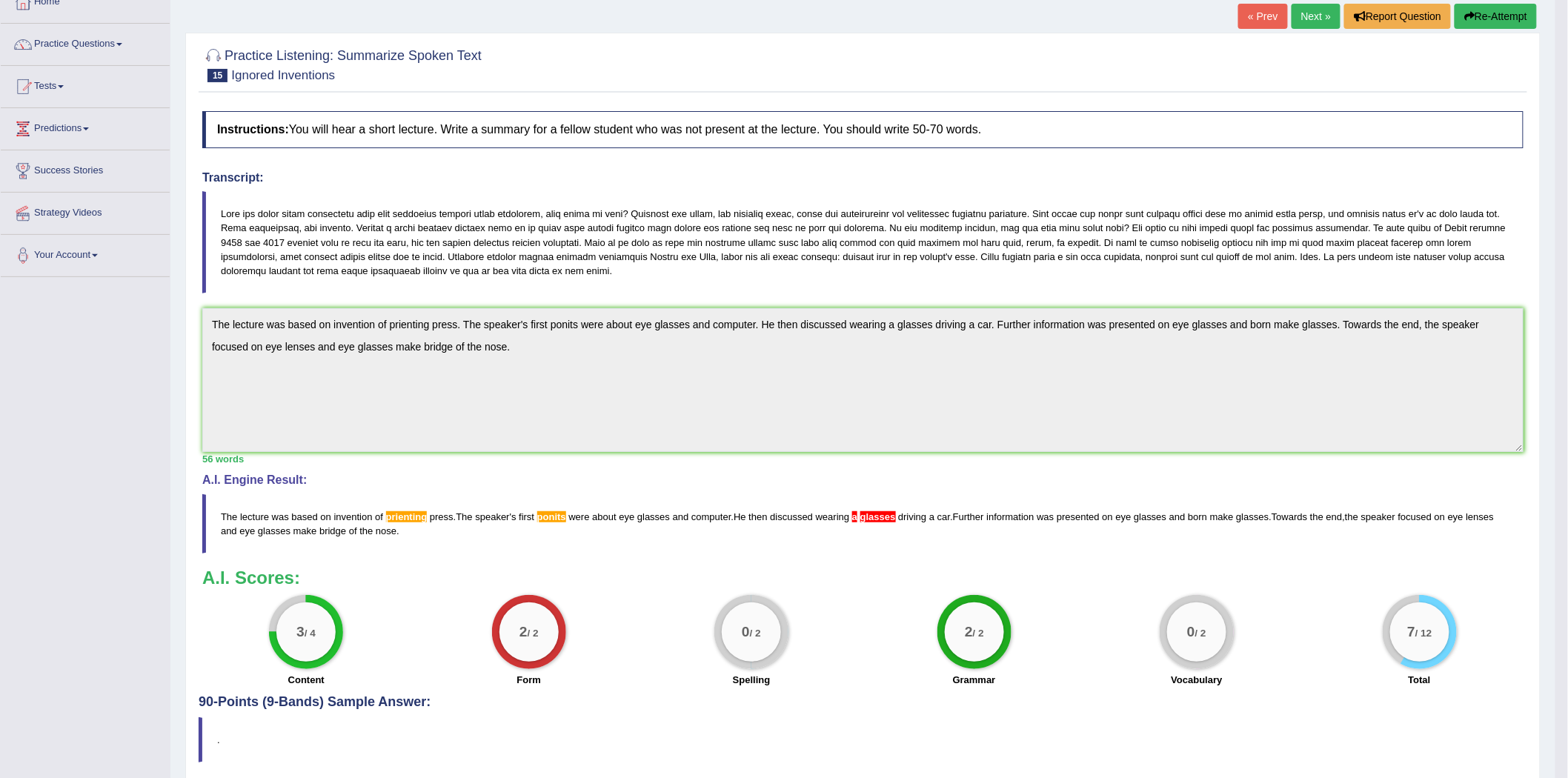
scroll to position [148, 0]
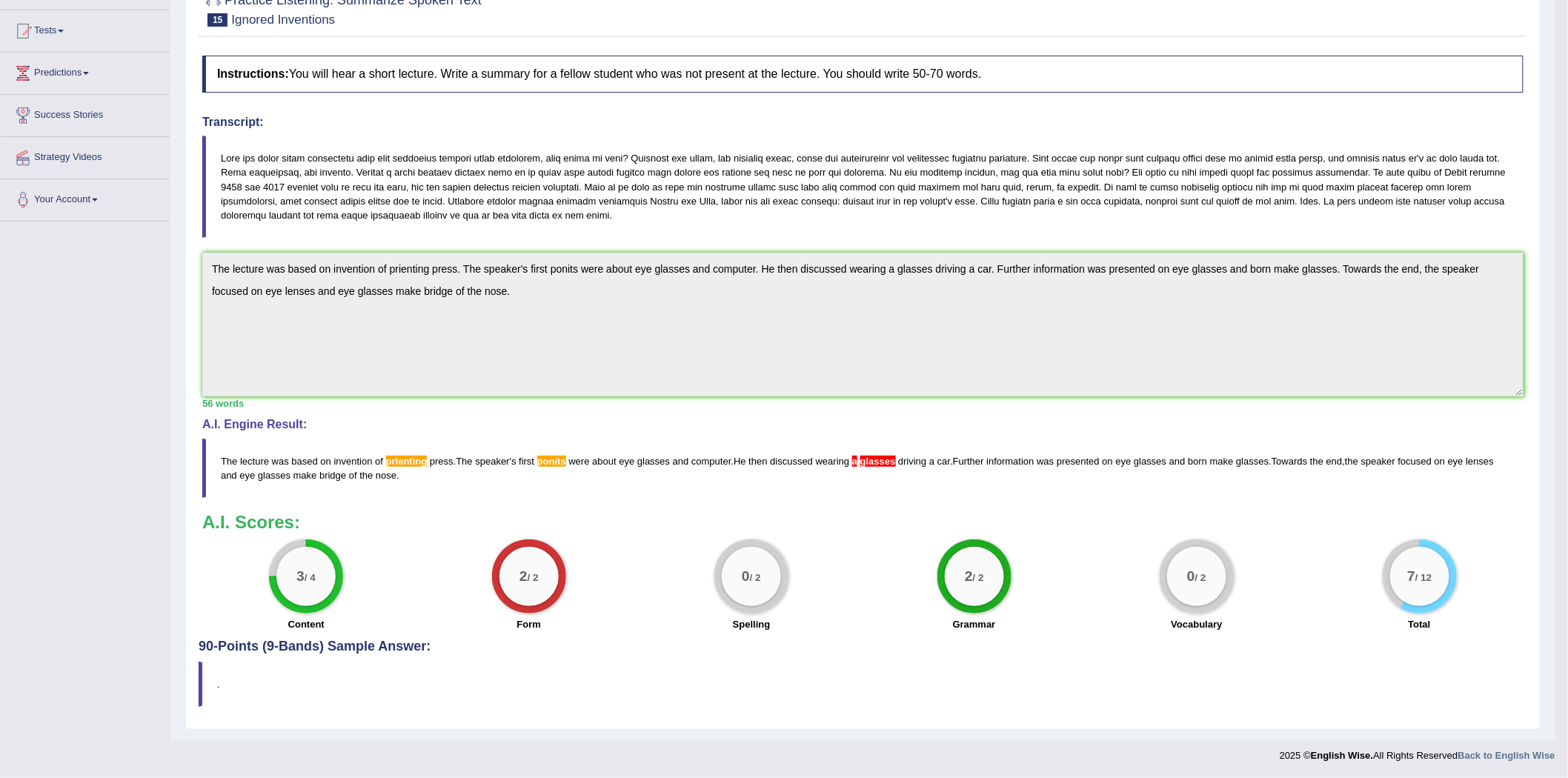
click at [841, 502] on div "Instructions: You will hear a short lecture. Write a summary for a fellow stude…" at bounding box center [863, 344] width 1329 height 591
click at [841, 501] on div "Instructions: You will hear a short lecture. Write a summary for a fellow stude…" at bounding box center [863, 344] width 1329 height 591
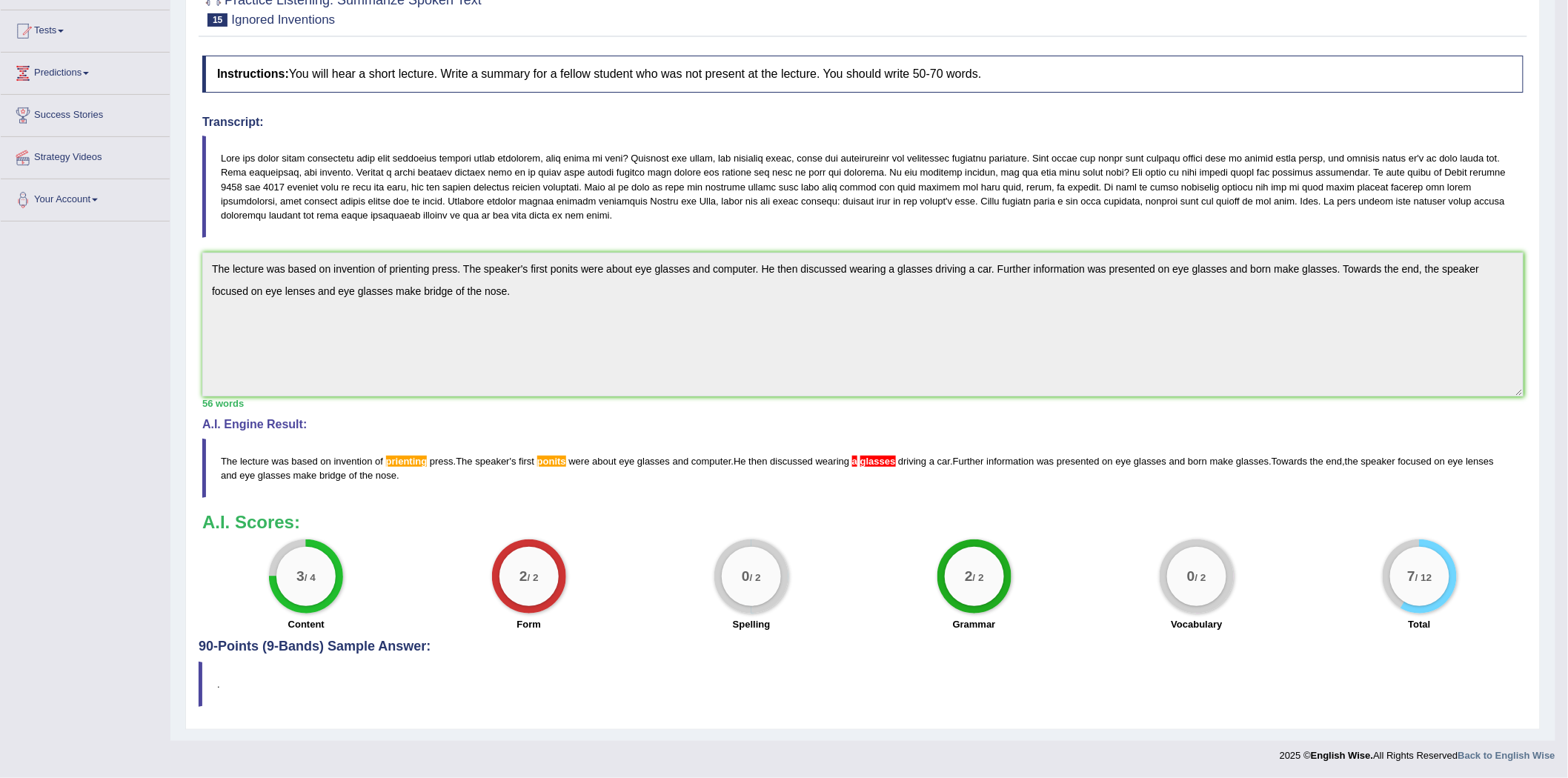
click at [841, 501] on div "Instructions: You will hear a short lecture. Write a summary for a fellow stude…" at bounding box center [863, 344] width 1329 height 591
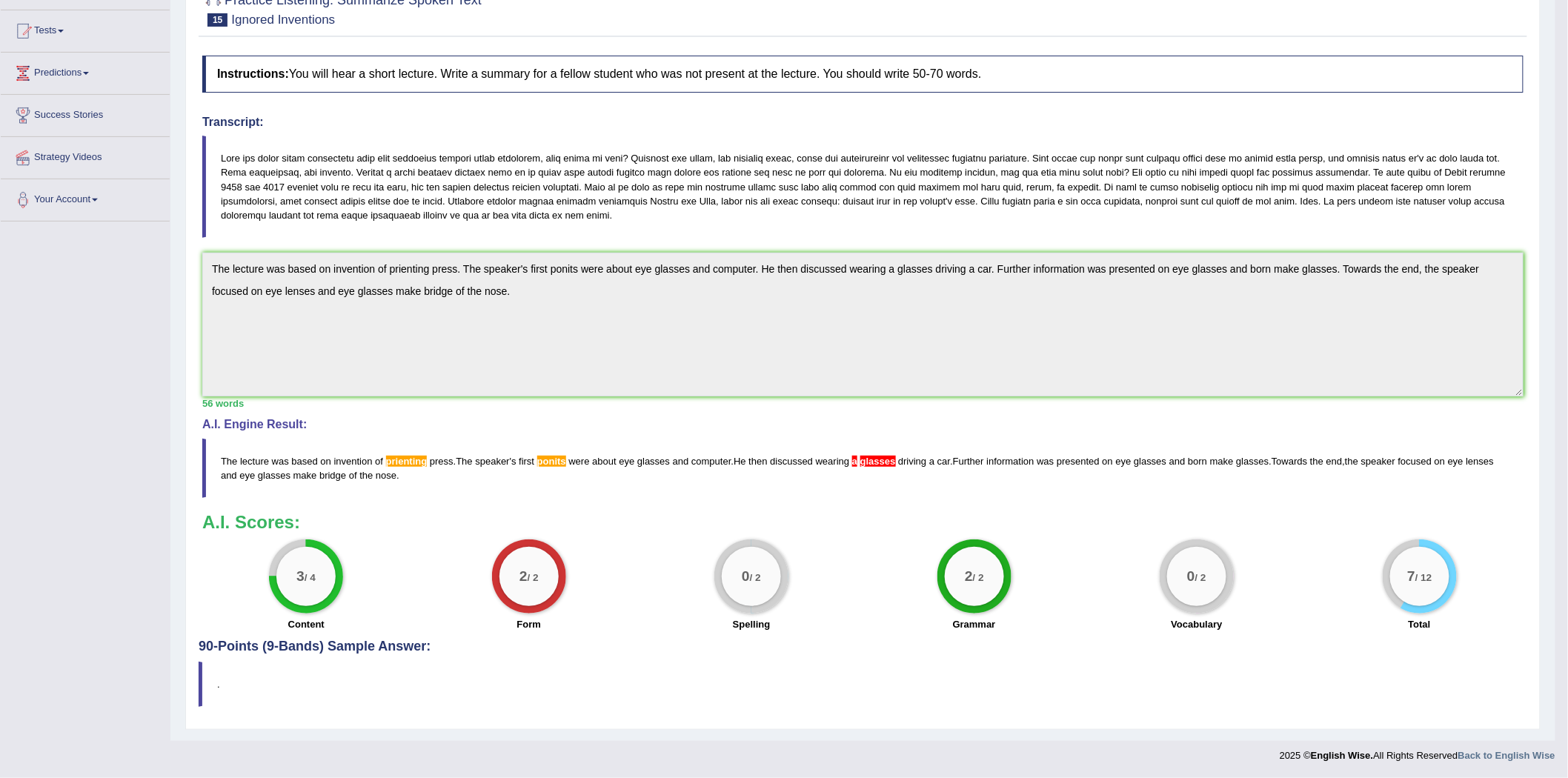
click at [841, 501] on div "Instructions: You will hear a short lecture. Write a summary for a fellow stude…" at bounding box center [863, 344] width 1329 height 591
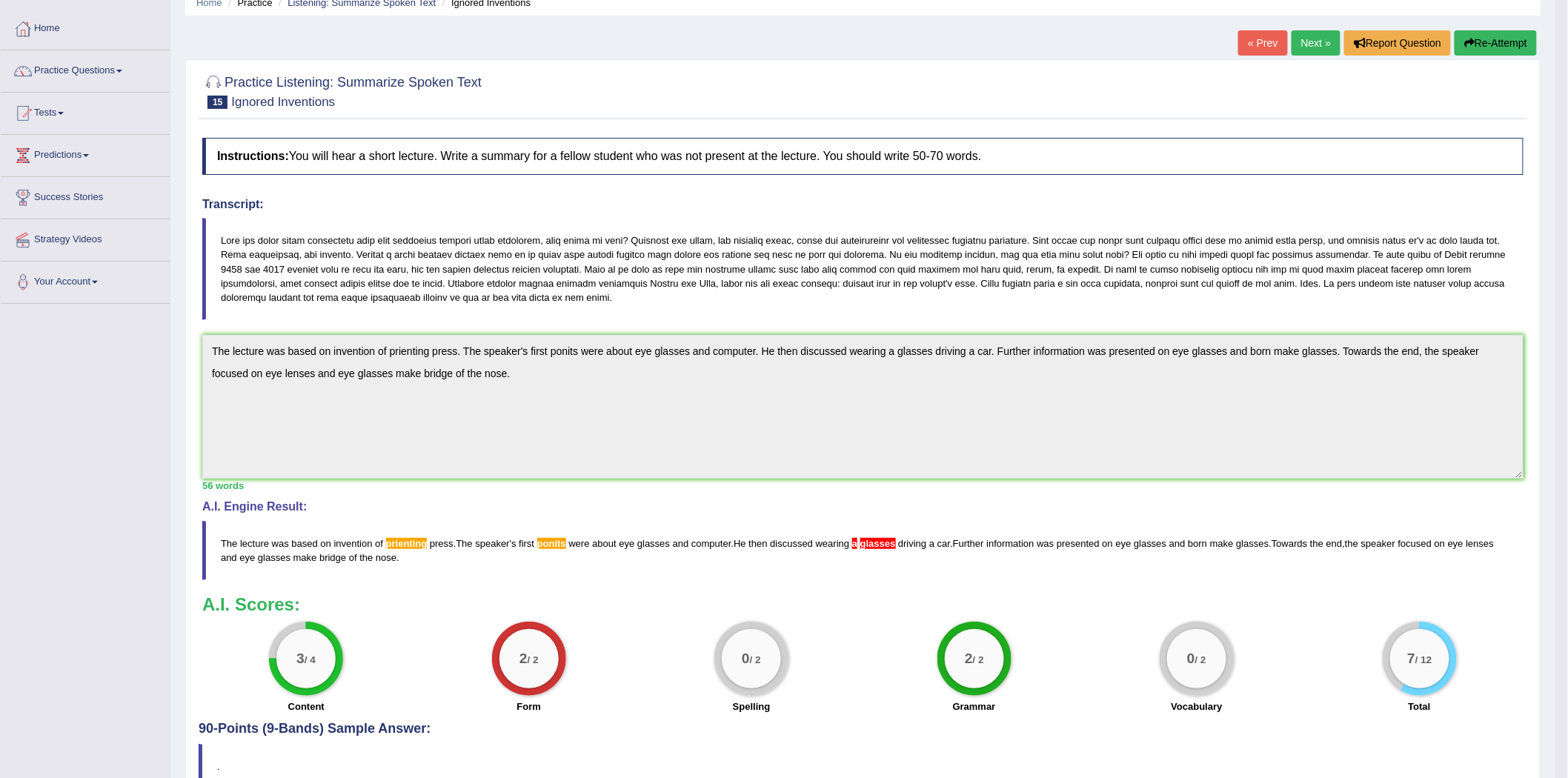
scroll to position [0, 0]
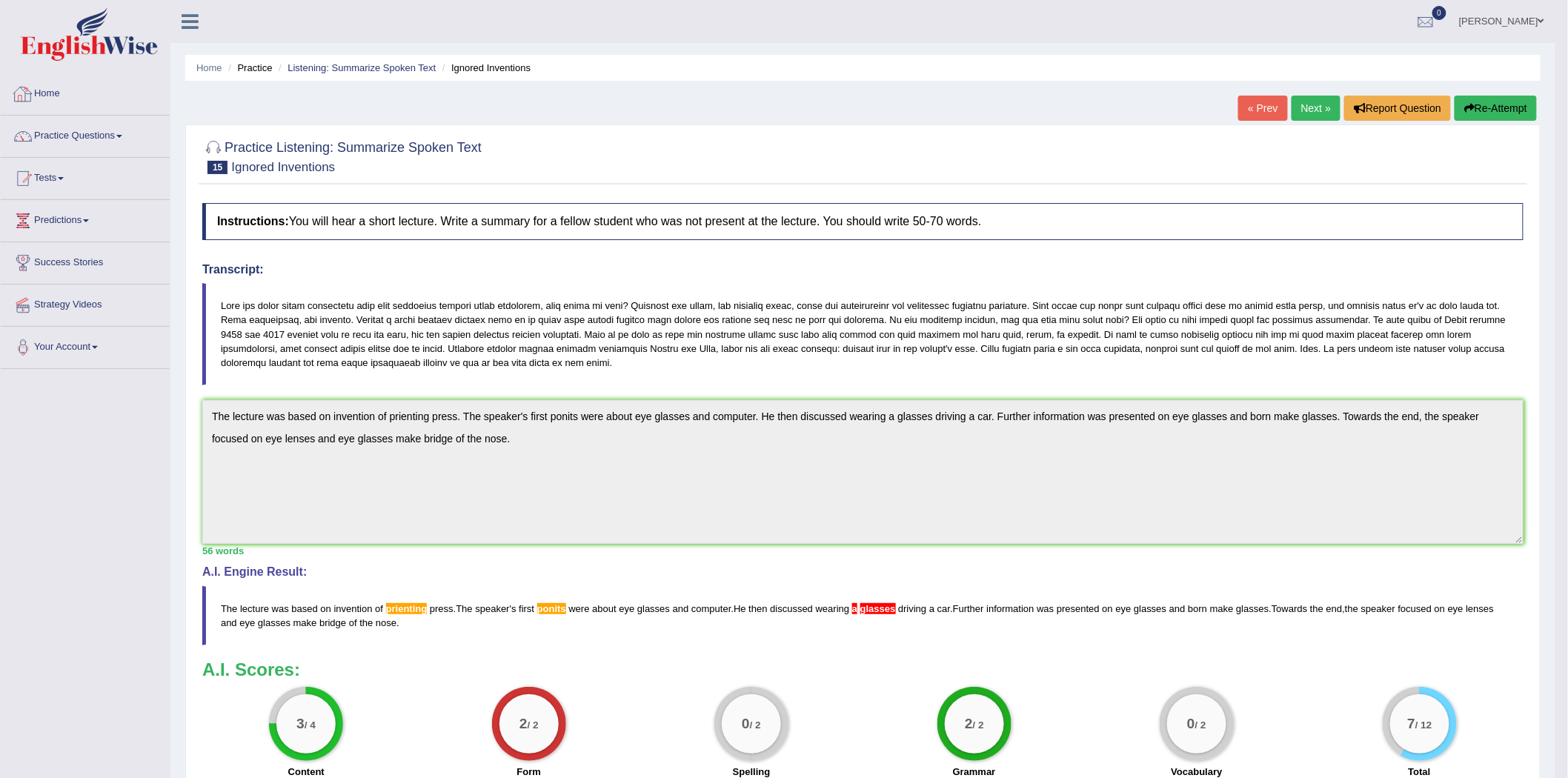
click at [70, 77] on link "Home" at bounding box center [85, 92] width 169 height 37
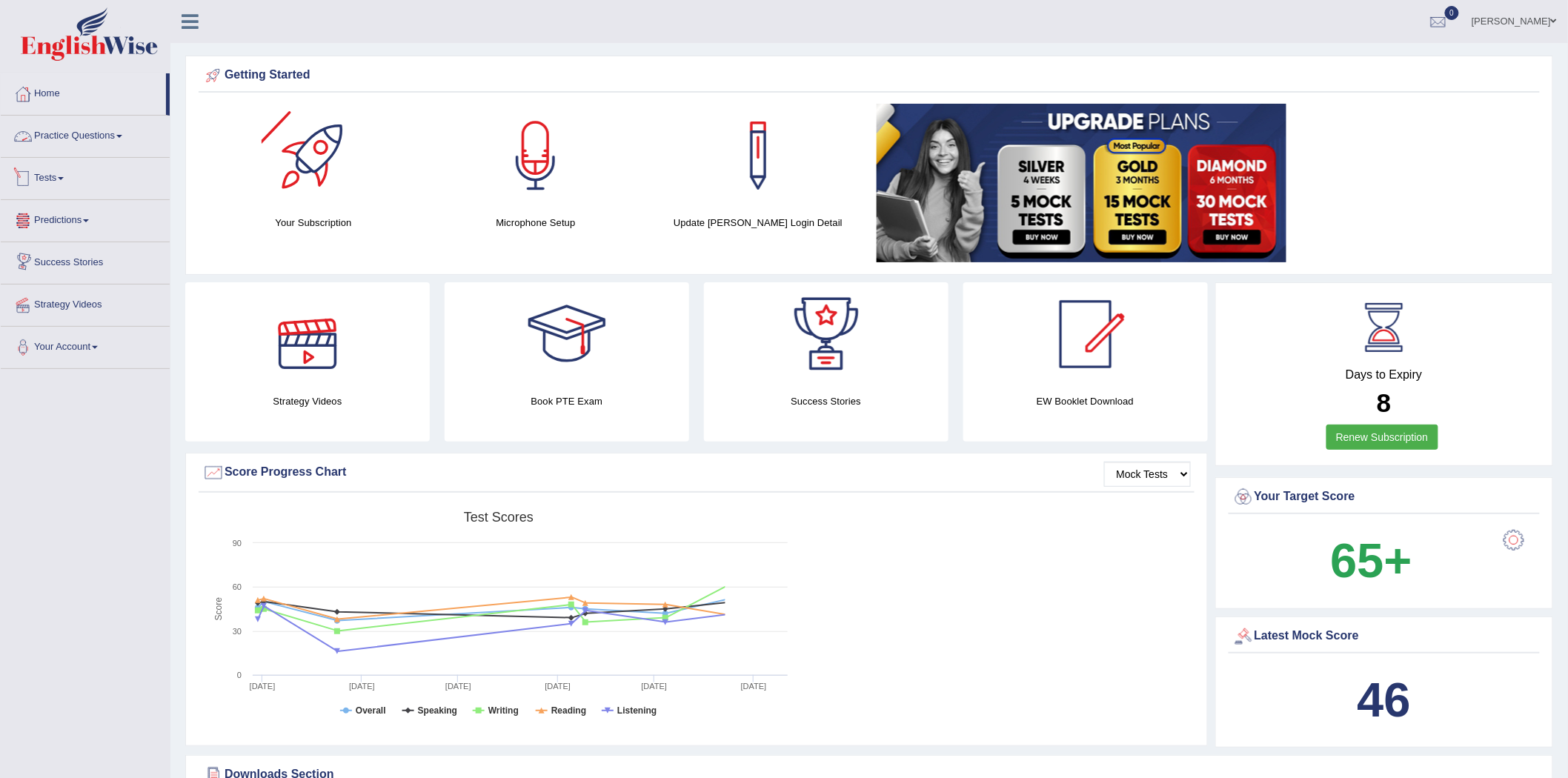
click at [99, 137] on link "Practice Questions" at bounding box center [85, 134] width 169 height 37
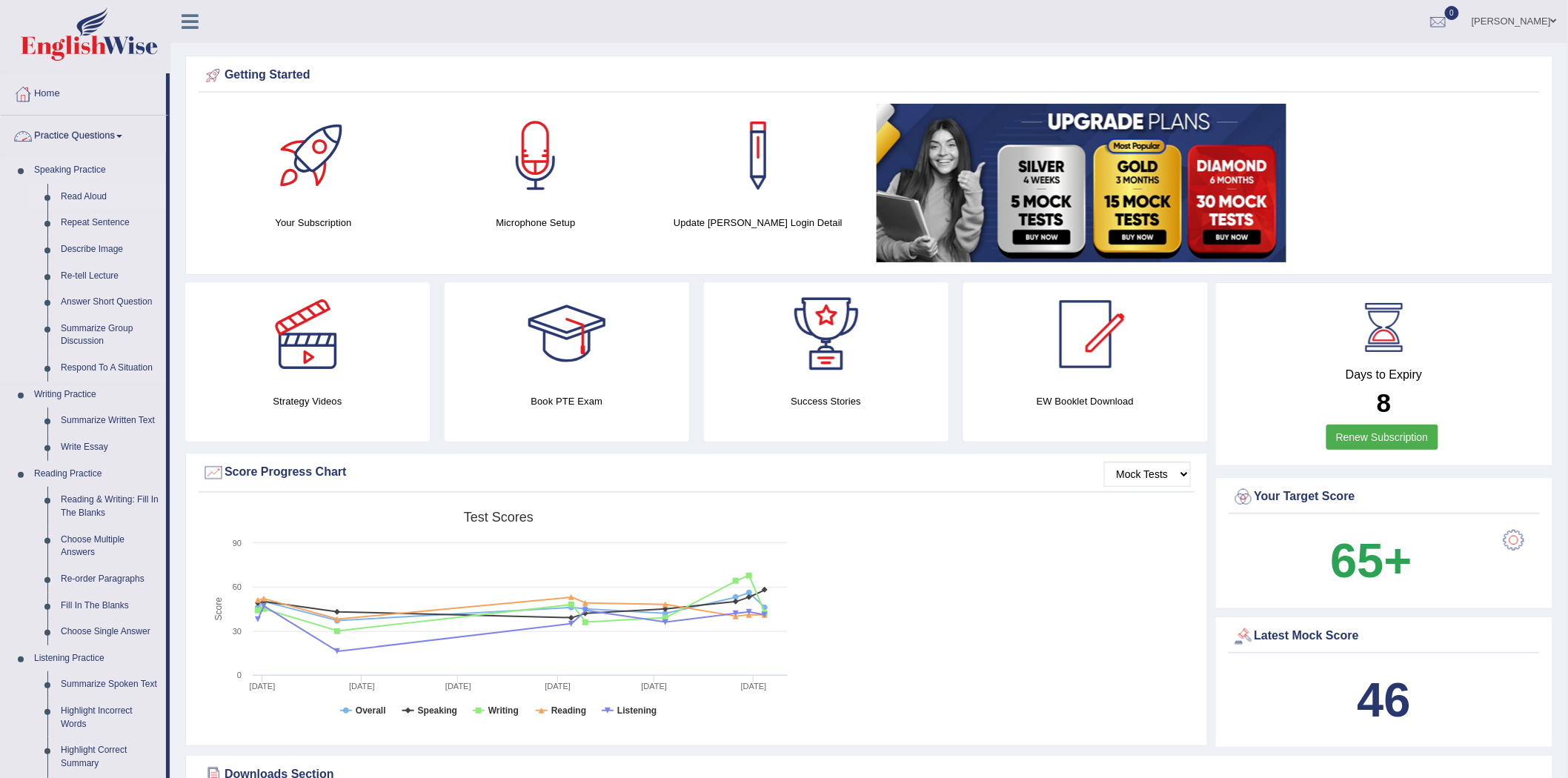
click at [71, 191] on link "Read Aloud" at bounding box center [110, 197] width 112 height 27
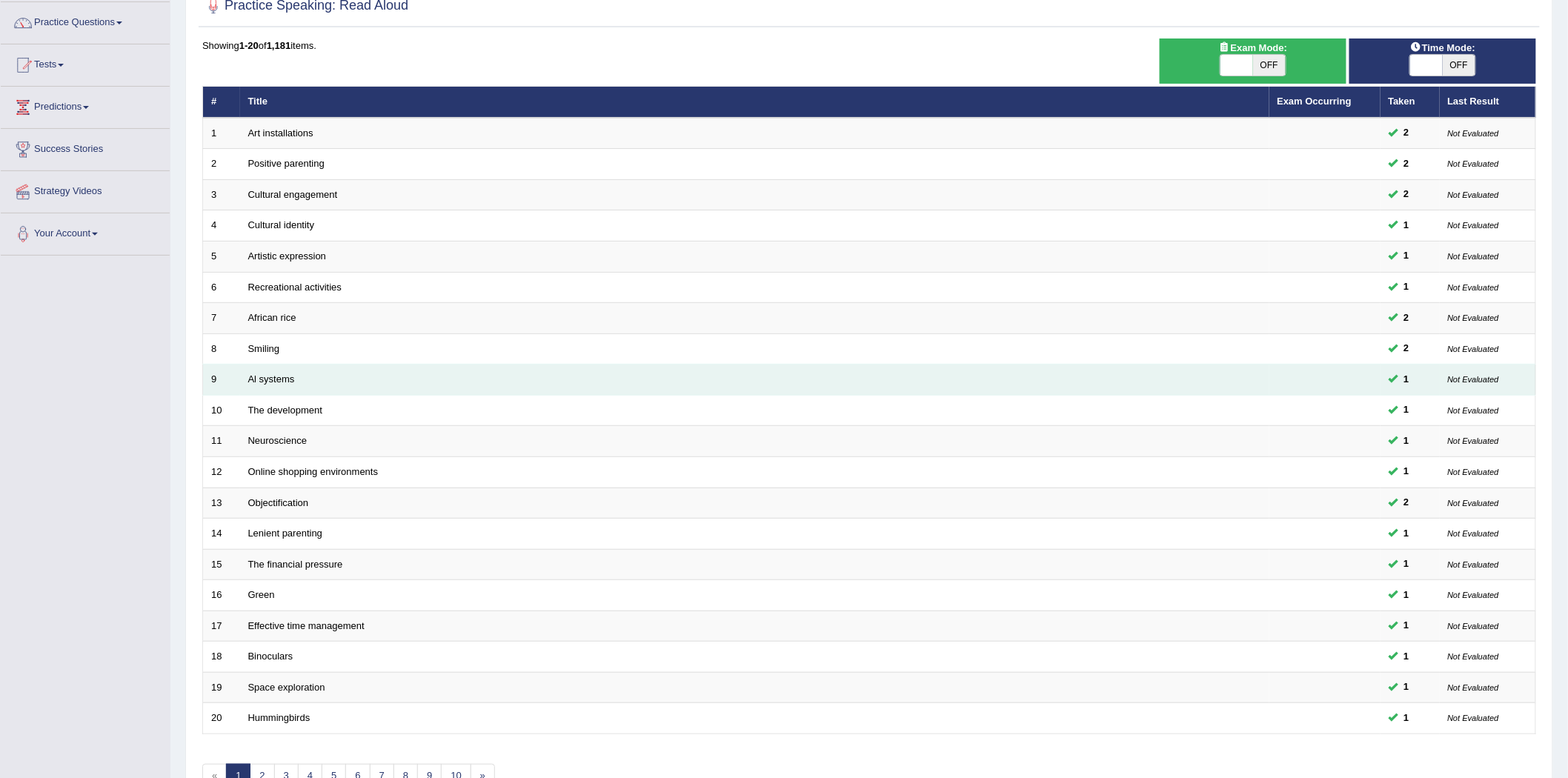
scroll to position [203, 0]
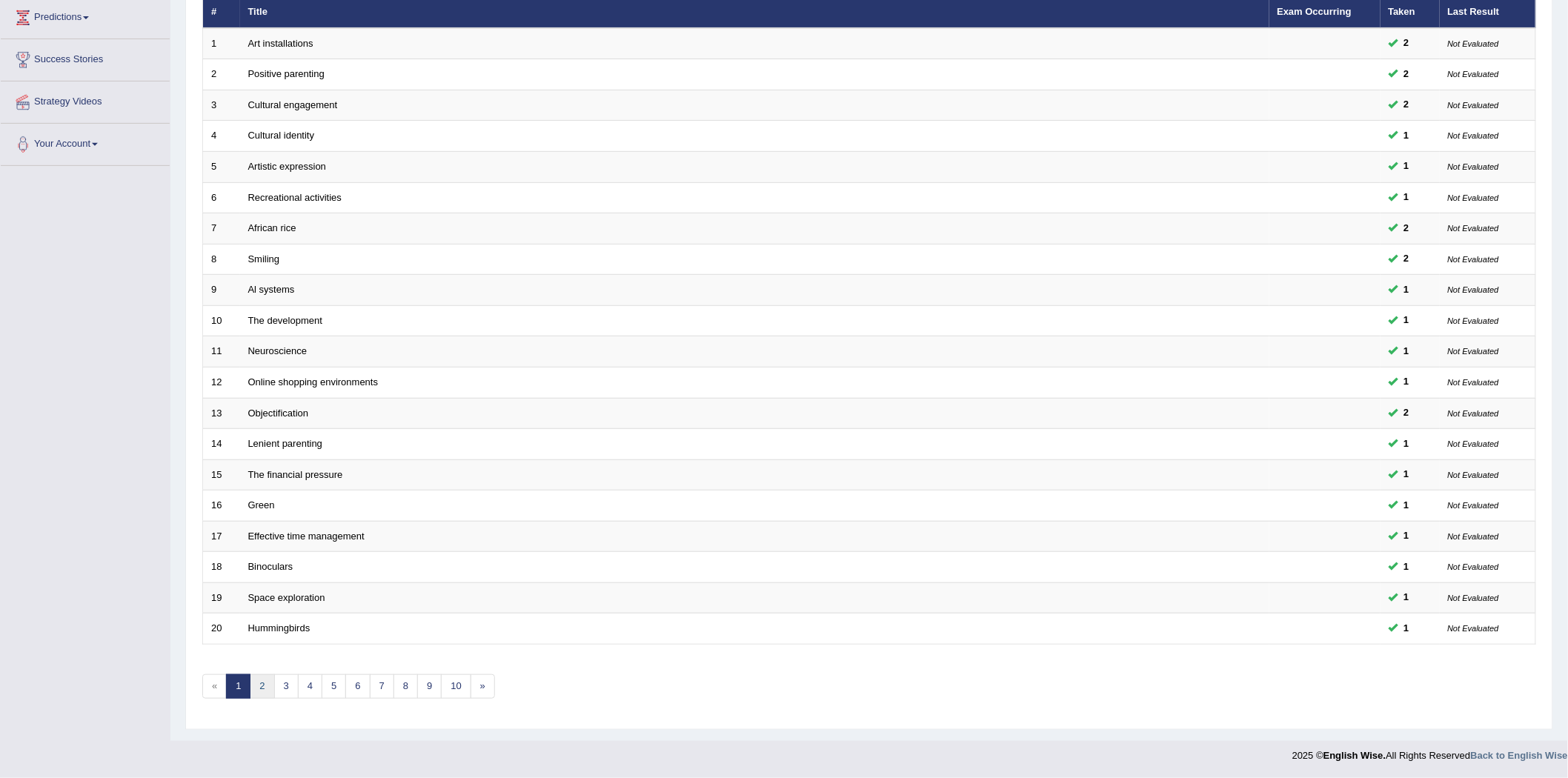
click at [270, 687] on link "2" at bounding box center [262, 687] width 24 height 24
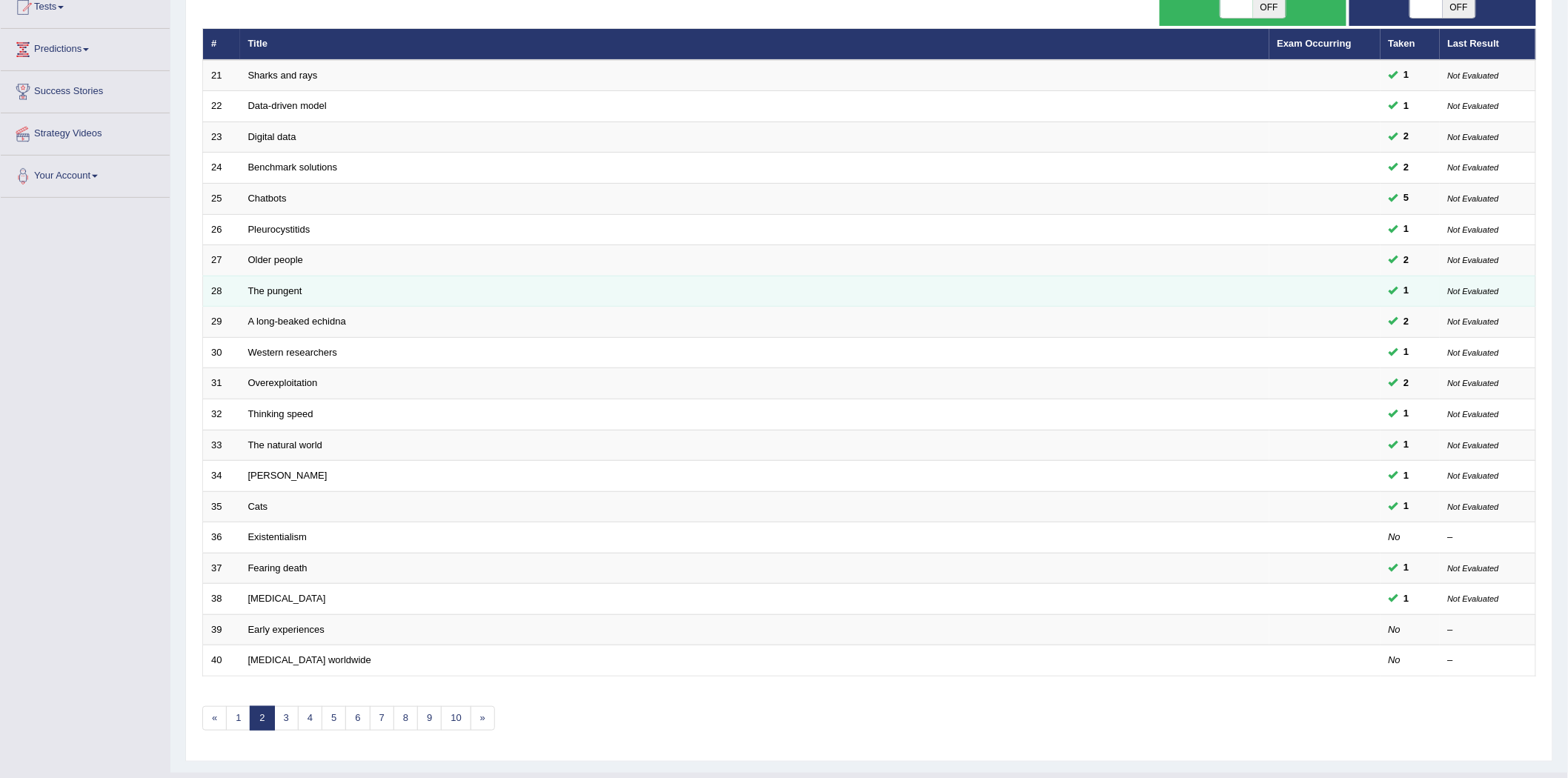
scroll to position [203, 0]
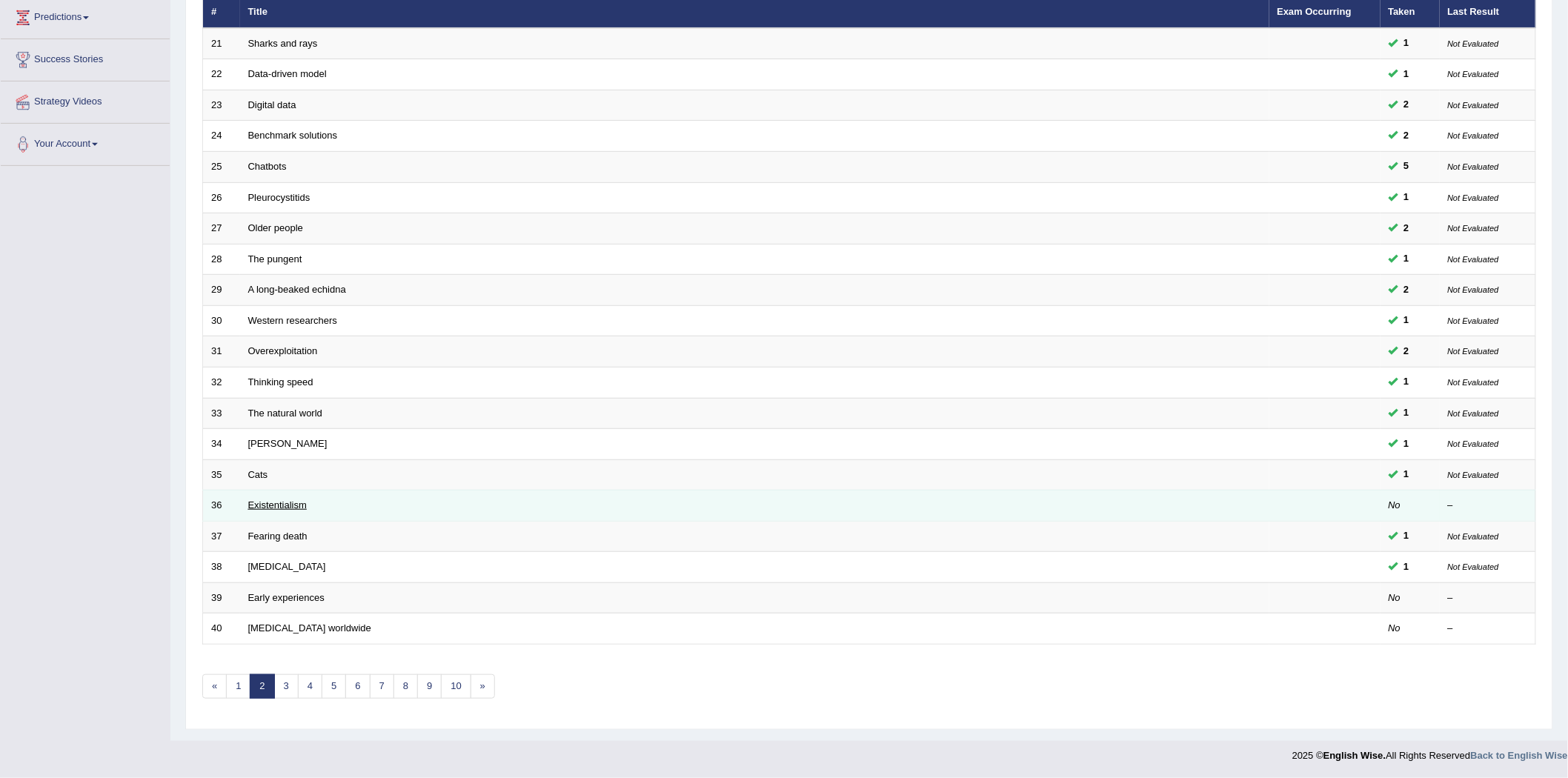
click at [273, 502] on link "Existentialism" at bounding box center [277, 505] width 58 height 11
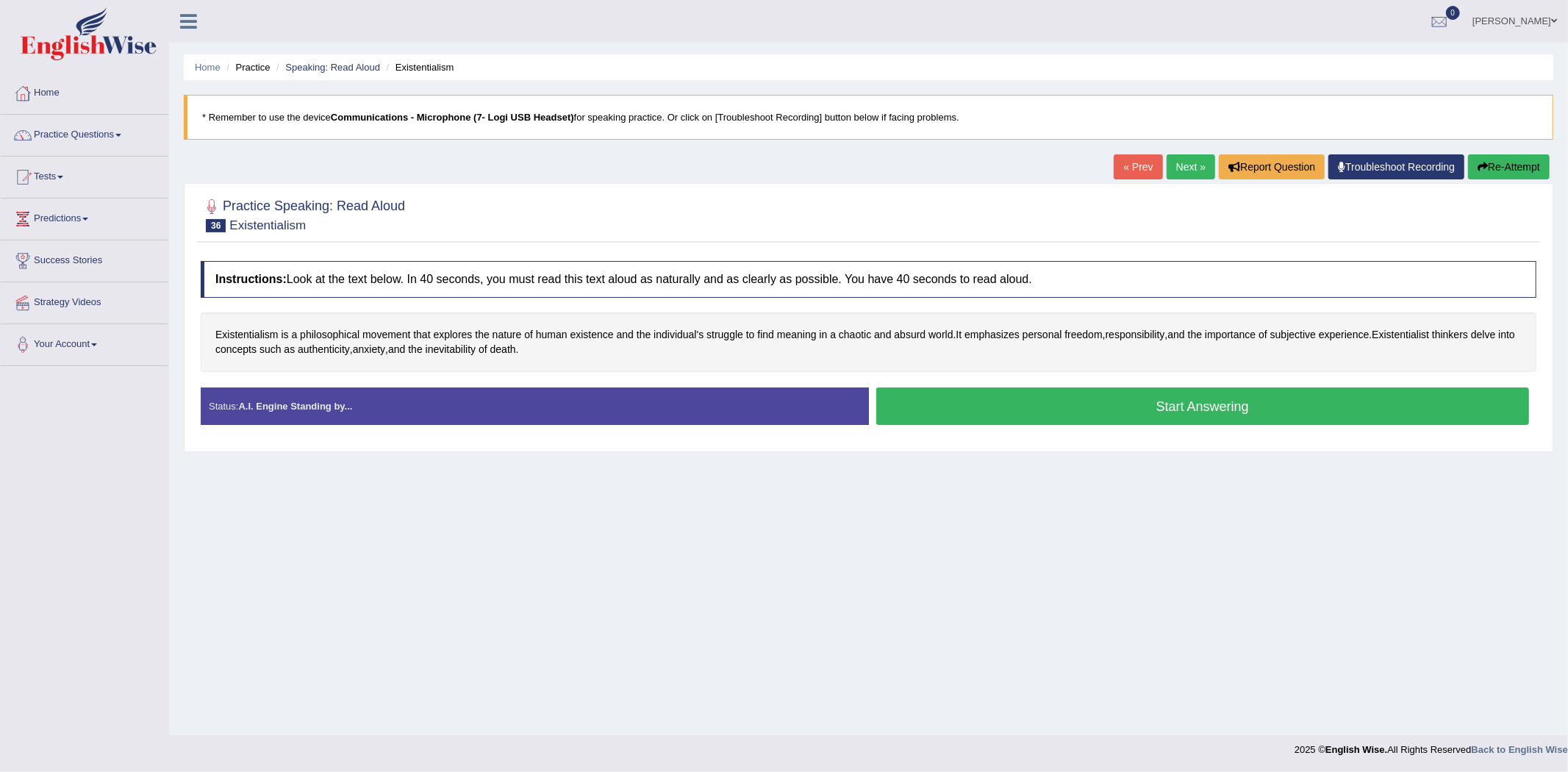
click at [1177, 179] on link "Next »" at bounding box center [1190, 166] width 48 height 25
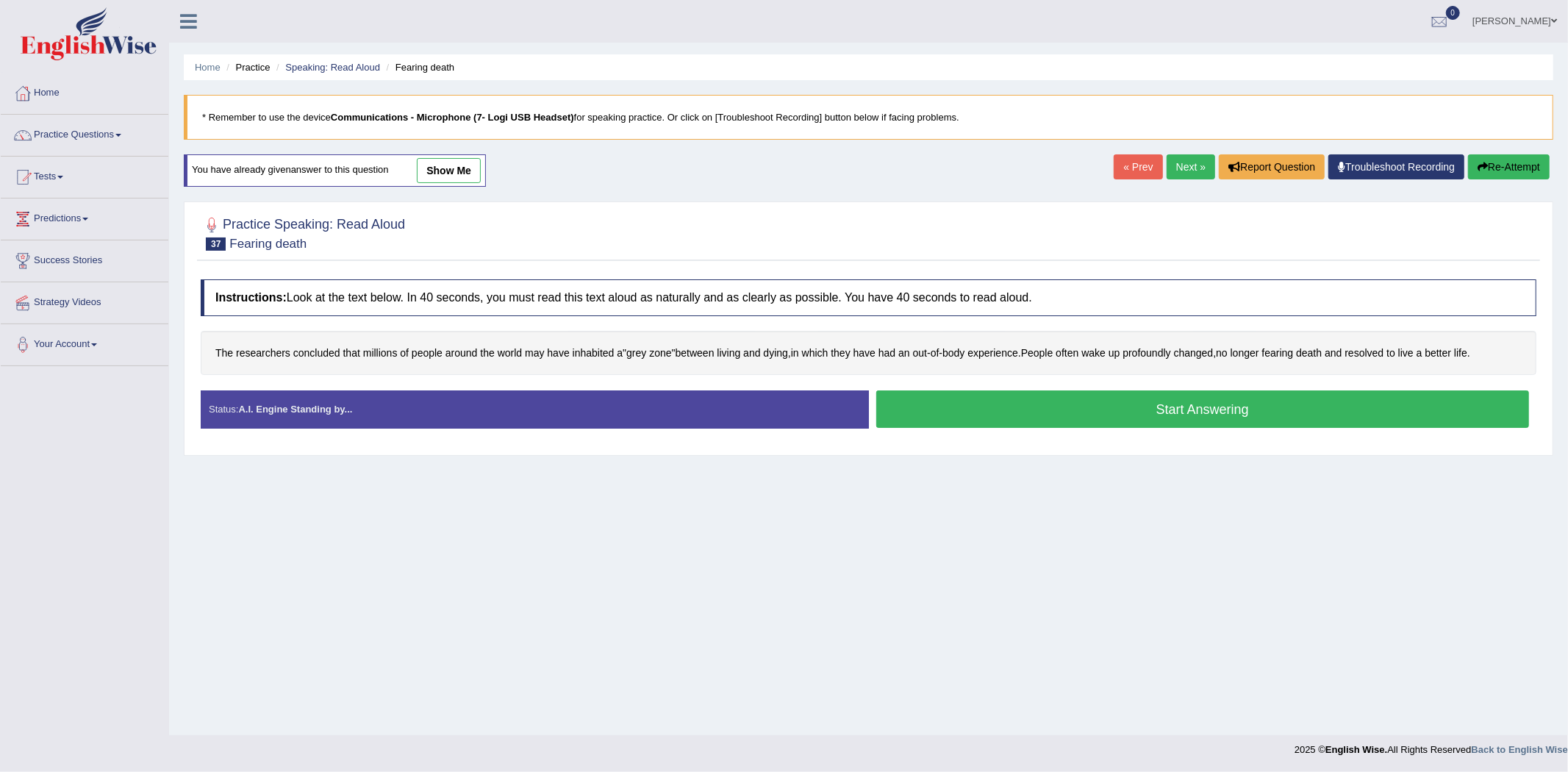
click at [1177, 179] on link "Next »" at bounding box center [1190, 166] width 48 height 25
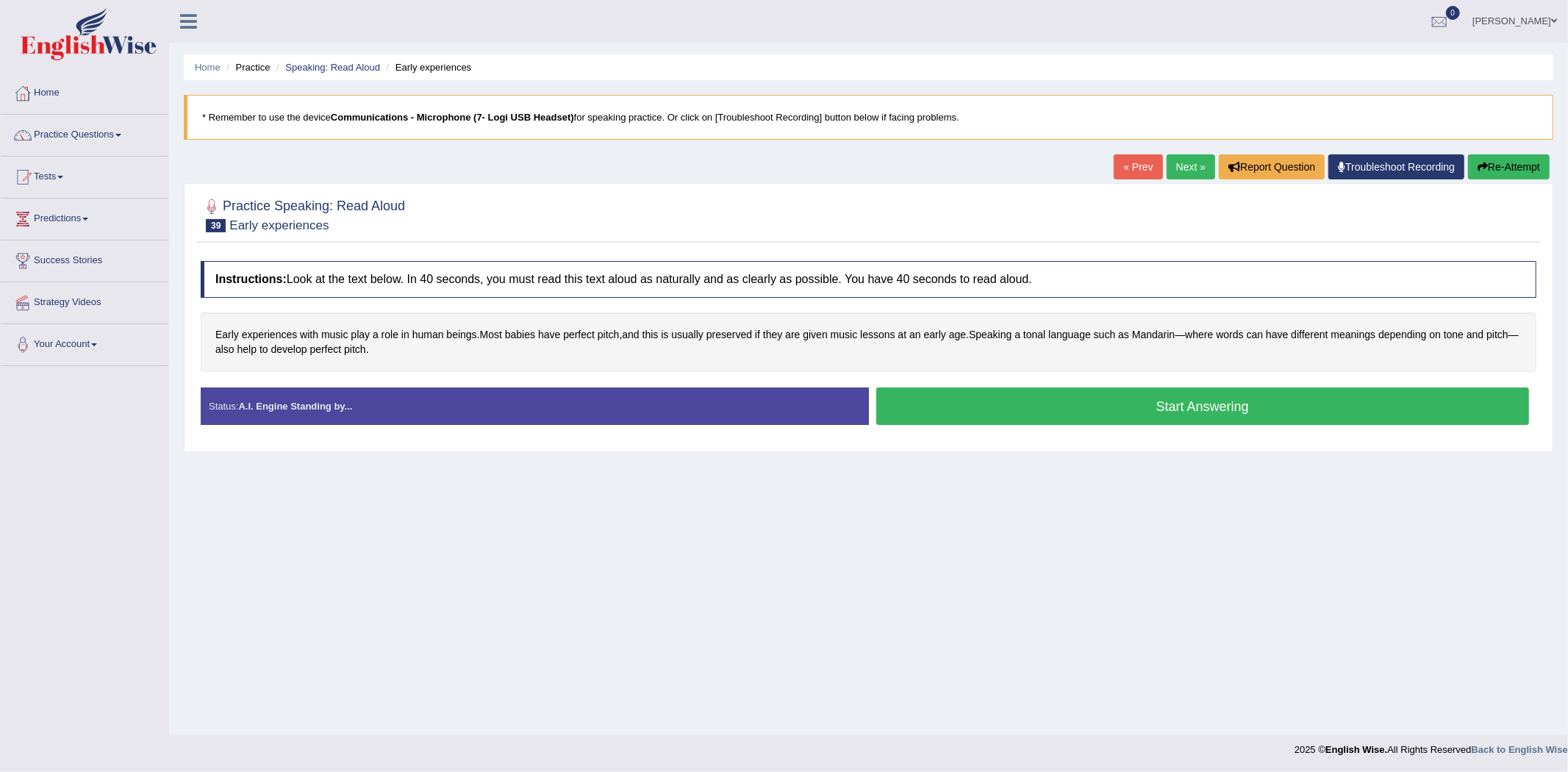
click at [1106, 395] on button "Start Answering" at bounding box center [1202, 406] width 654 height 38
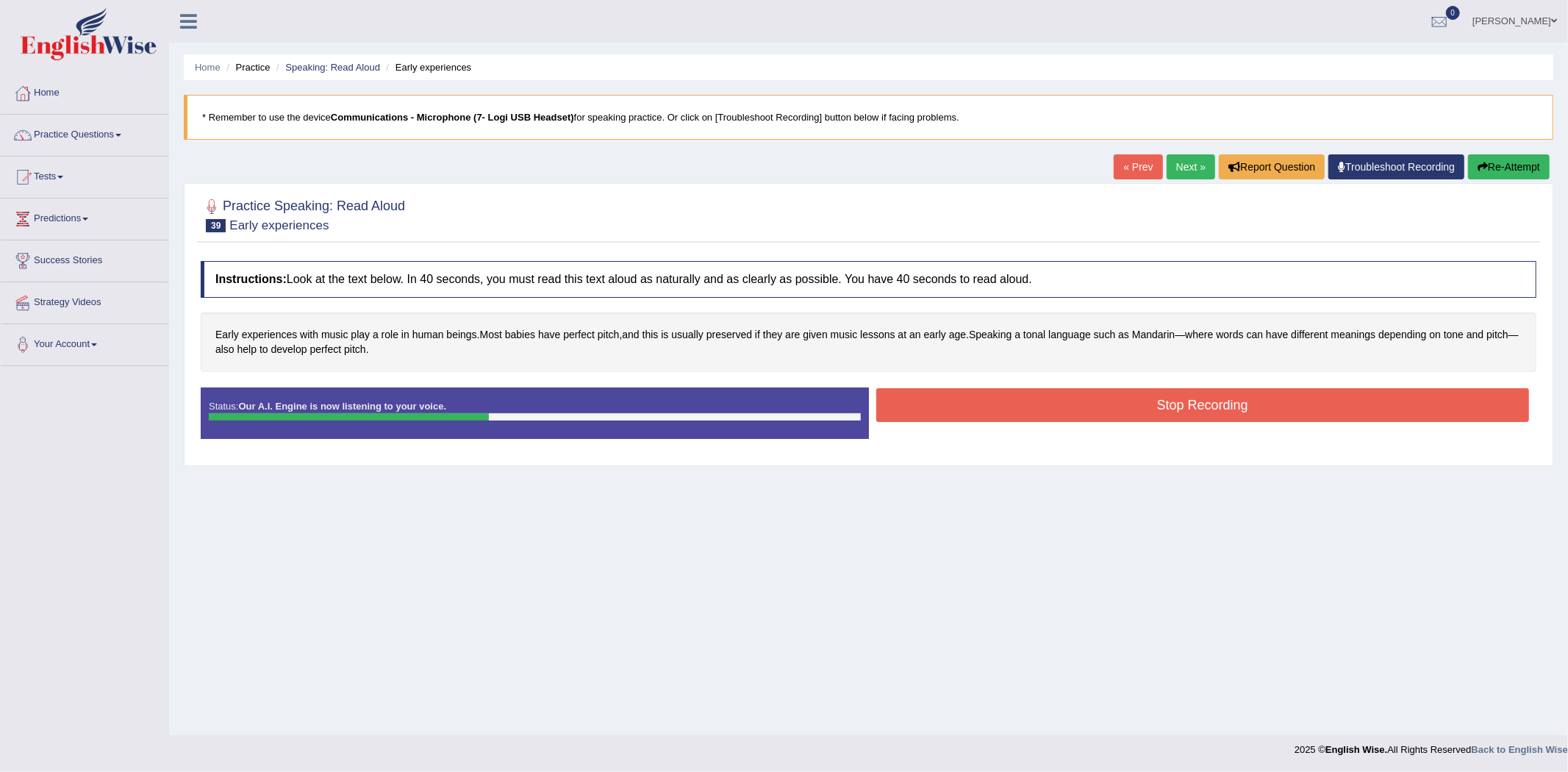
click at [1025, 376] on div "Instructions: Look at the text below. In 40 seconds, you must read this text al…" at bounding box center [869, 356] width 1343 height 205
click at [1019, 392] on button "Stop Recording" at bounding box center [1202, 405] width 654 height 34
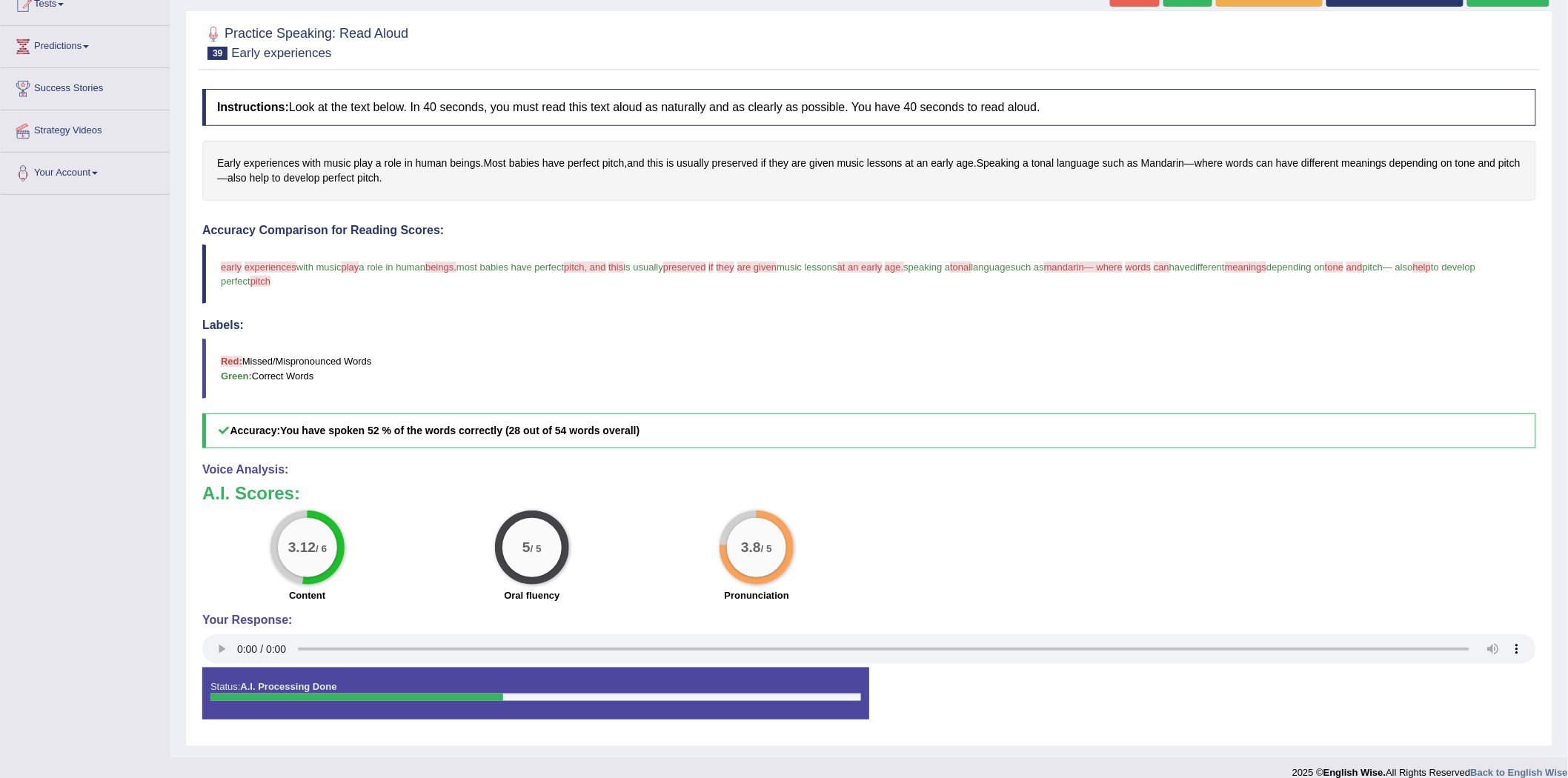
scroll to position [191, 0]
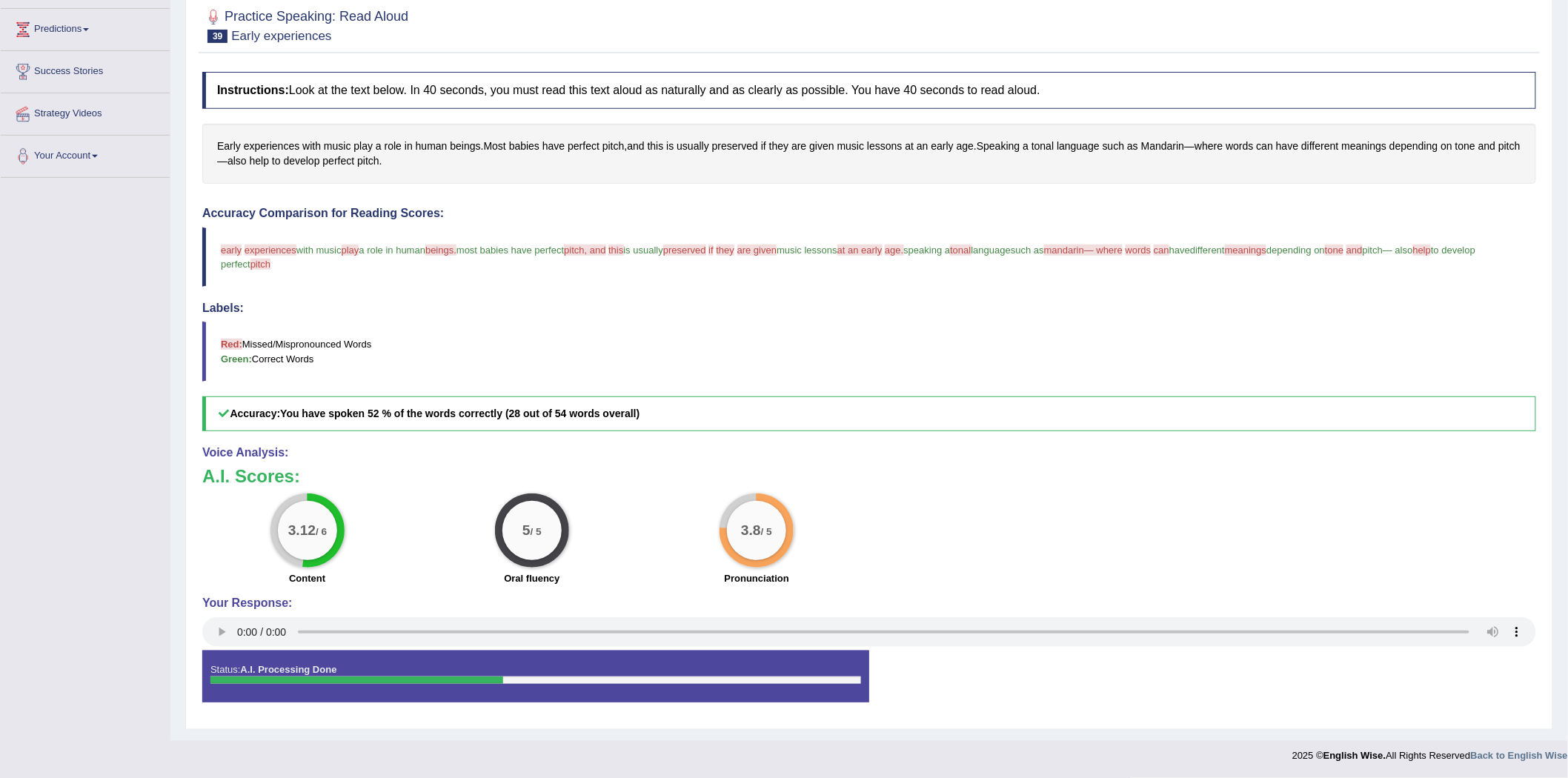
click at [961, 493] on div "3.12 / 6 Content 5 / 5 Oral fluency 3.8 / 5 Pronunciation" at bounding box center [869, 541] width 1349 height 95
click at [962, 493] on div "3.12 / 6 Content 5 / 5 Oral fluency 3.8 / 5 Pronunciation" at bounding box center [869, 541] width 1349 height 95
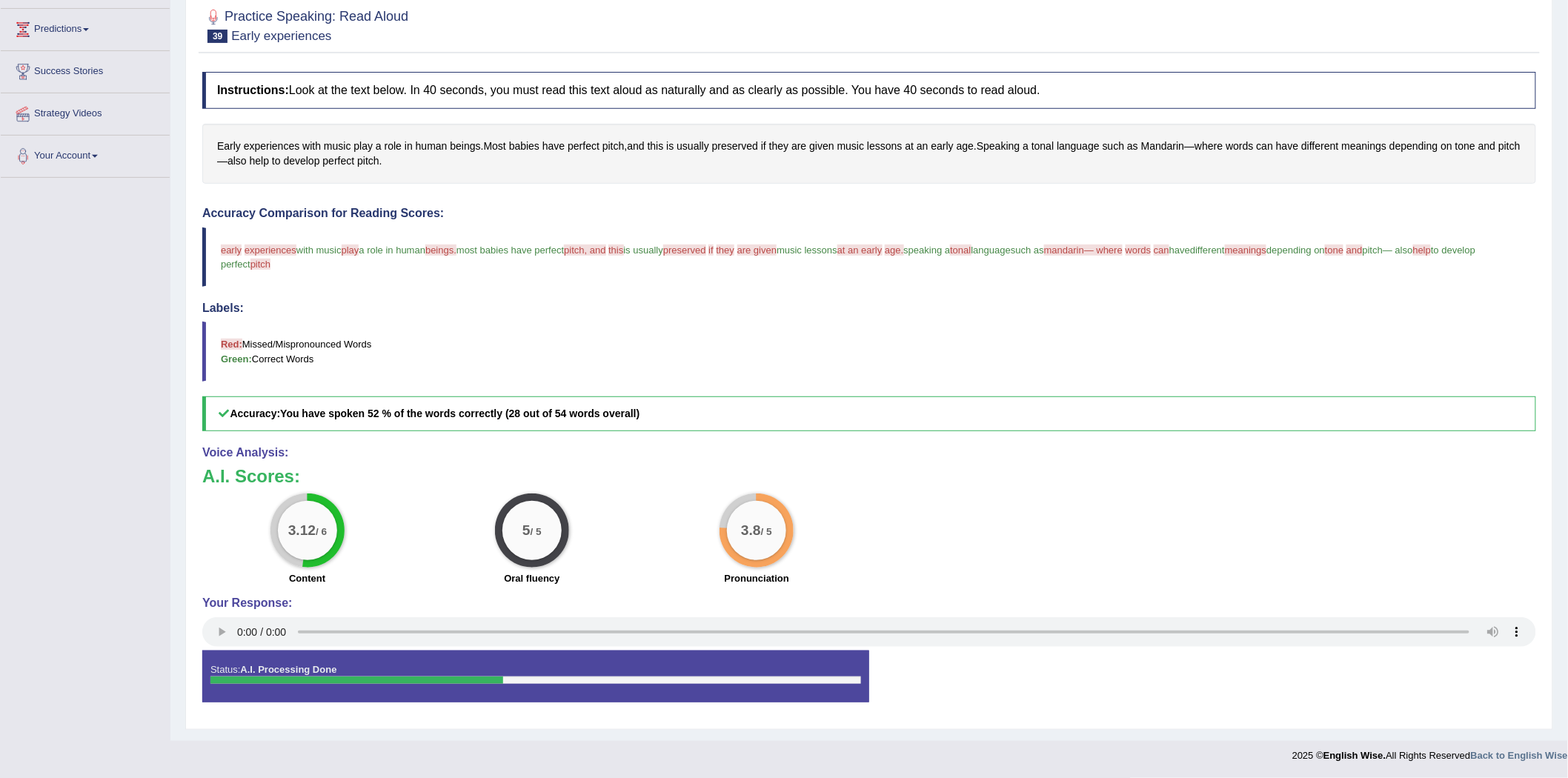
click at [962, 493] on div "3.12 / 6 Content 5 / 5 Oral fluency 3.8 / 5 Pronunciation" at bounding box center [869, 541] width 1349 height 95
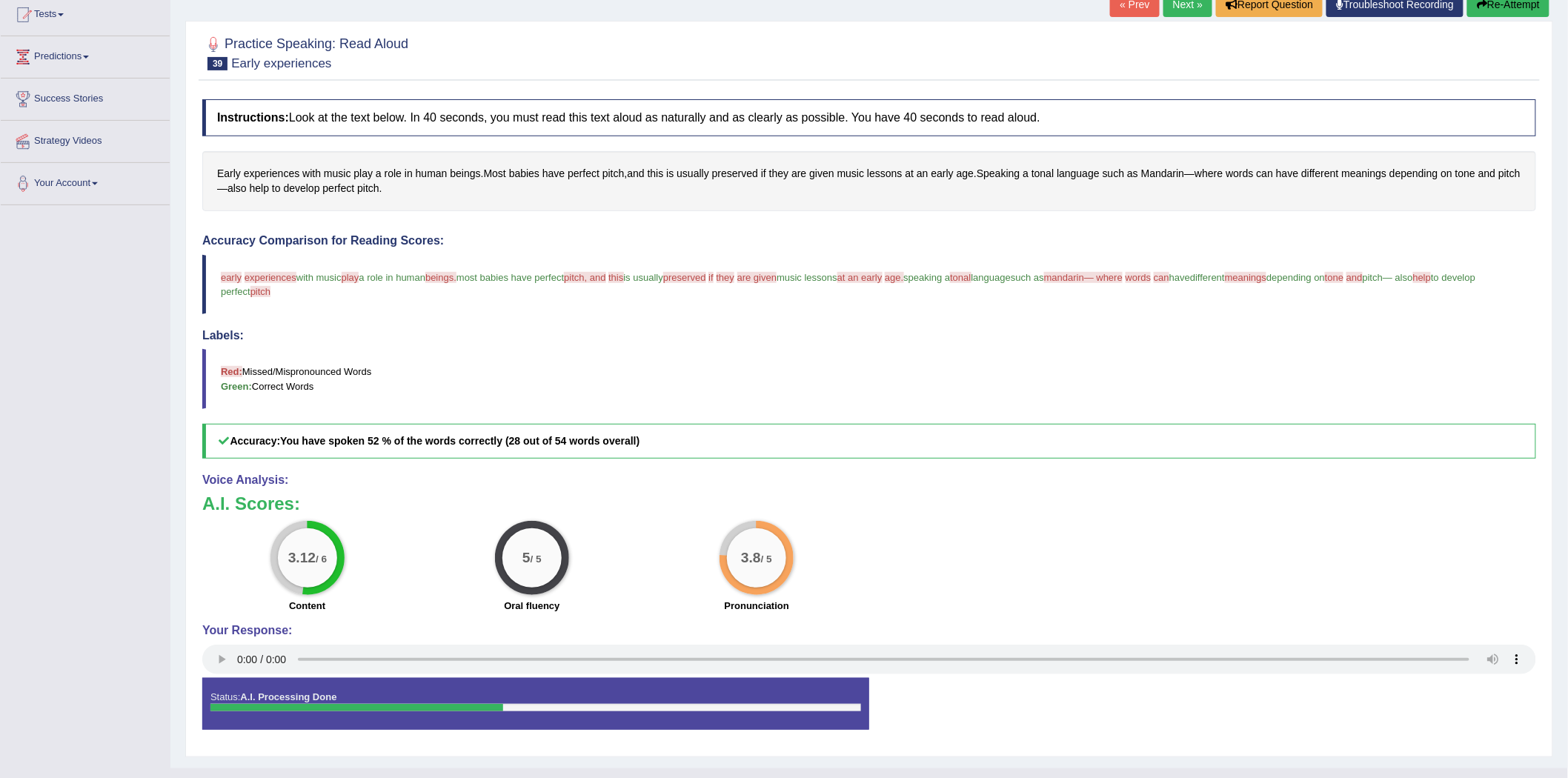
scroll to position [0, 0]
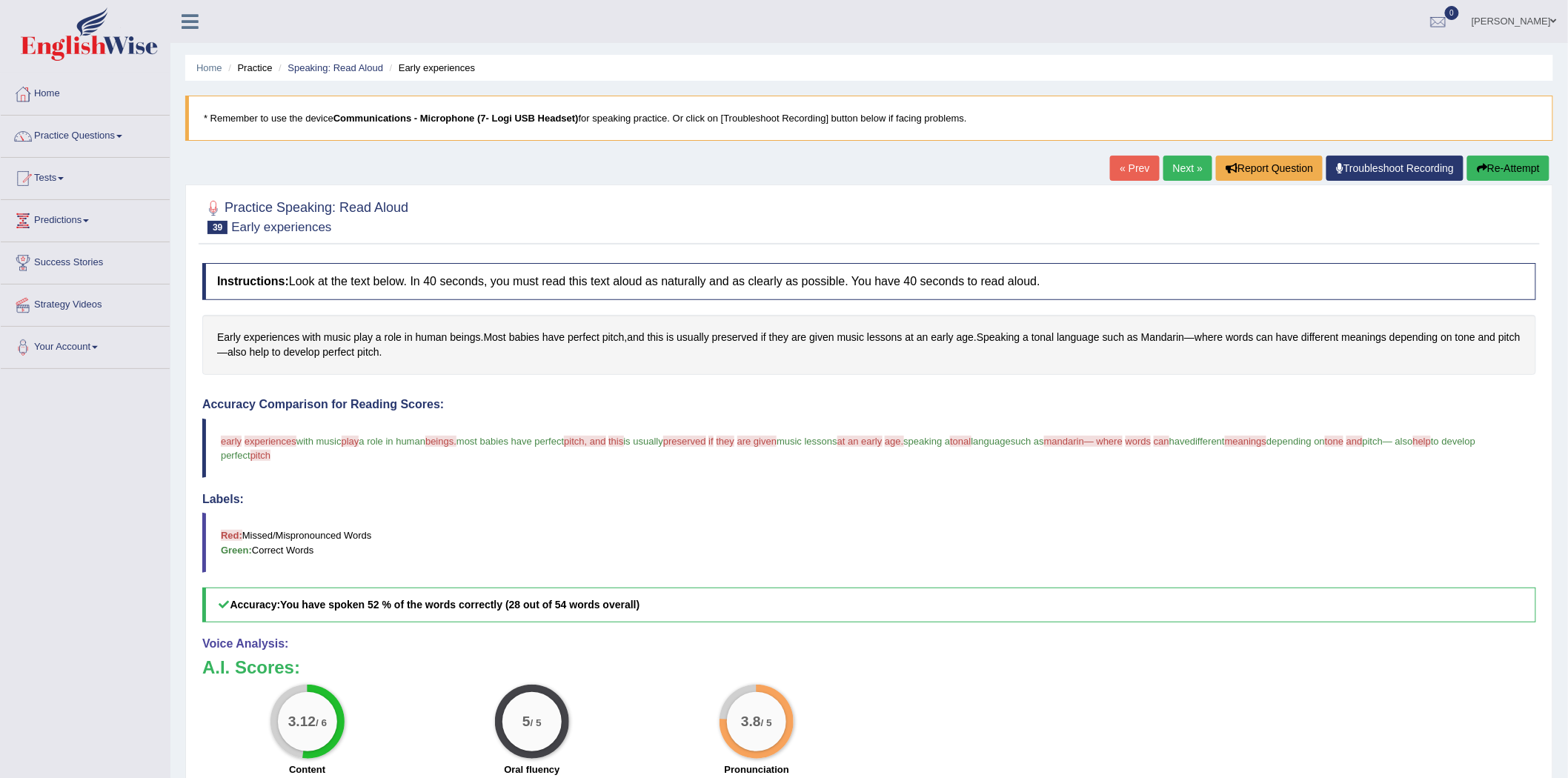
click at [628, 483] on div "Accuracy Comparison for Reading Scores: early i'll experiences experience with …" at bounding box center [869, 510] width 1333 height 225
click at [200, 67] on link "Home" at bounding box center [209, 68] width 26 height 11
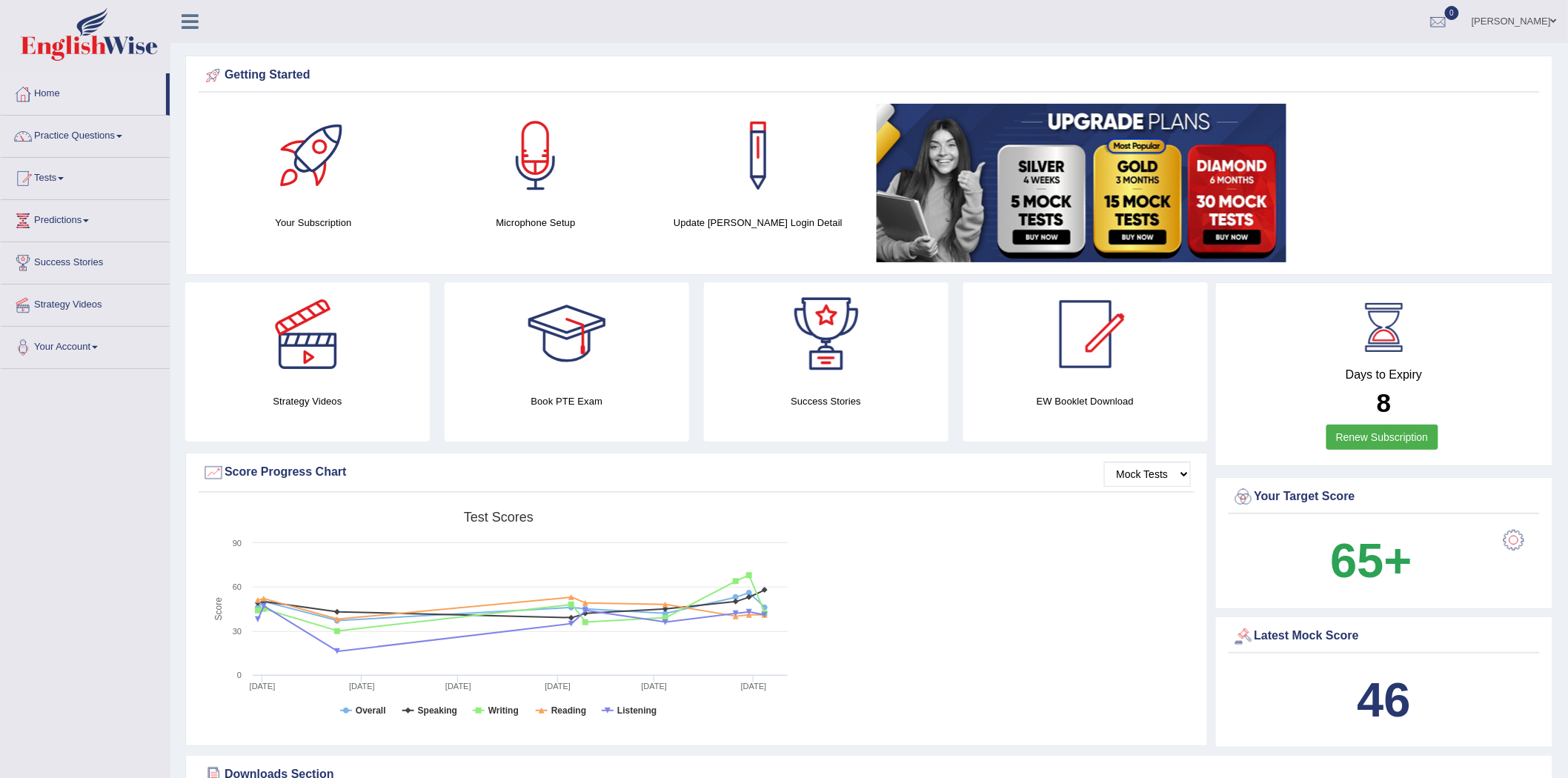
click at [1426, 459] on div "Days to Expiry 8 Renew Subscription" at bounding box center [1384, 374] width 339 height 184
click at [1410, 433] on link "Renew Subscription" at bounding box center [1382, 437] width 112 height 25
click at [64, 181] on link "Tests" at bounding box center [85, 176] width 169 height 37
click at [55, 269] on link "History" at bounding box center [96, 265] width 138 height 27
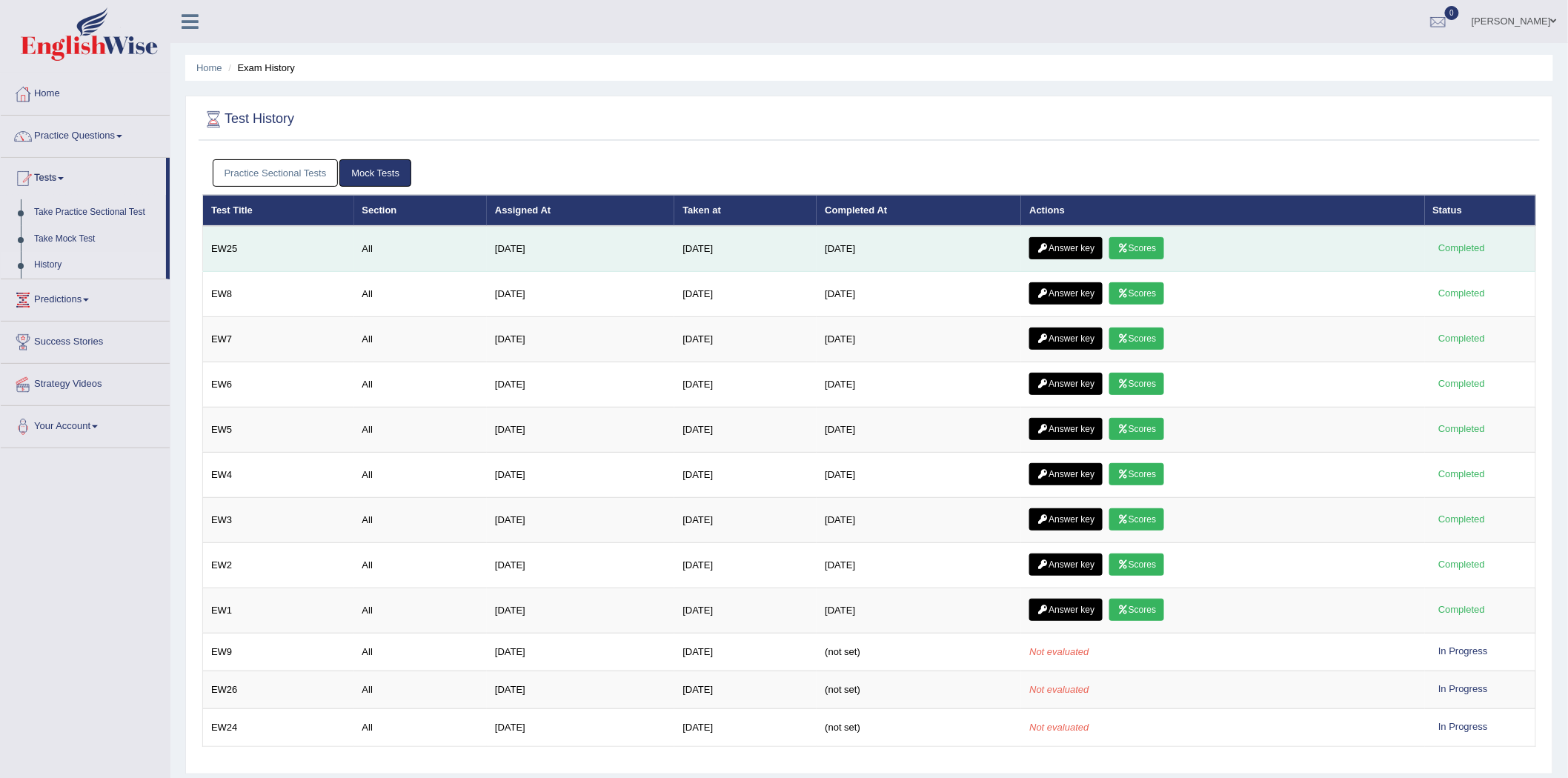
click at [1138, 247] on link "Scores" at bounding box center [1137, 247] width 55 height 22
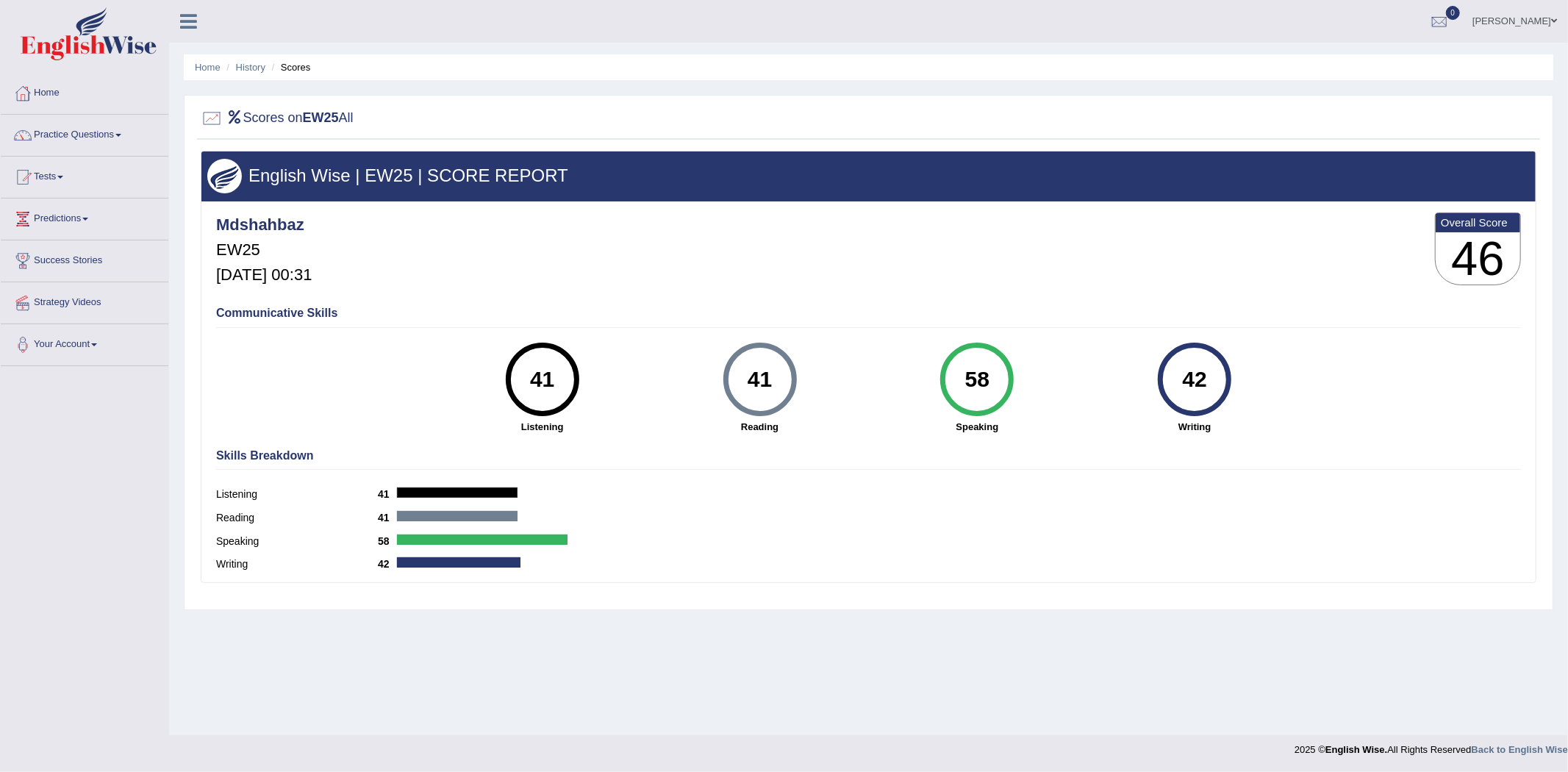
click at [268, 70] on li "Scores" at bounding box center [289, 67] width 43 height 14
click at [257, 67] on link "History" at bounding box center [250, 67] width 30 height 11
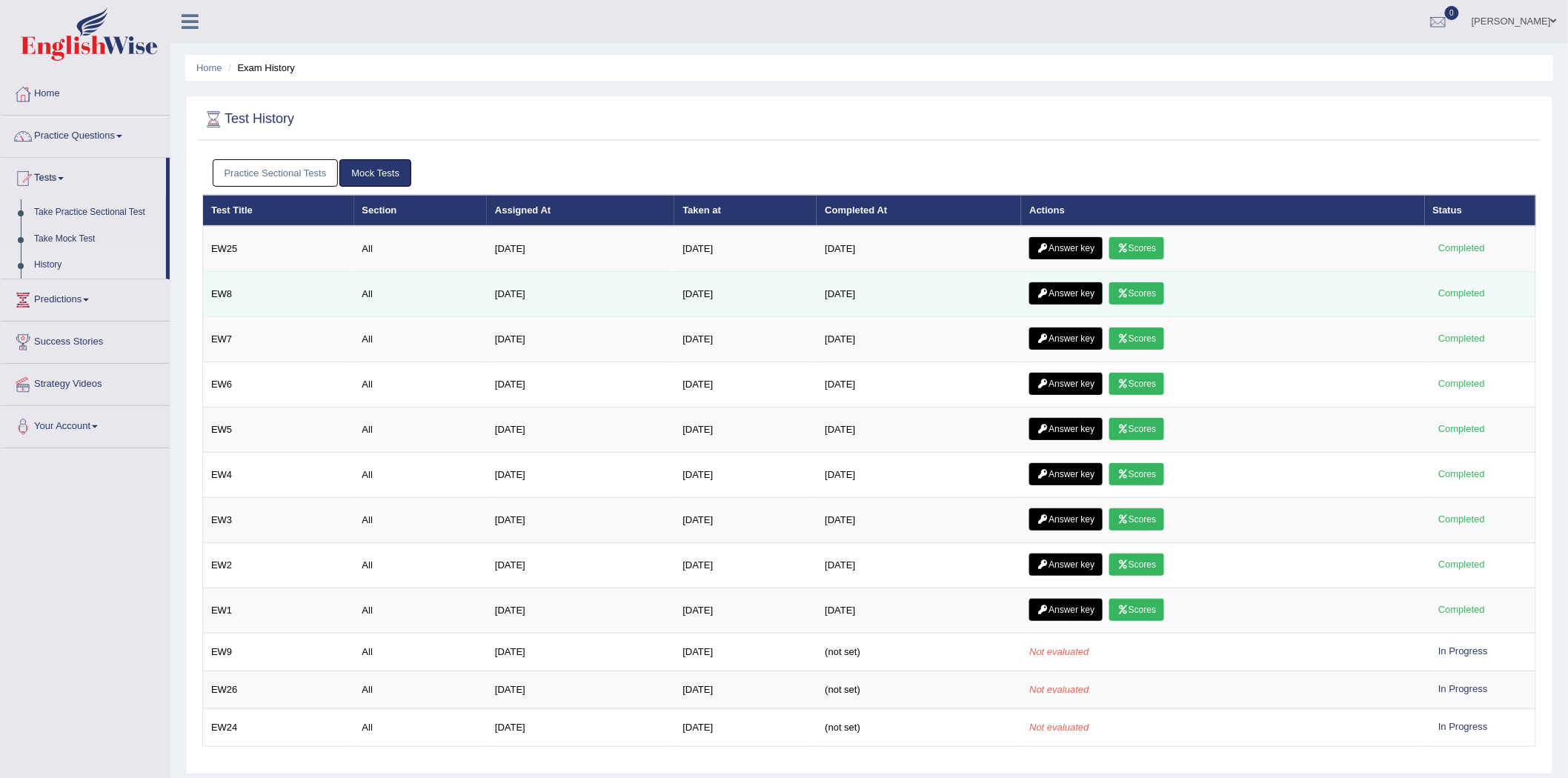
click at [1141, 293] on link "Scores" at bounding box center [1137, 293] width 55 height 22
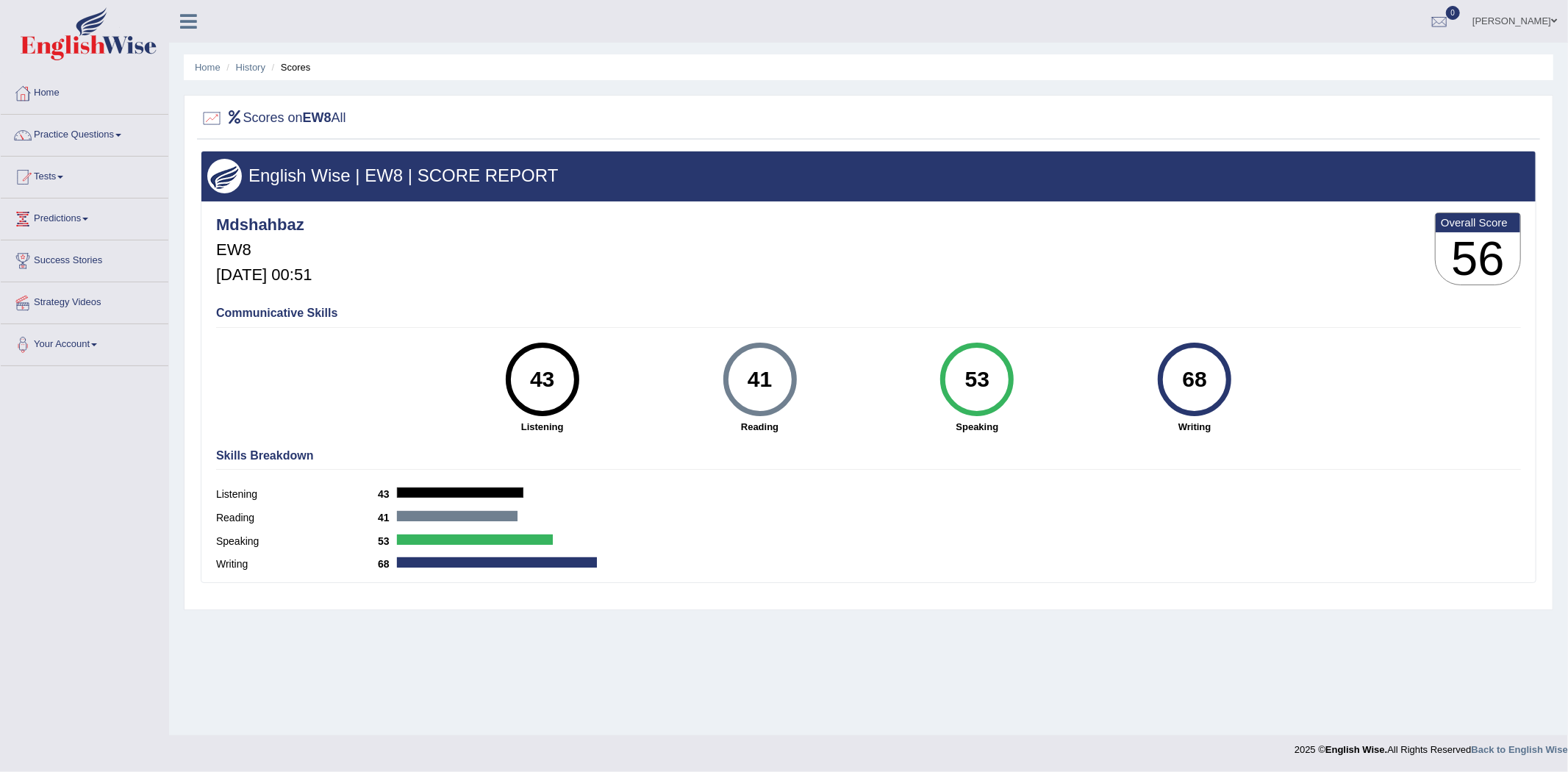
click at [1550, 23] on link "Muhammad Shahbaz" at bounding box center [1514, 19] width 107 height 39
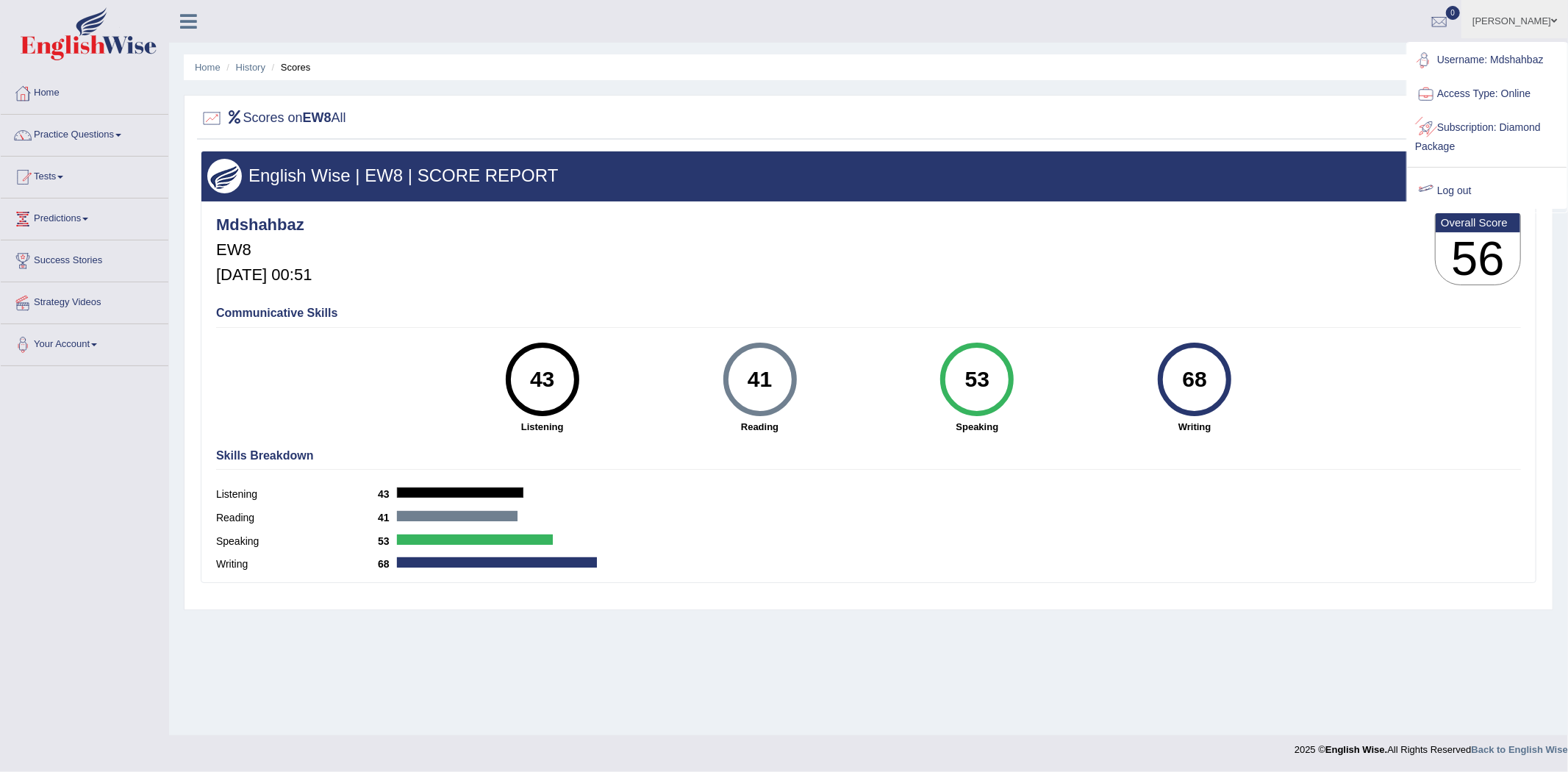
click at [1451, 189] on link "Log out" at bounding box center [1487, 191] width 159 height 34
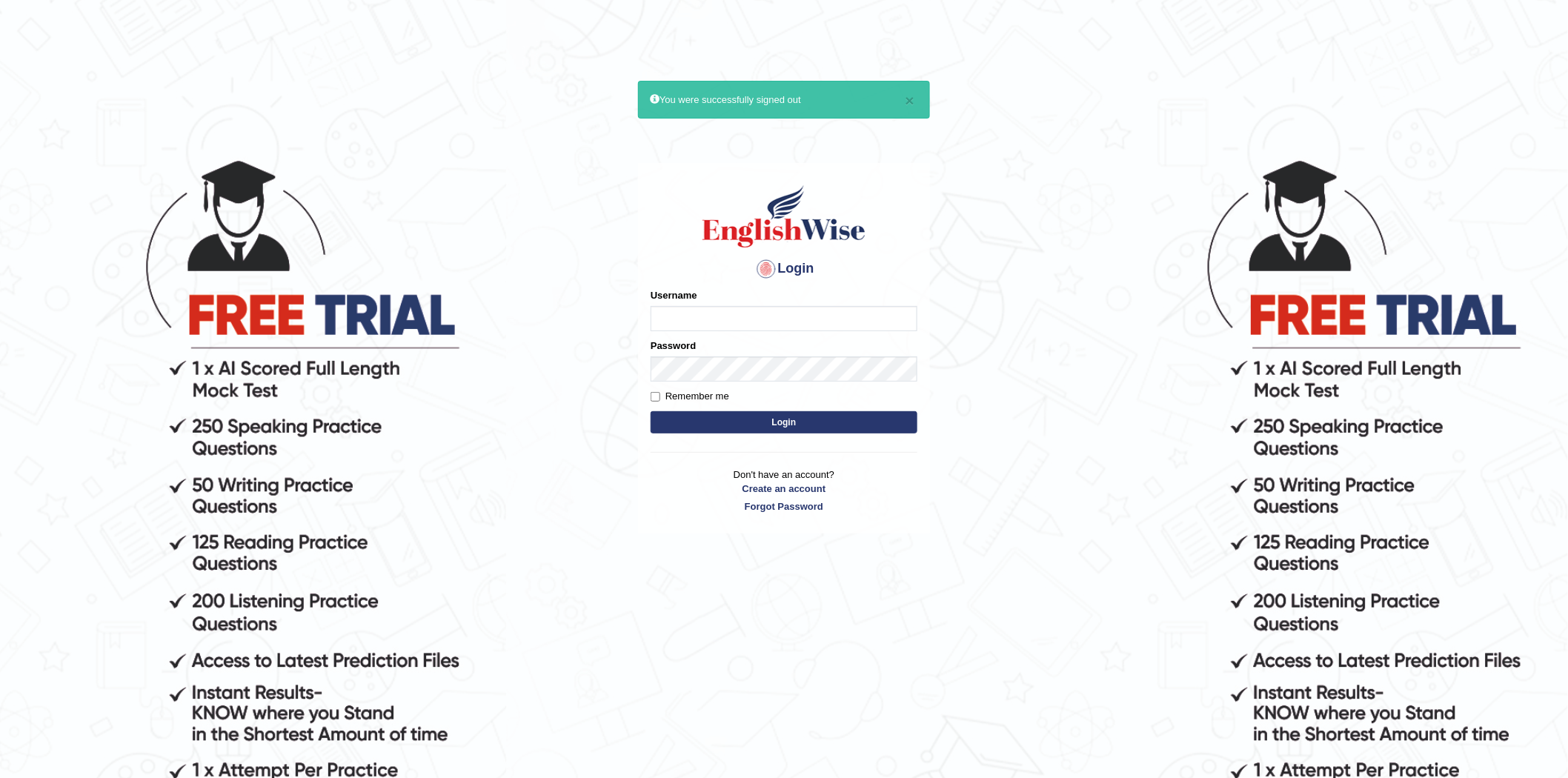
click at [728, 324] on input "Username" at bounding box center [784, 318] width 267 height 25
type input "N"
type input "Mdshahbaz"
click at [651, 412] on button "Login" at bounding box center [784, 422] width 267 height 22
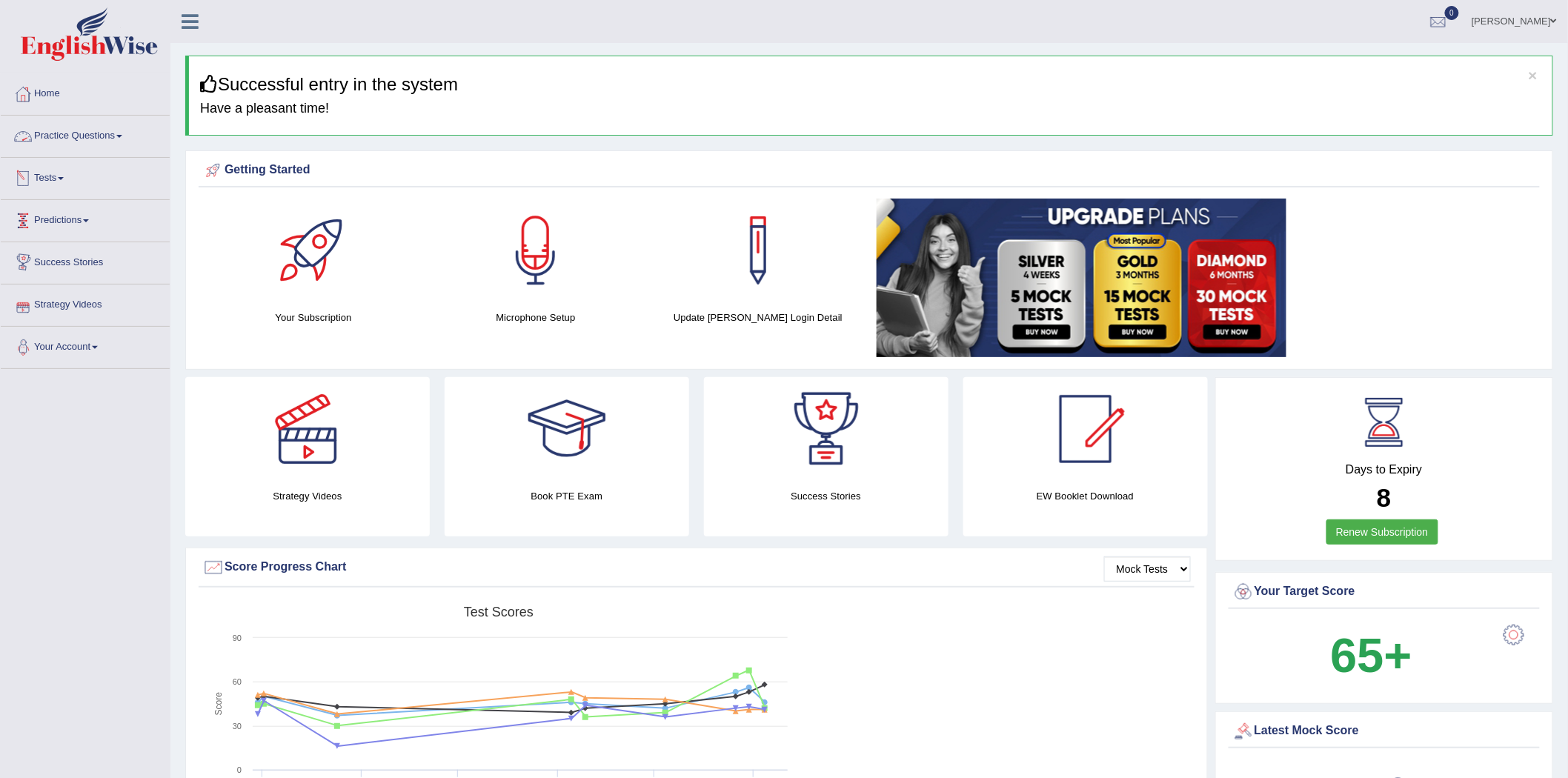
click at [74, 145] on link "Practice Questions" at bounding box center [85, 134] width 169 height 37
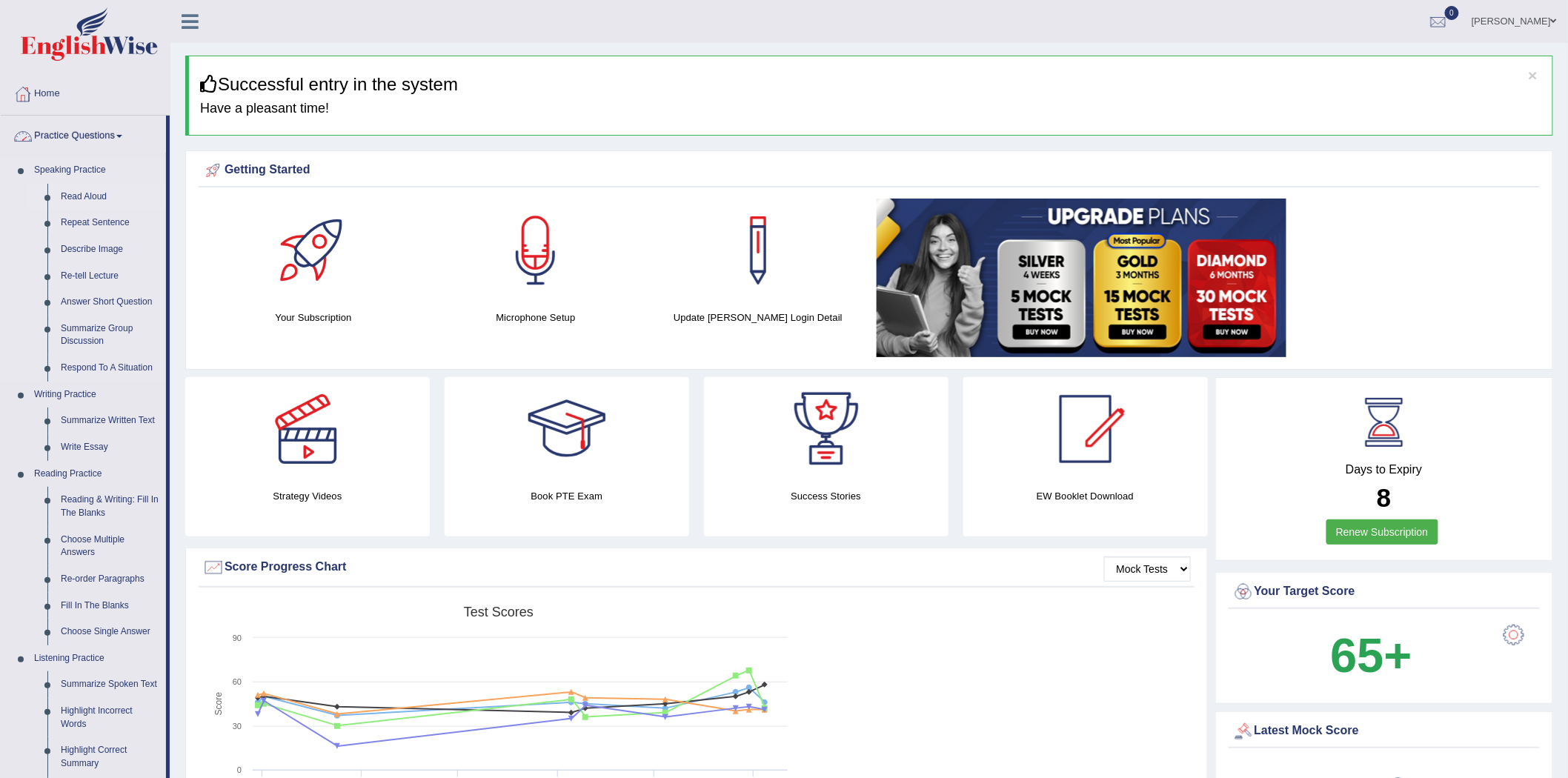
click at [95, 192] on link "Read Aloud" at bounding box center [110, 197] width 112 height 27
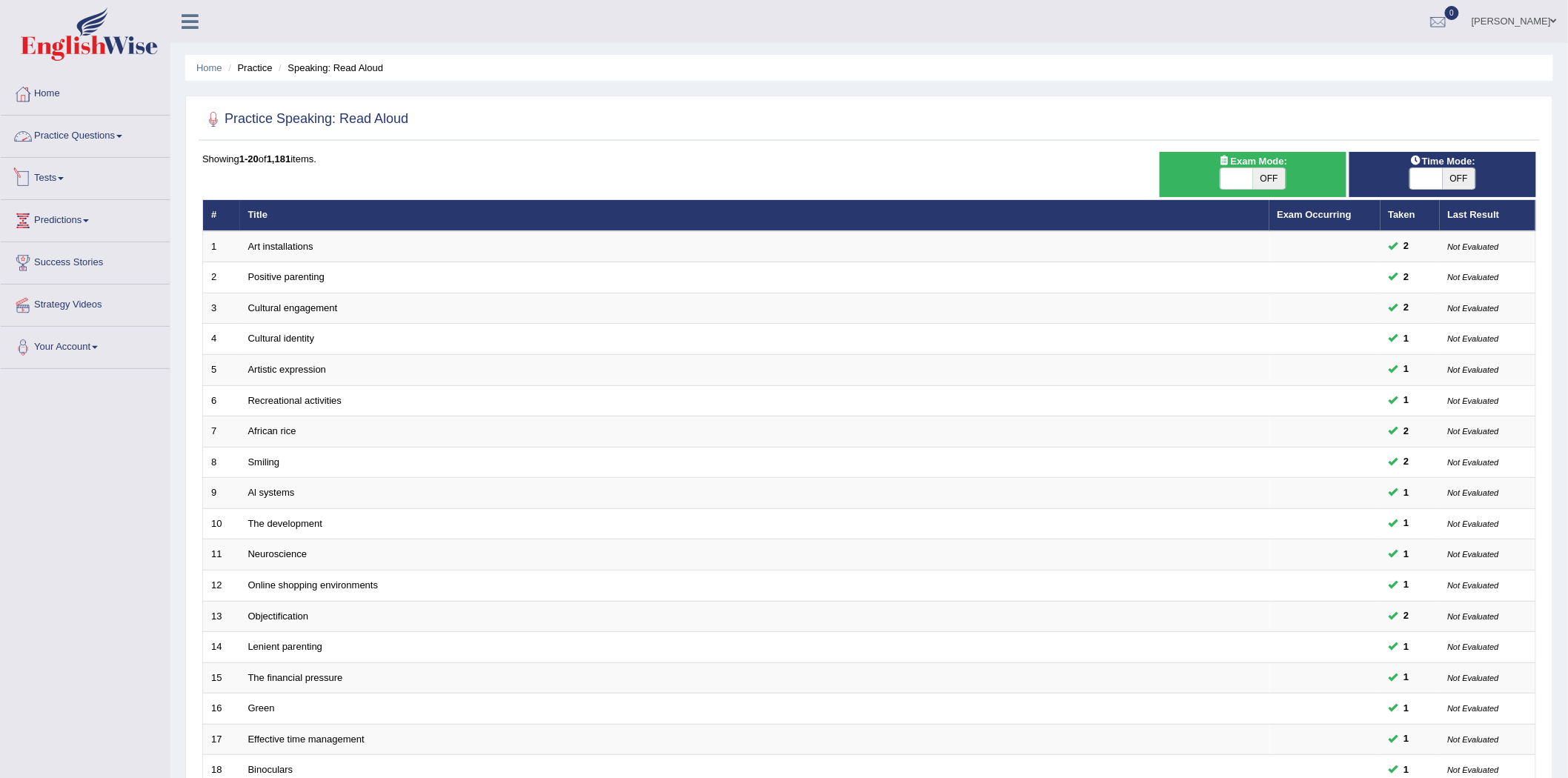
click at [82, 129] on link "Practice Questions" at bounding box center [85, 134] width 169 height 37
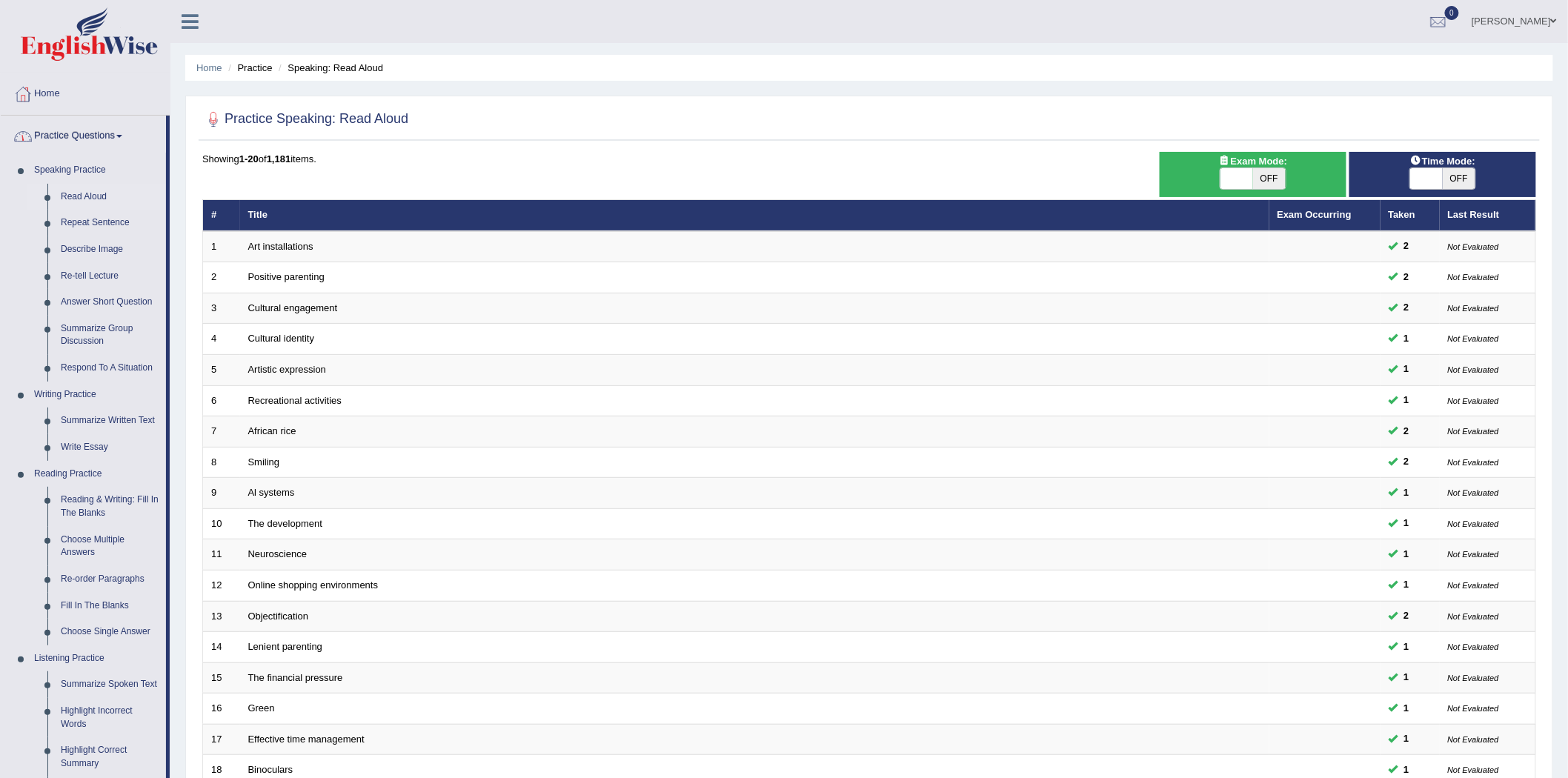
click at [98, 139] on link "Practice Questions" at bounding box center [83, 134] width 165 height 37
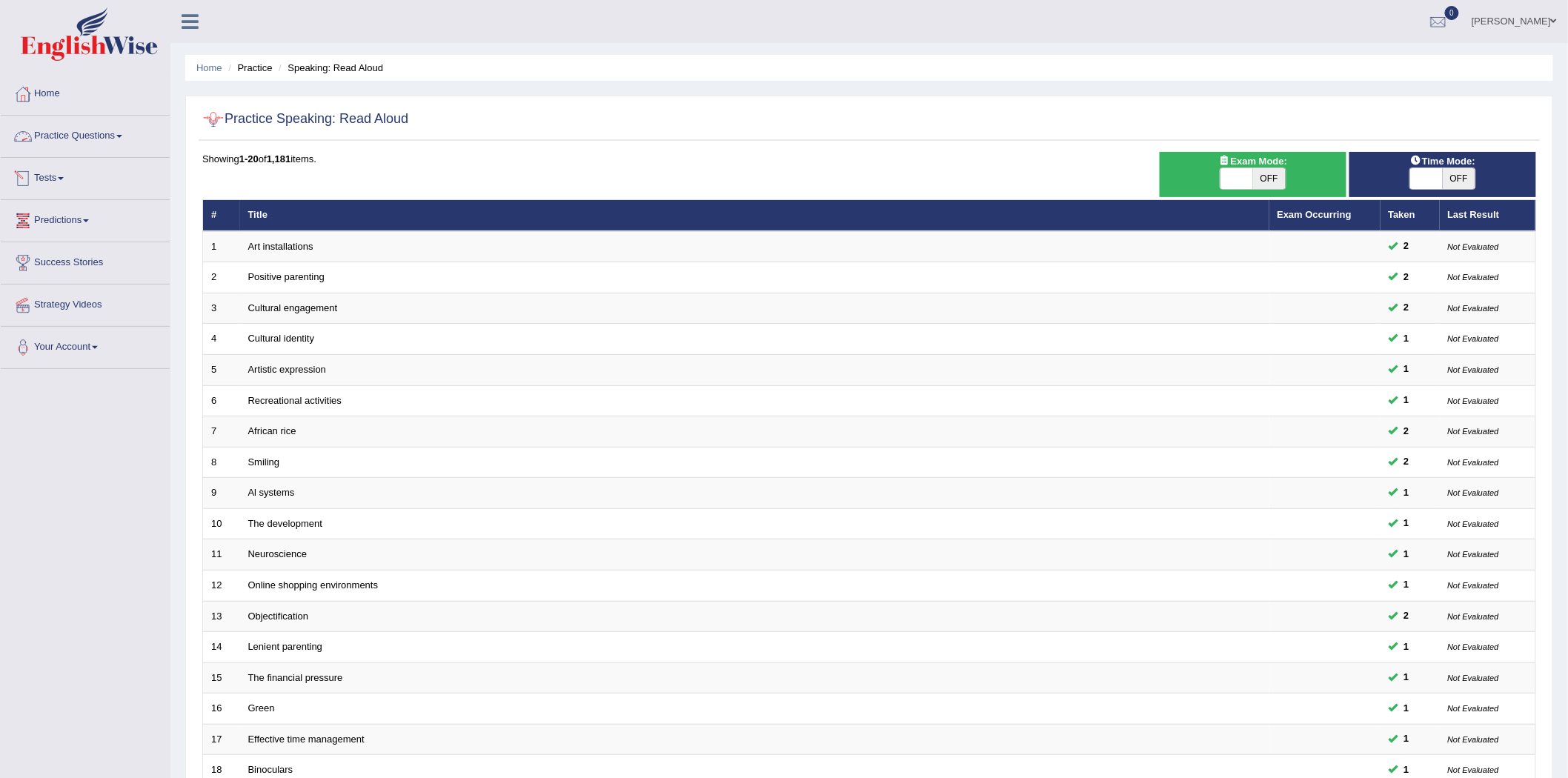
click at [57, 211] on link "Predictions" at bounding box center [85, 218] width 169 height 37
click at [64, 219] on link "Predictions" at bounding box center [83, 218] width 165 height 37
click at [70, 179] on link "Tests" at bounding box center [85, 176] width 169 height 37
click at [70, 179] on link "Tests" at bounding box center [83, 176] width 165 height 37
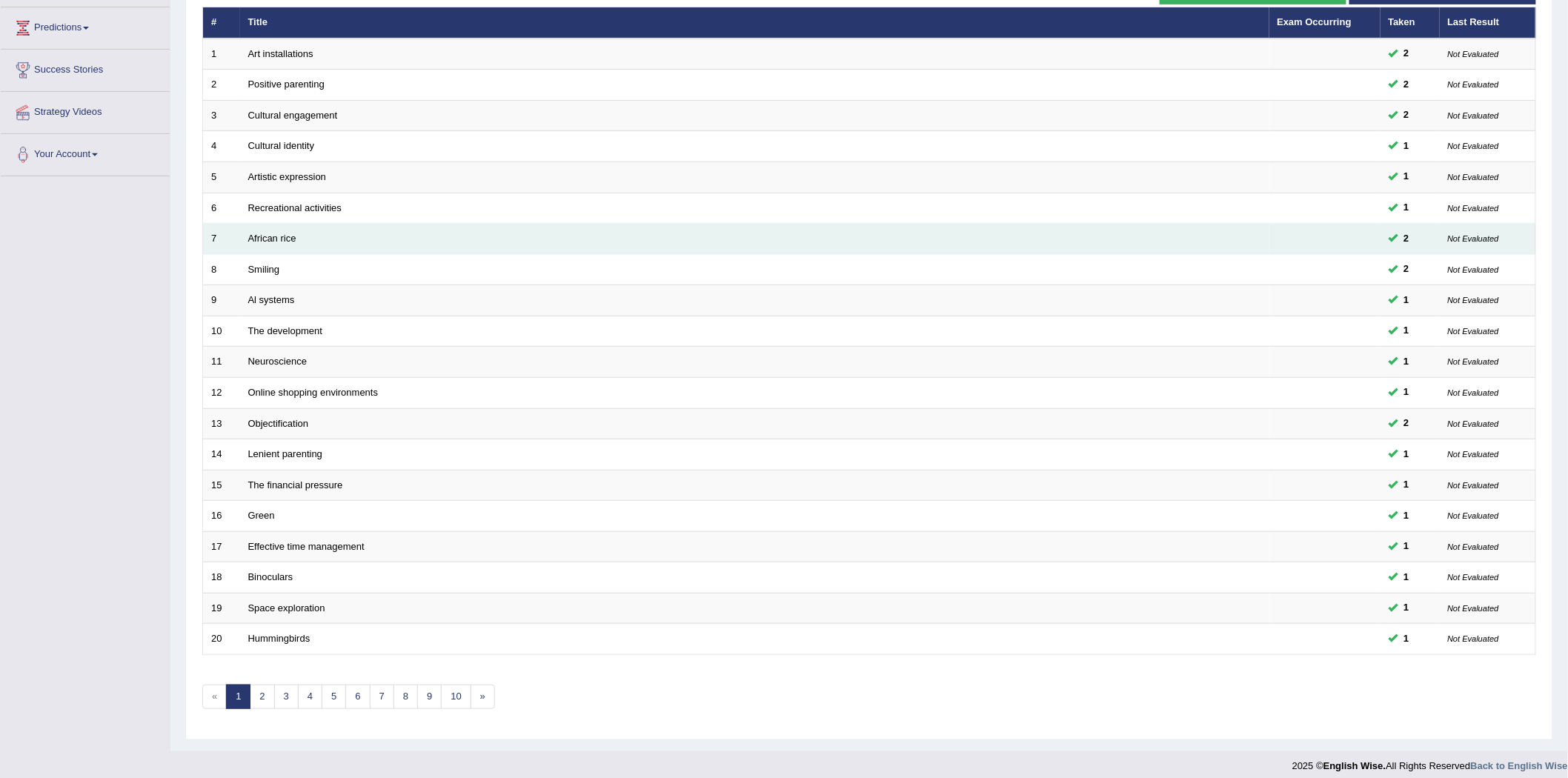
scroll to position [203, 0]
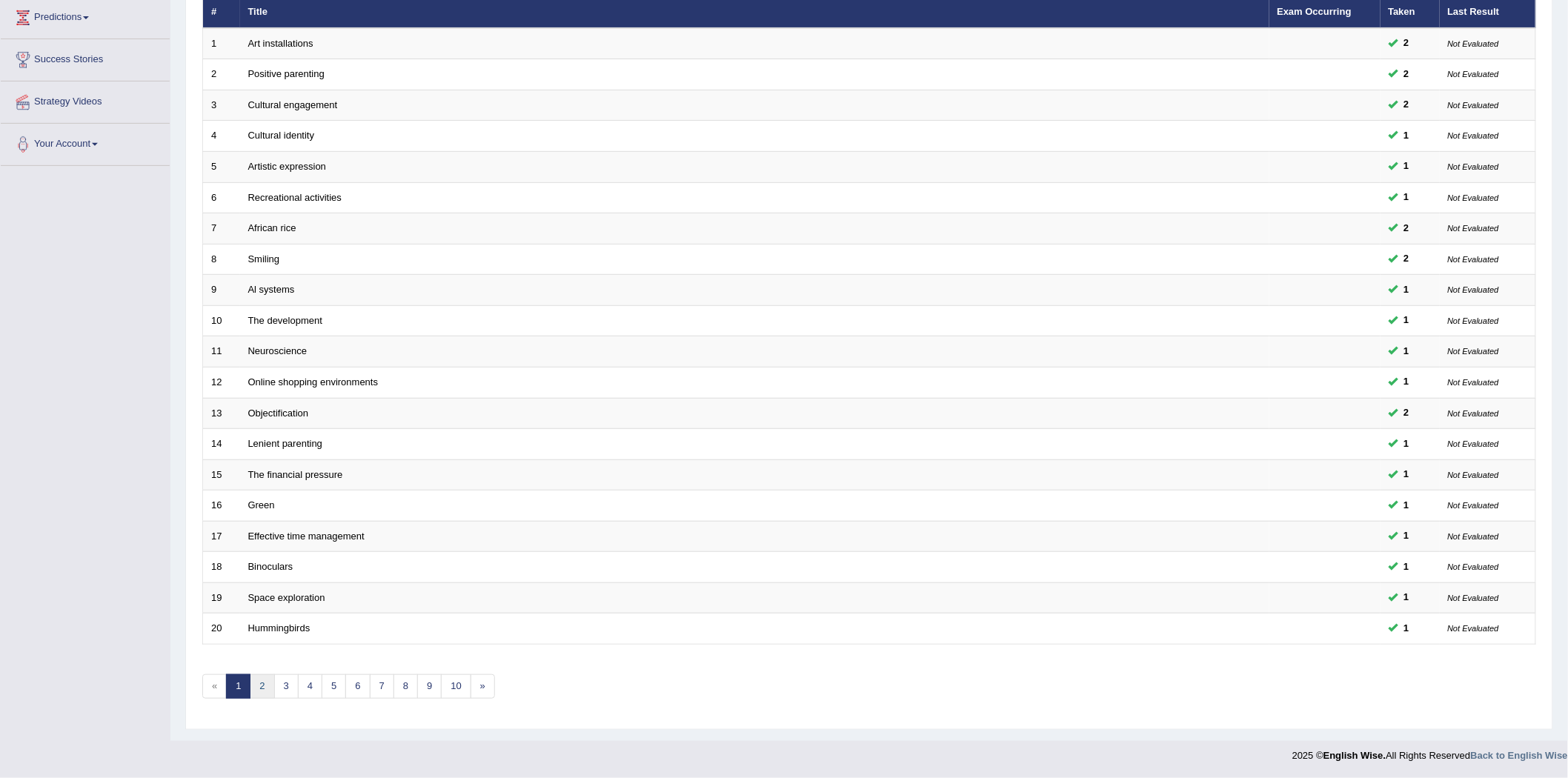
click at [256, 680] on link "2" at bounding box center [262, 687] width 24 height 24
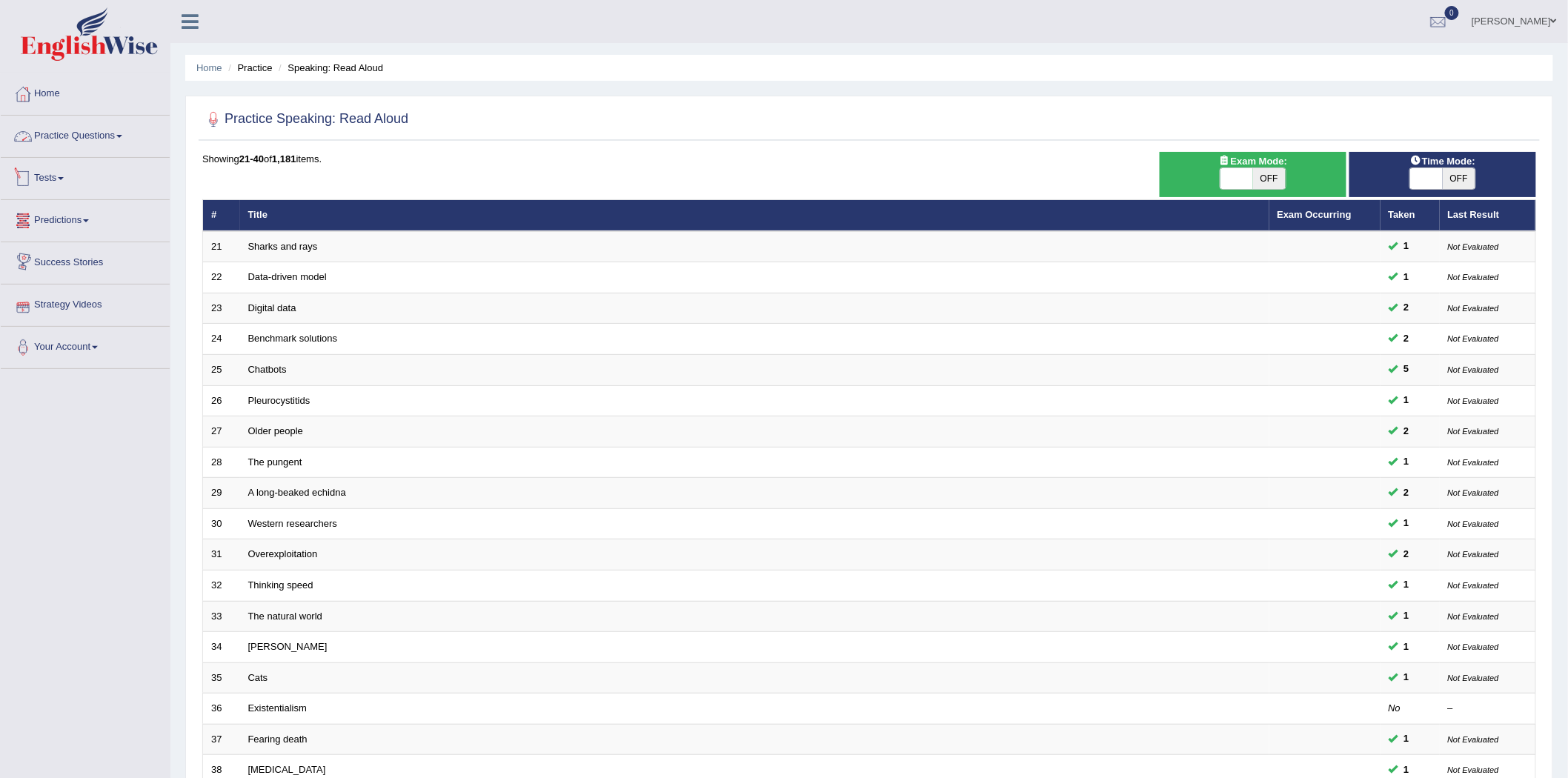
click at [107, 142] on link "Practice Questions" at bounding box center [85, 134] width 169 height 37
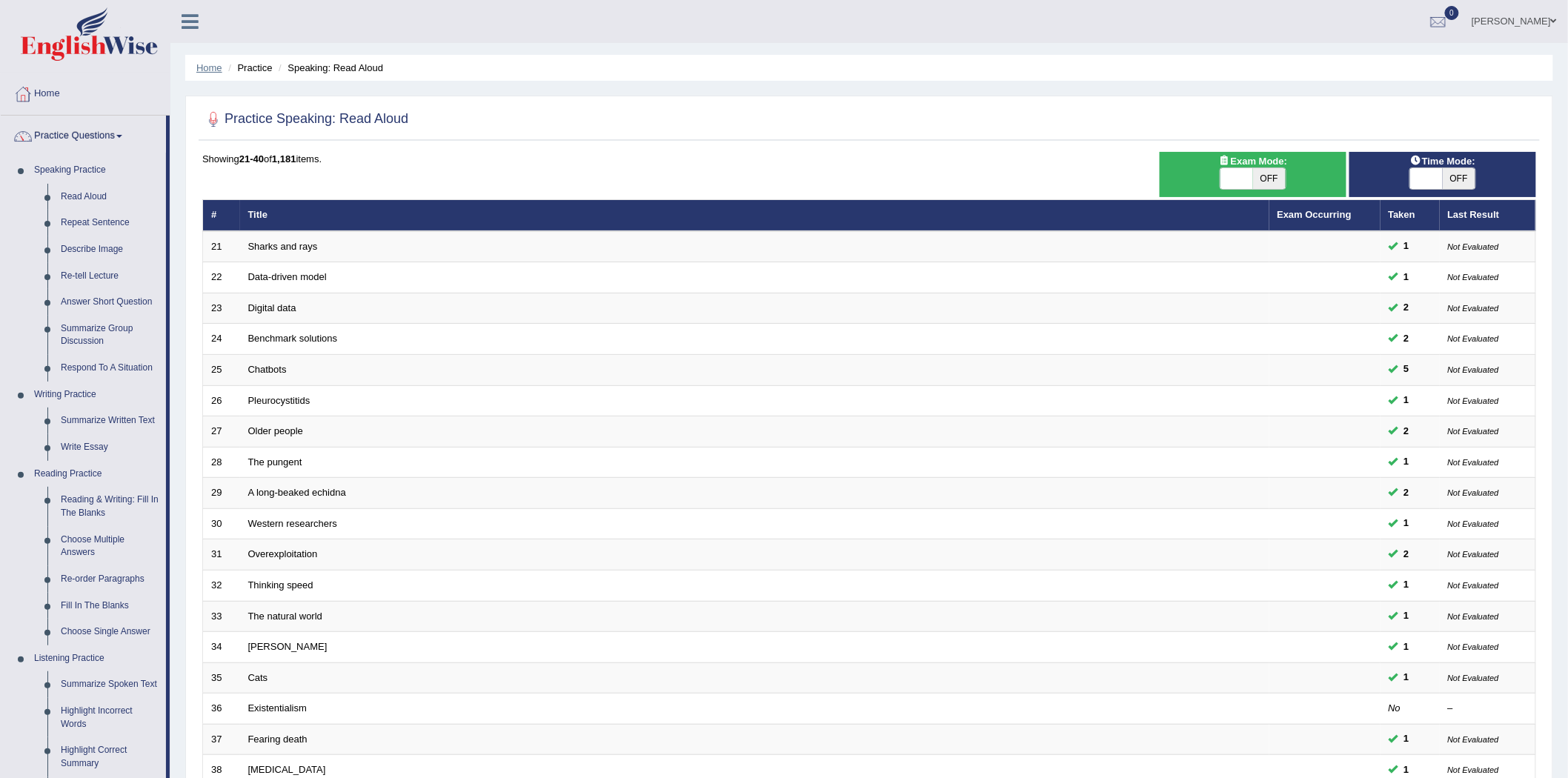
click at [210, 67] on link "Home" at bounding box center [209, 68] width 26 height 11
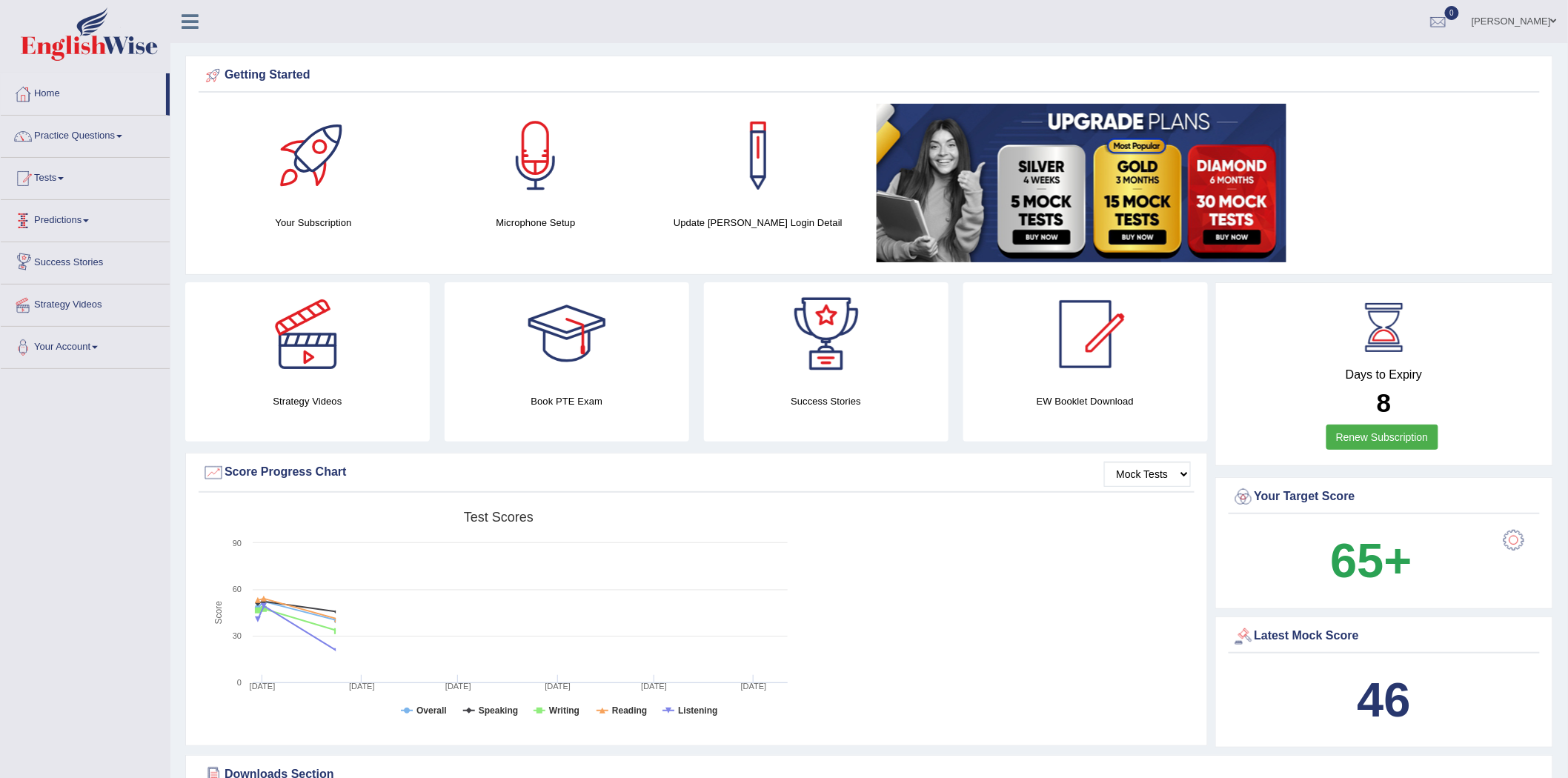
click at [56, 179] on link "Tests" at bounding box center [85, 176] width 169 height 37
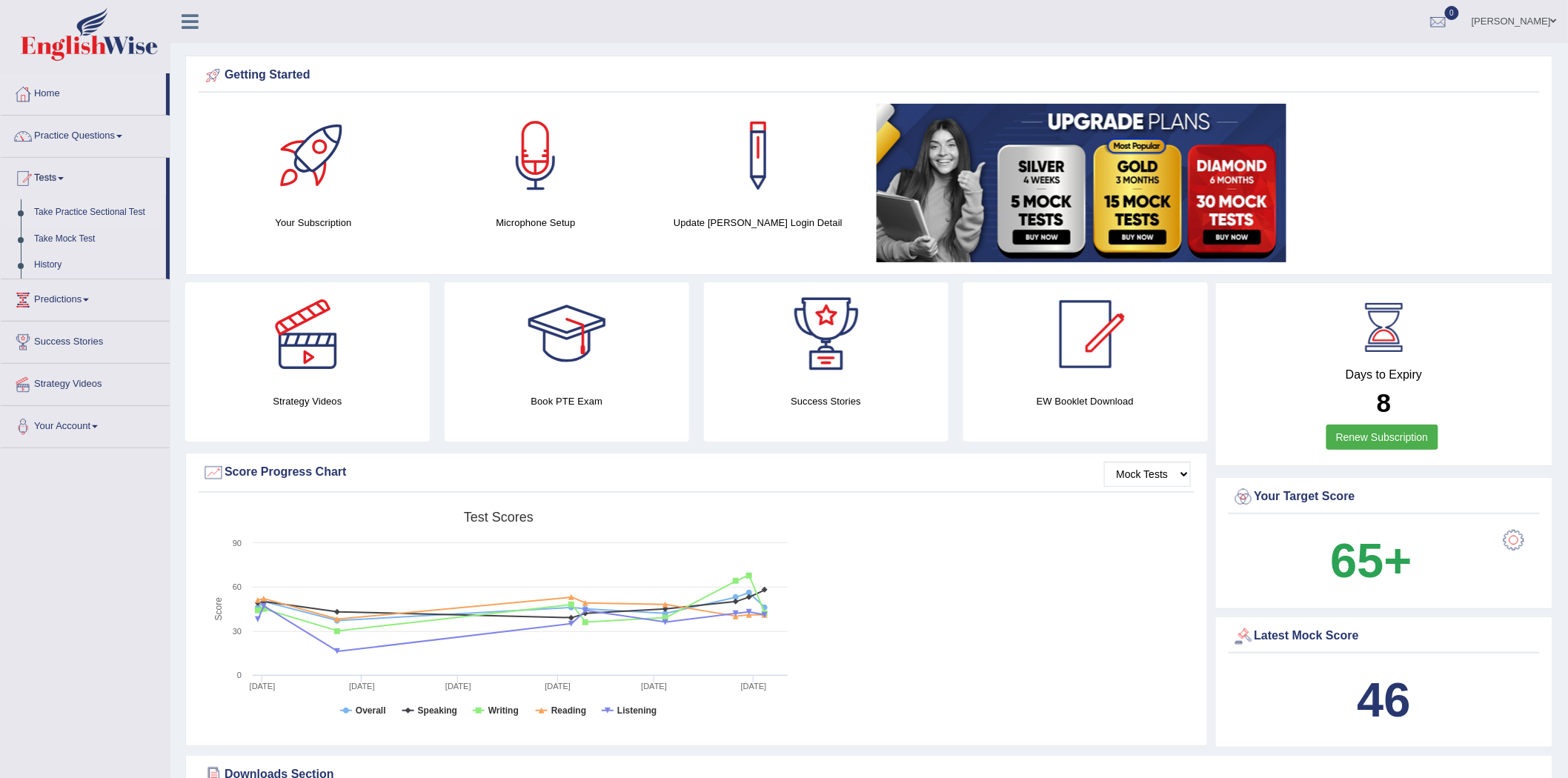
click at [83, 221] on link "Take Practice Sectional Test" at bounding box center [96, 212] width 138 height 27
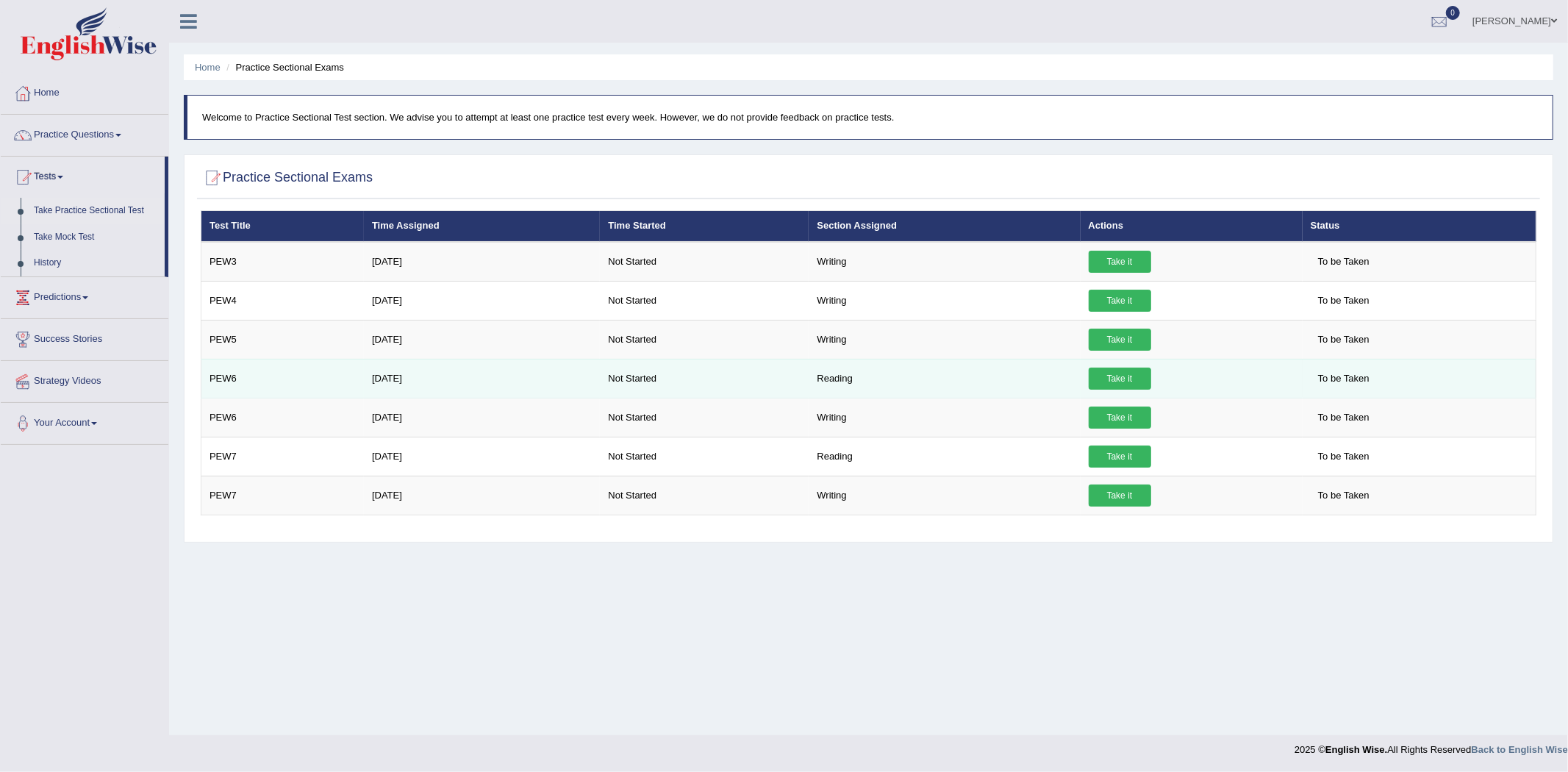
click at [1125, 368] on link "Take it" at bounding box center [1120, 378] width 63 height 22
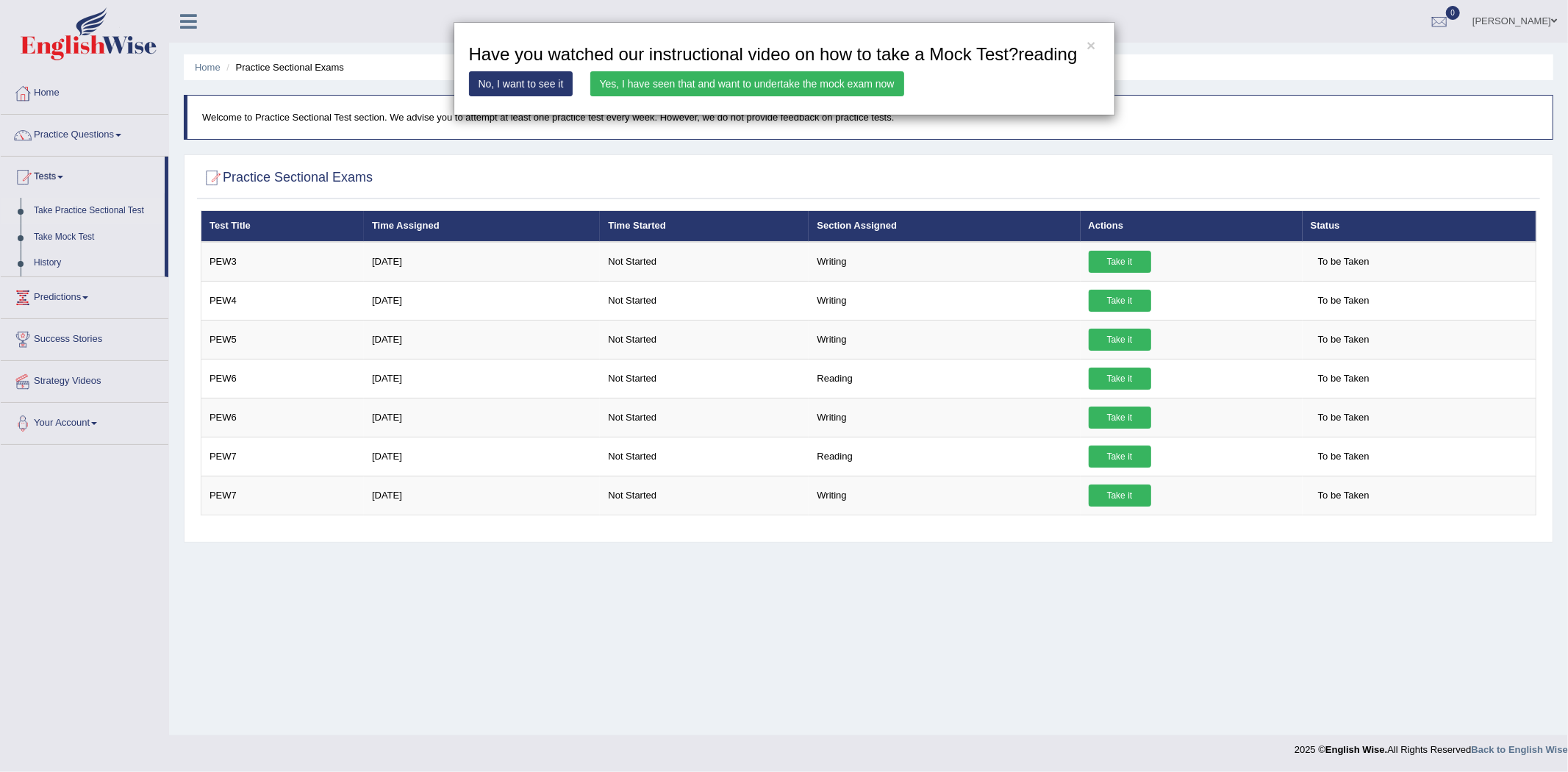
click at [731, 75] on link "Yes, I have seen that and want to undertake the mock exam now" at bounding box center [747, 83] width 314 height 25
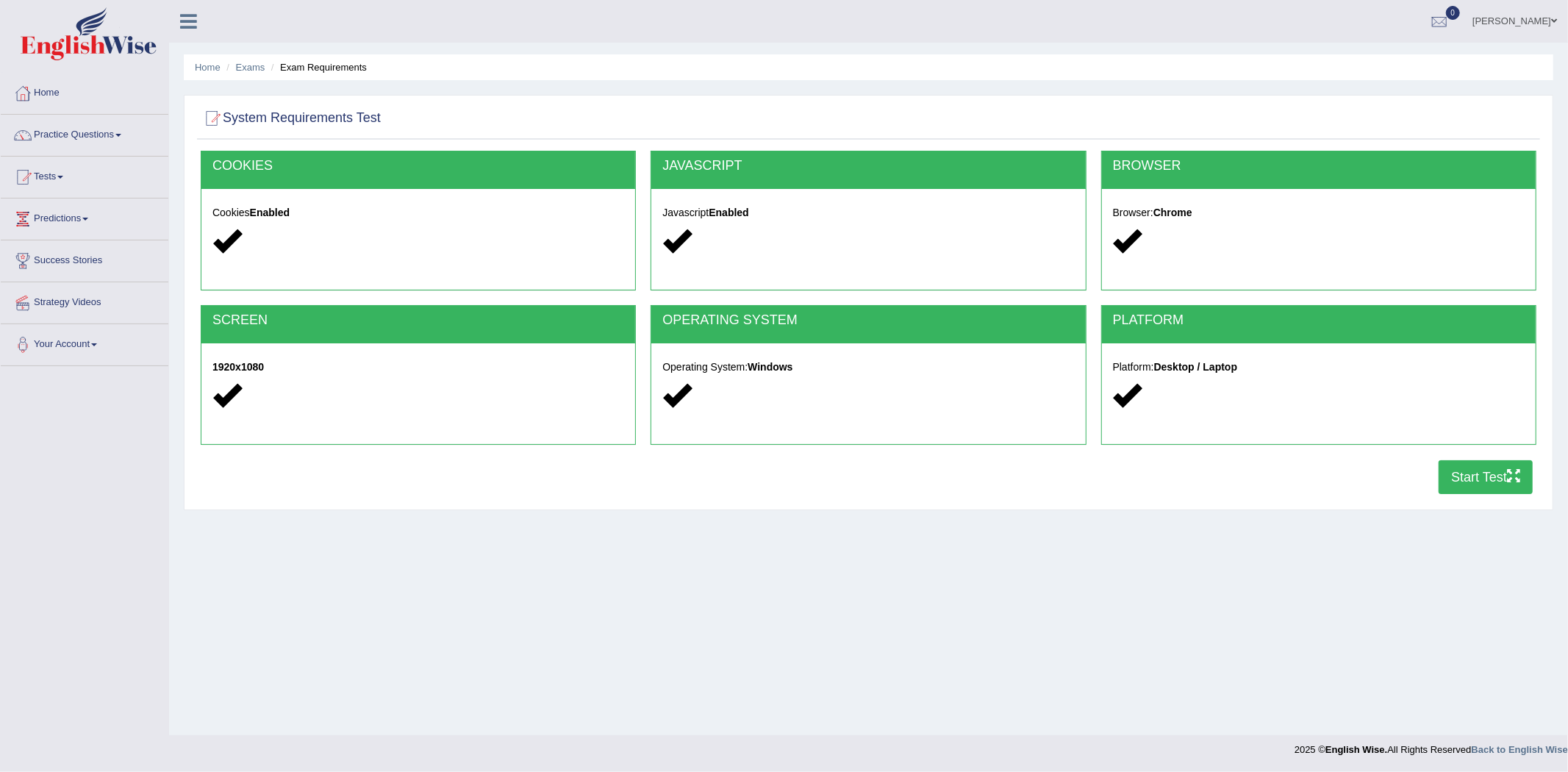
click at [1465, 469] on button "Start Test" at bounding box center [1485, 477] width 94 height 34
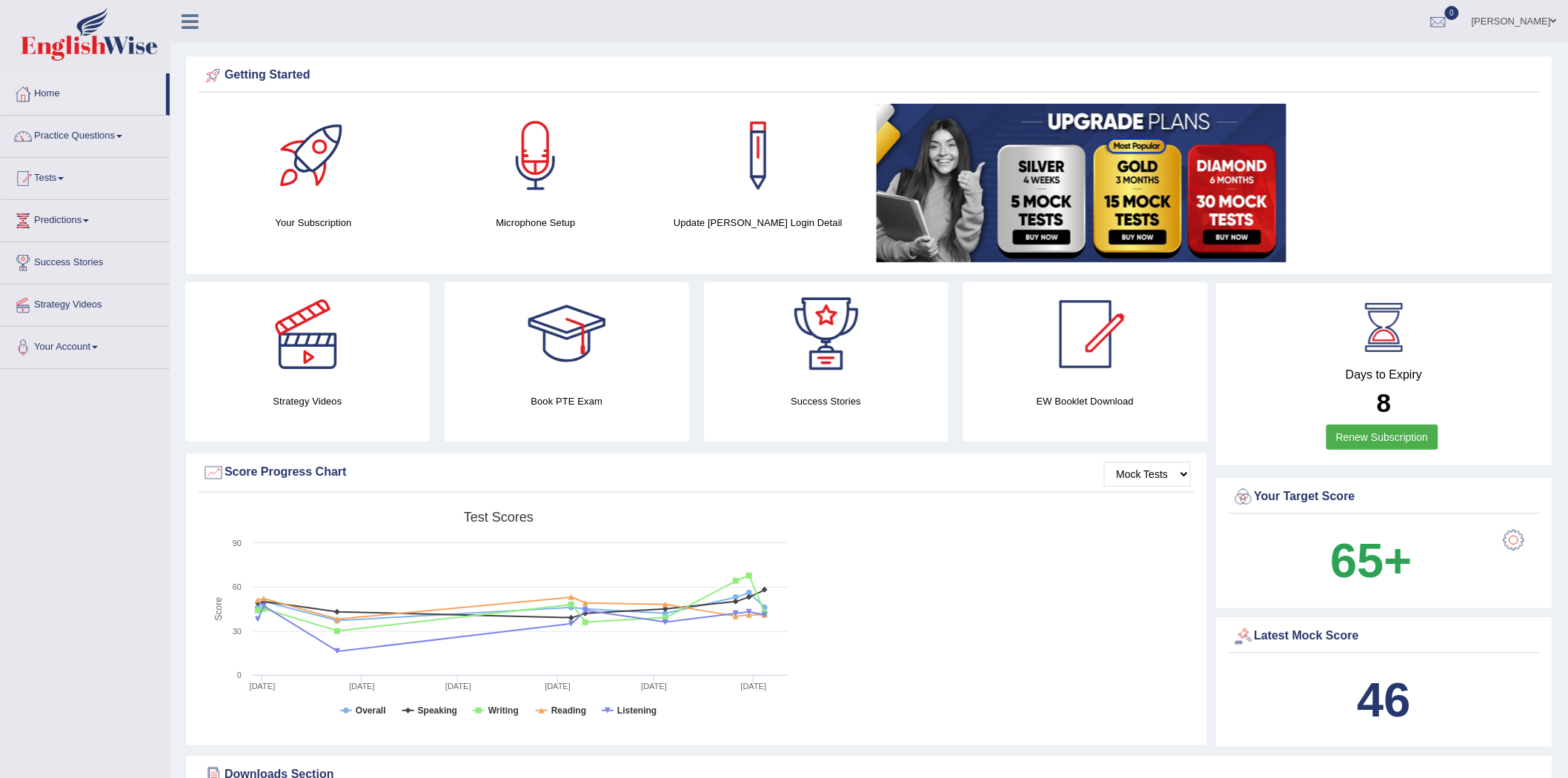
click at [1562, 21] on link "Muhammad Shahbaz" at bounding box center [1514, 19] width 108 height 39
click at [1467, 193] on link "Log out" at bounding box center [1486, 192] width 160 height 34
